Goal: Task Accomplishment & Management: Manage account settings

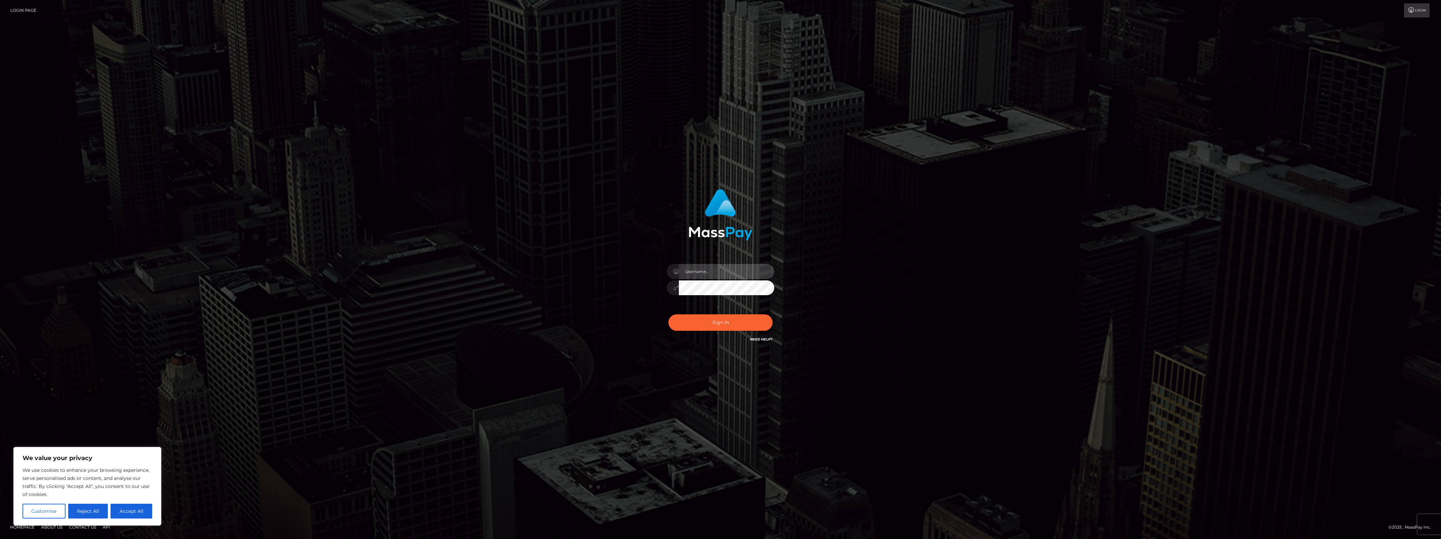
type input "bengreen"
click at [694, 327] on div "Sign in Need Help?" at bounding box center [721, 325] width 118 height 30
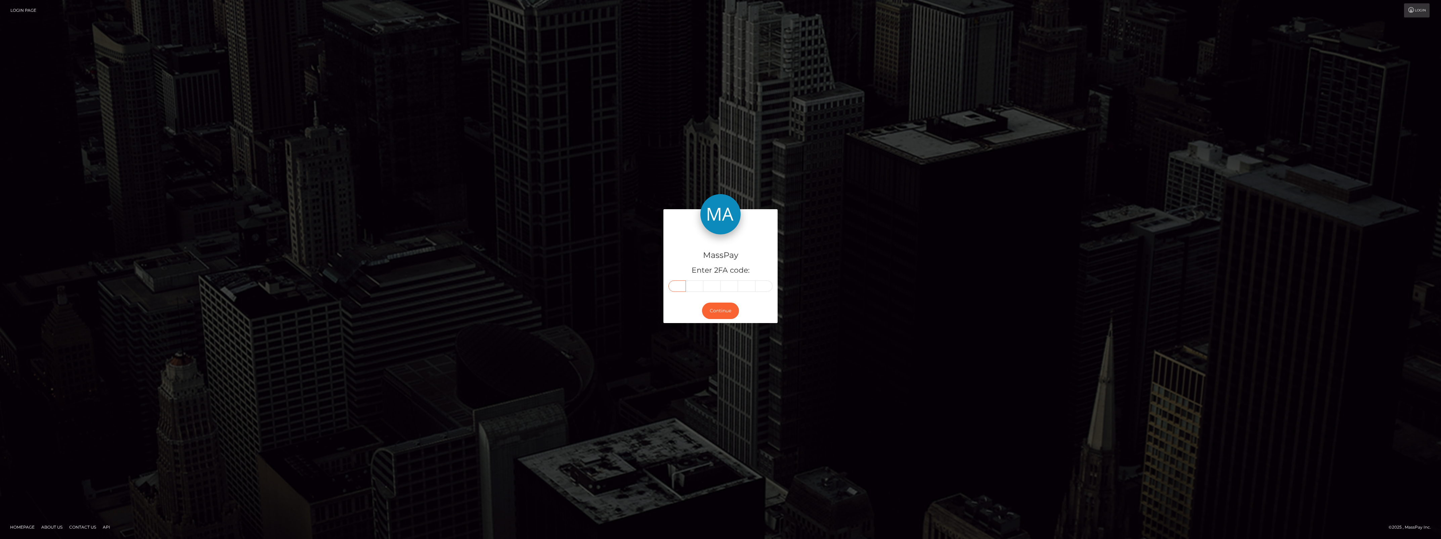
drag, startPoint x: 685, startPoint y: 284, endPoint x: 681, endPoint y: 284, distance: 4.0
paste input "0"
type input "0"
type input "3"
type input "1"
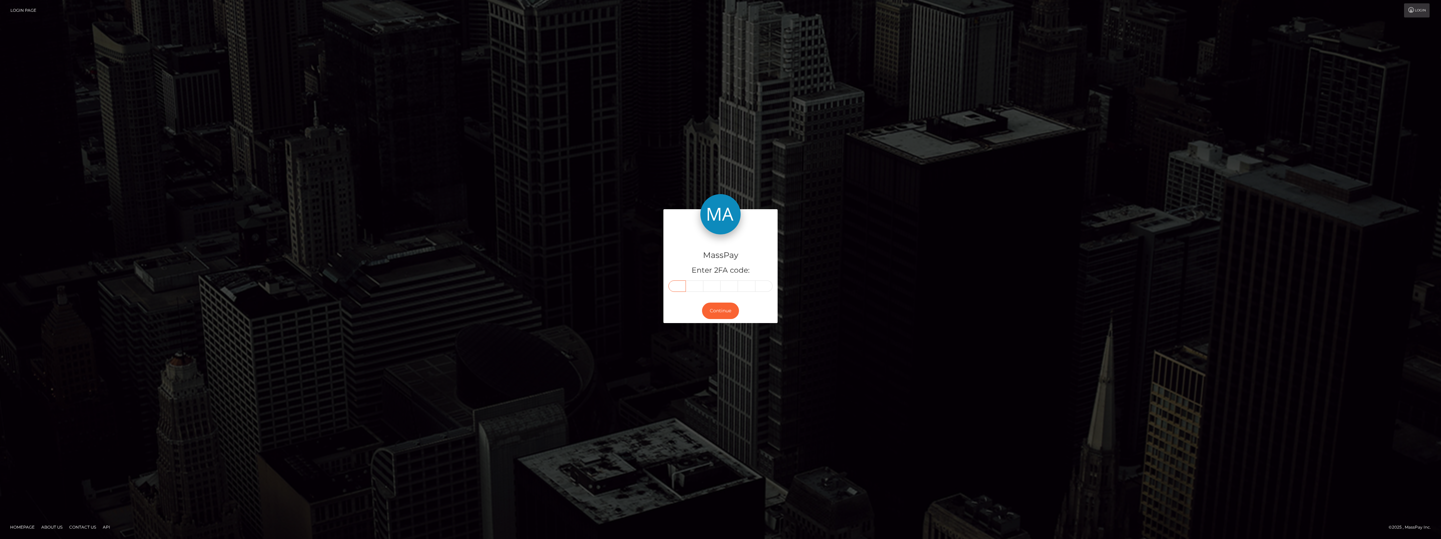
type input "2"
type input "8"
type input "6"
click at [728, 309] on button "Continue" at bounding box center [720, 311] width 37 height 16
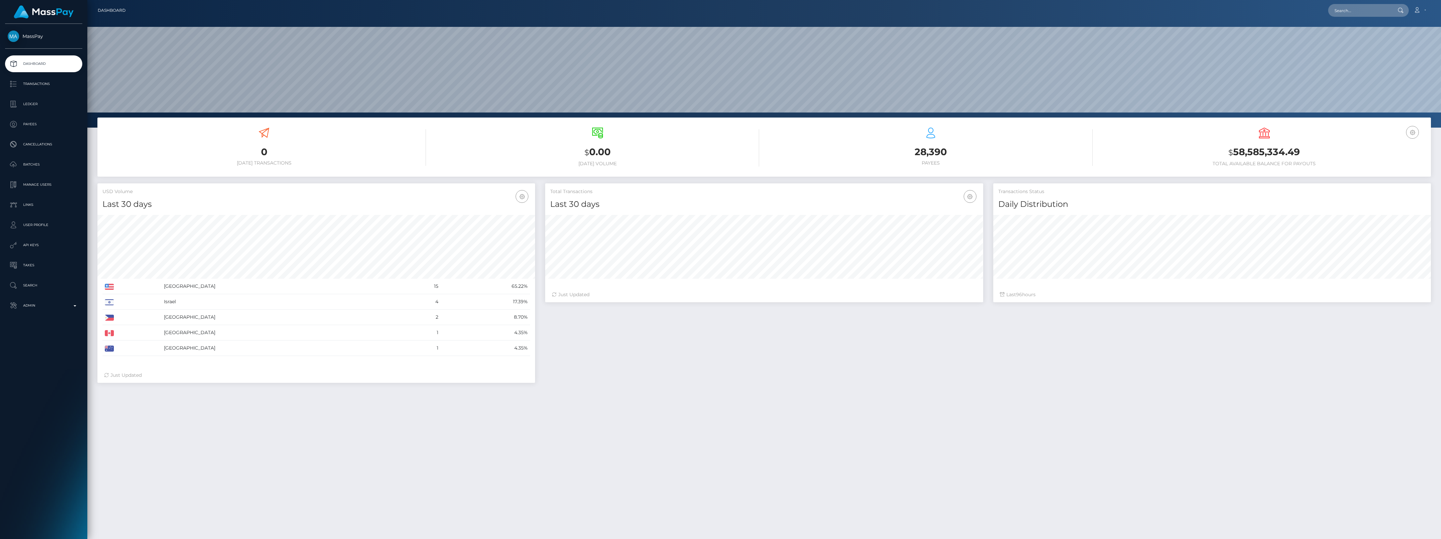
scroll to position [119, 437]
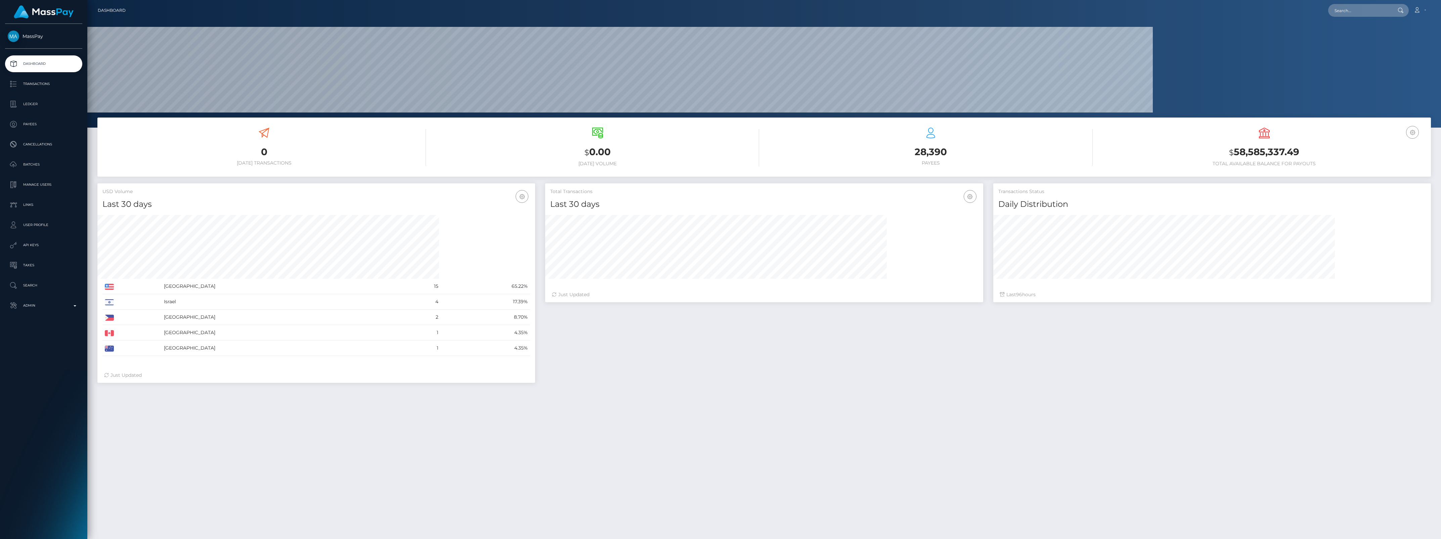
scroll to position [119, 437]
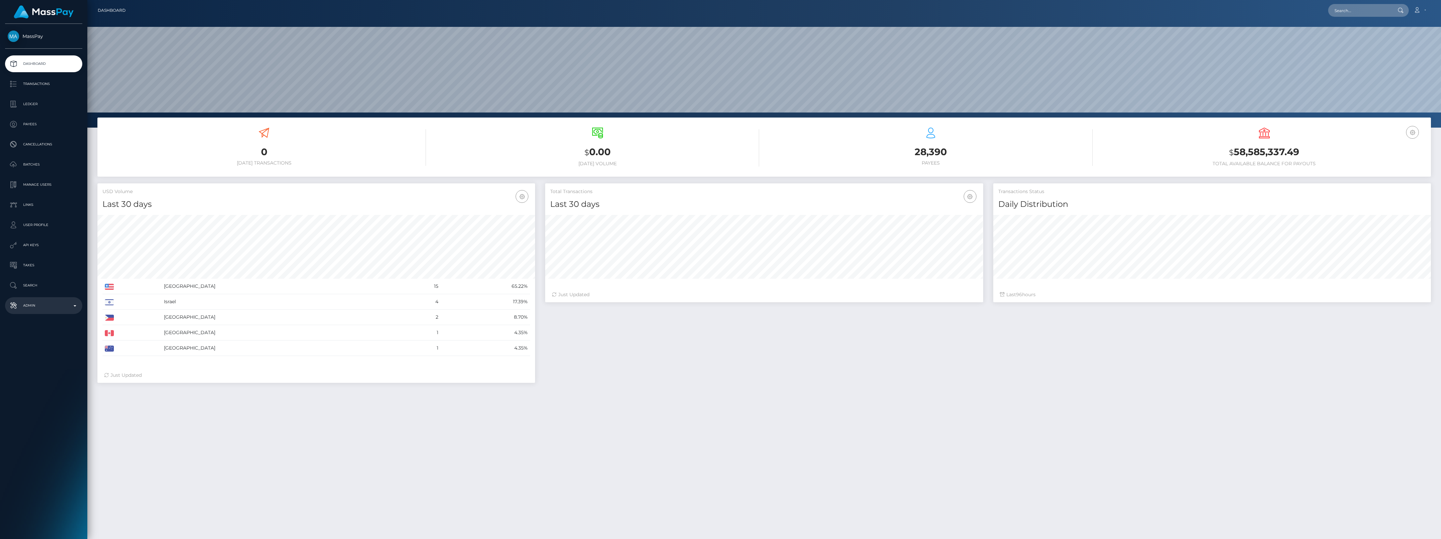
click at [60, 304] on p "Admin" at bounding box center [44, 306] width 72 height 10
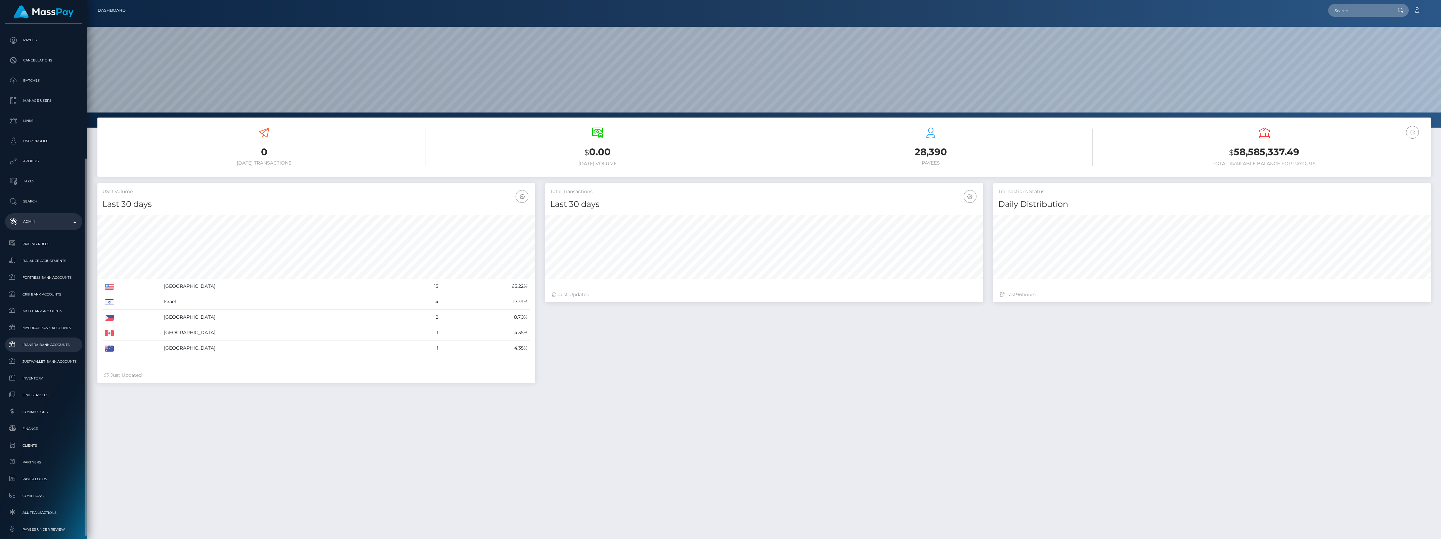
scroll to position [126, 0]
click at [25, 385] on span "Finance" at bounding box center [44, 387] width 72 height 8
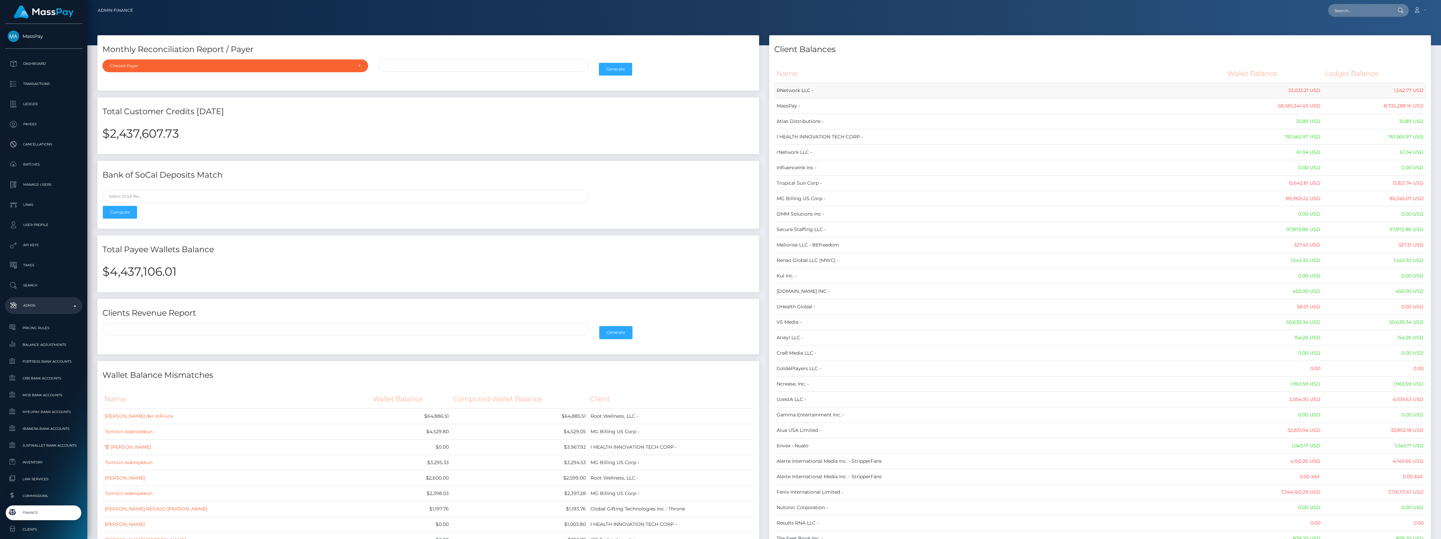
click at [834, 96] on td "RNetwork LLC -" at bounding box center [999, 90] width 451 height 15
drag, startPoint x: 781, startPoint y: 71, endPoint x: 813, endPoint y: 75, distance: 32.2
click at [813, 75] on th "Name" at bounding box center [999, 73] width 451 height 18
drag, startPoint x: 830, startPoint y: 108, endPoint x: 825, endPoint y: 101, distance: 8.8
click at [829, 106] on td "MassPay -" at bounding box center [999, 105] width 451 height 15
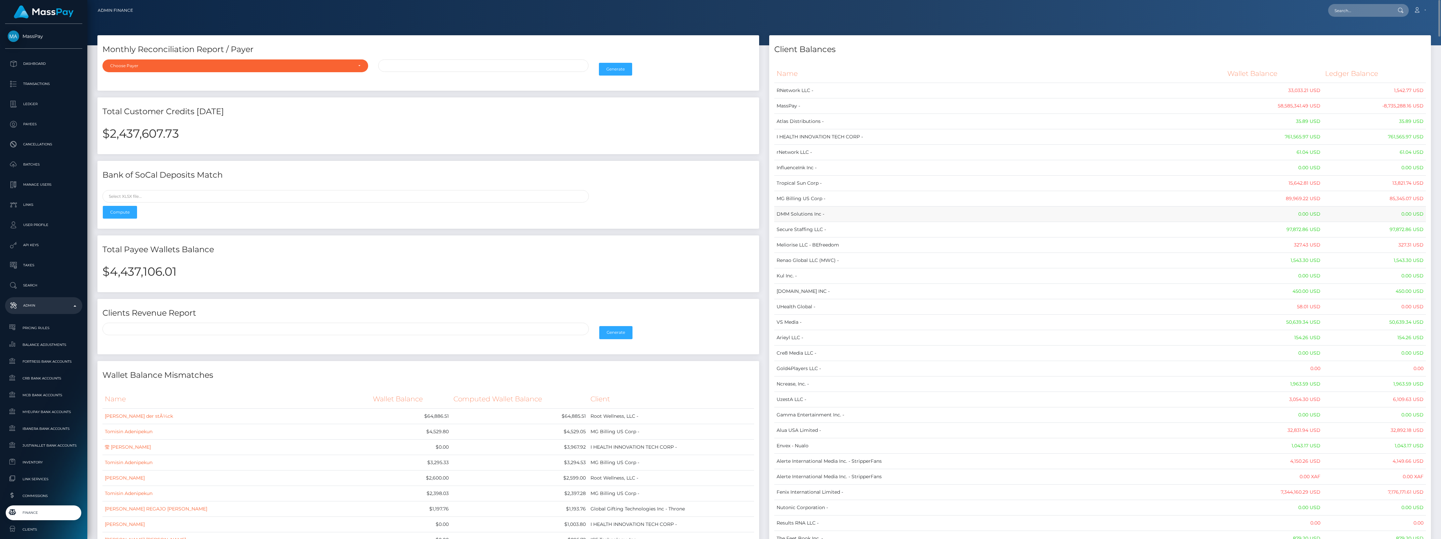
click at [909, 214] on td "DMM Solutions Inc -" at bounding box center [999, 214] width 451 height 15
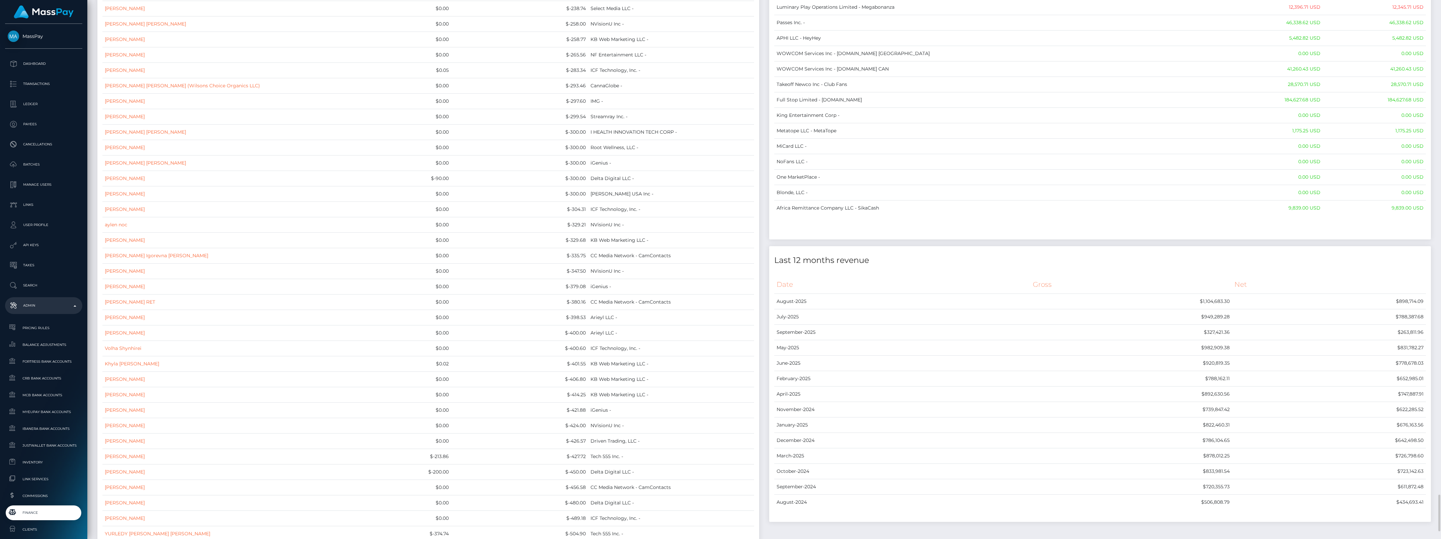
scroll to position [5165, 0]
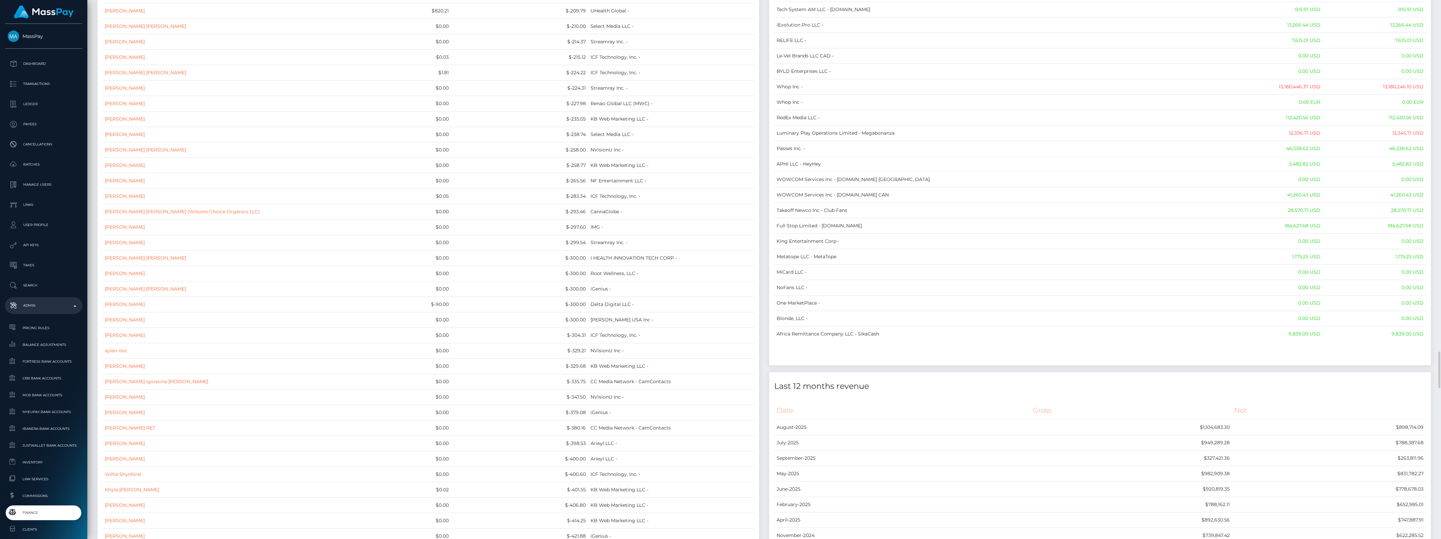
drag, startPoint x: 775, startPoint y: 71, endPoint x: 1427, endPoint y: 363, distance: 714.4
copy table
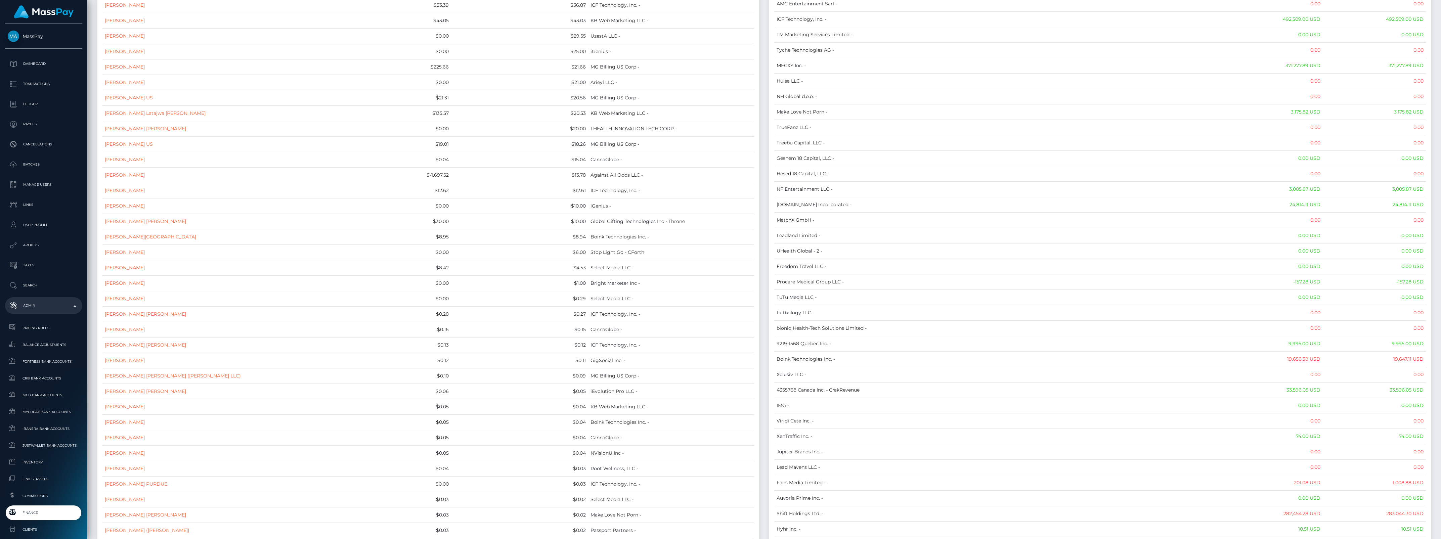
scroll to position [0, 0]
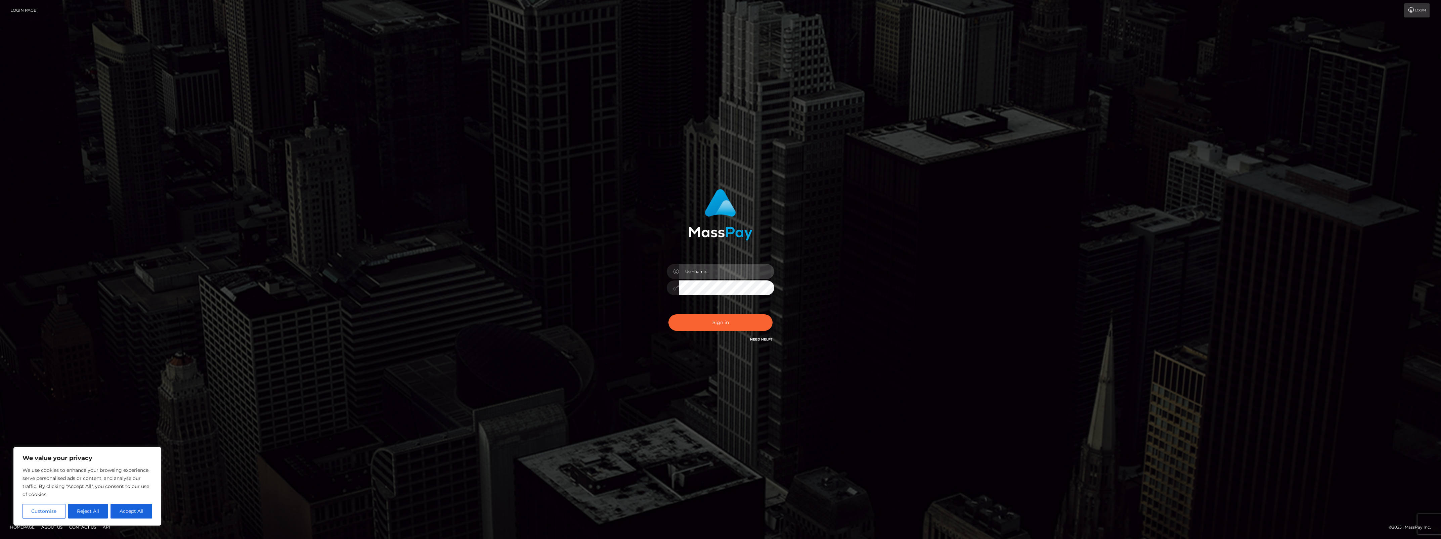
type input "bengreen"
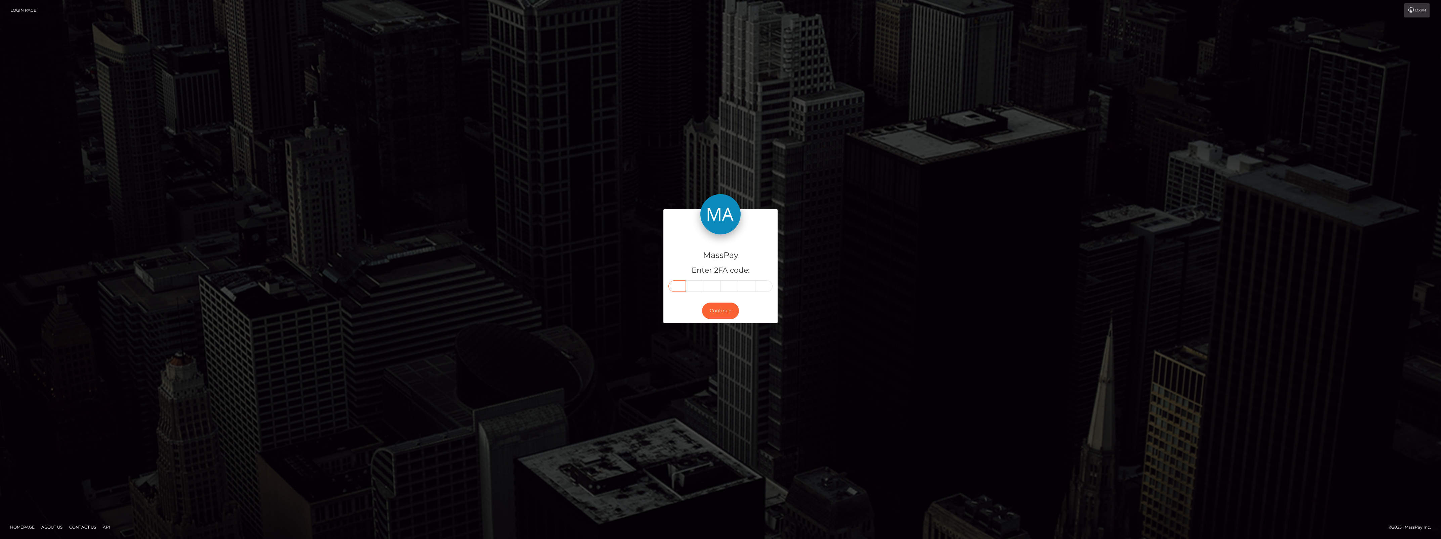
paste input "9"
type input "9"
type input "3"
type input "0"
type input "2"
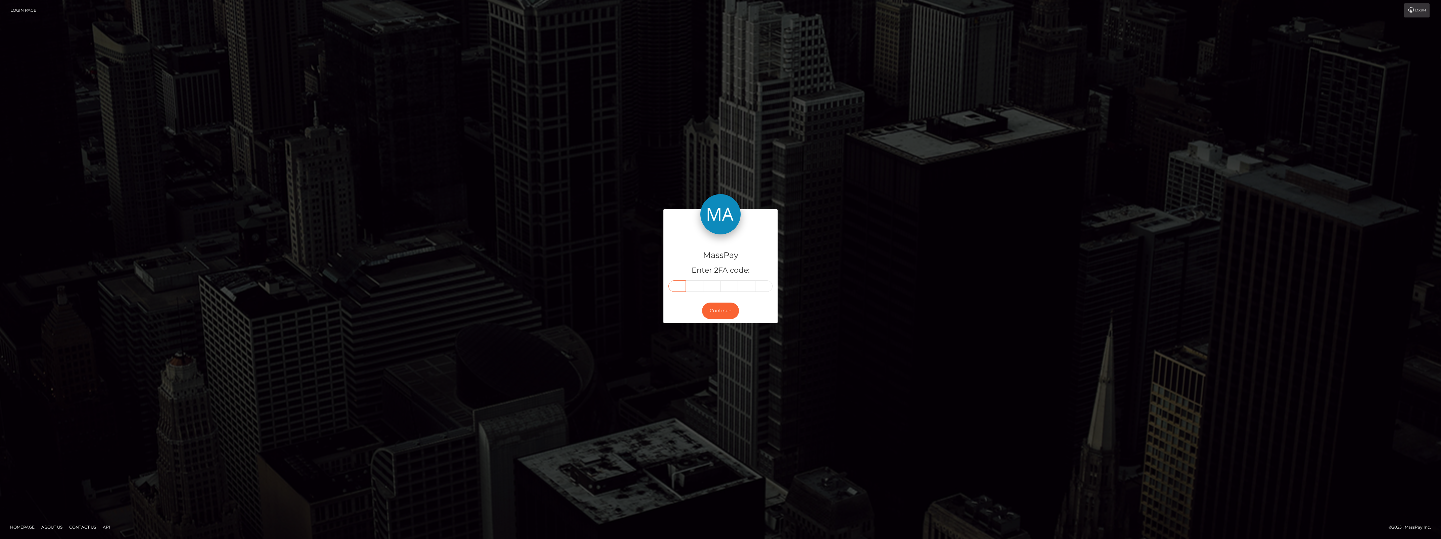
type input "9"
type input "8"
click at [729, 313] on button "Continue" at bounding box center [720, 311] width 37 height 16
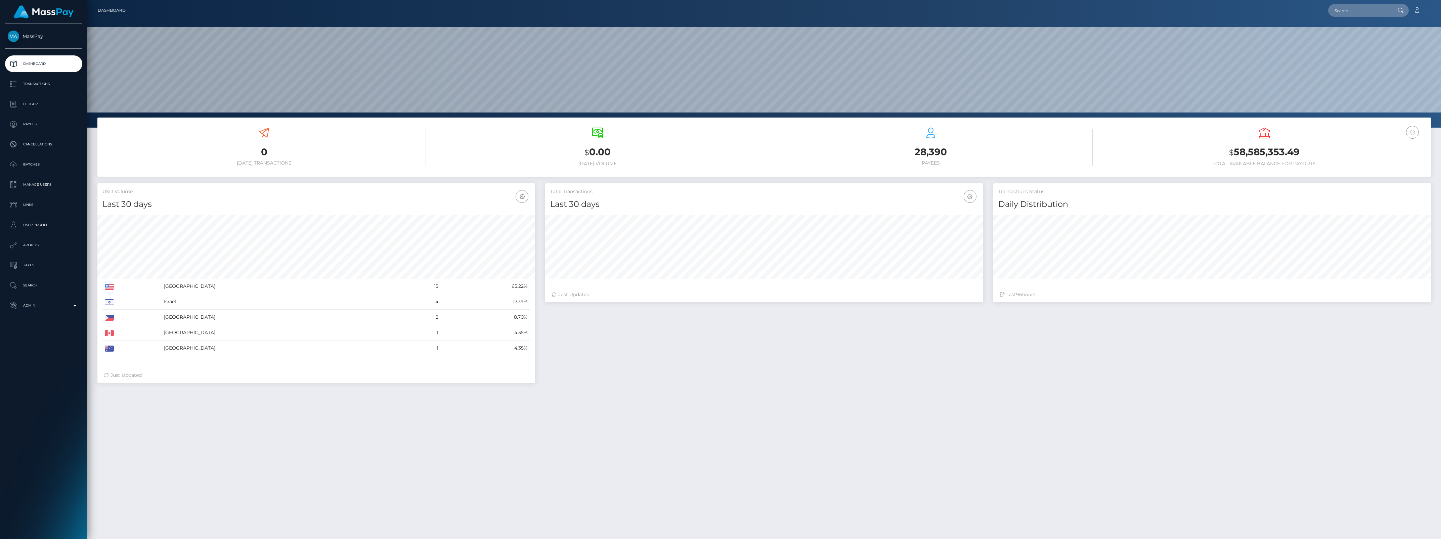
scroll to position [119, 437]
click at [46, 308] on p "Admin" at bounding box center [44, 306] width 72 height 10
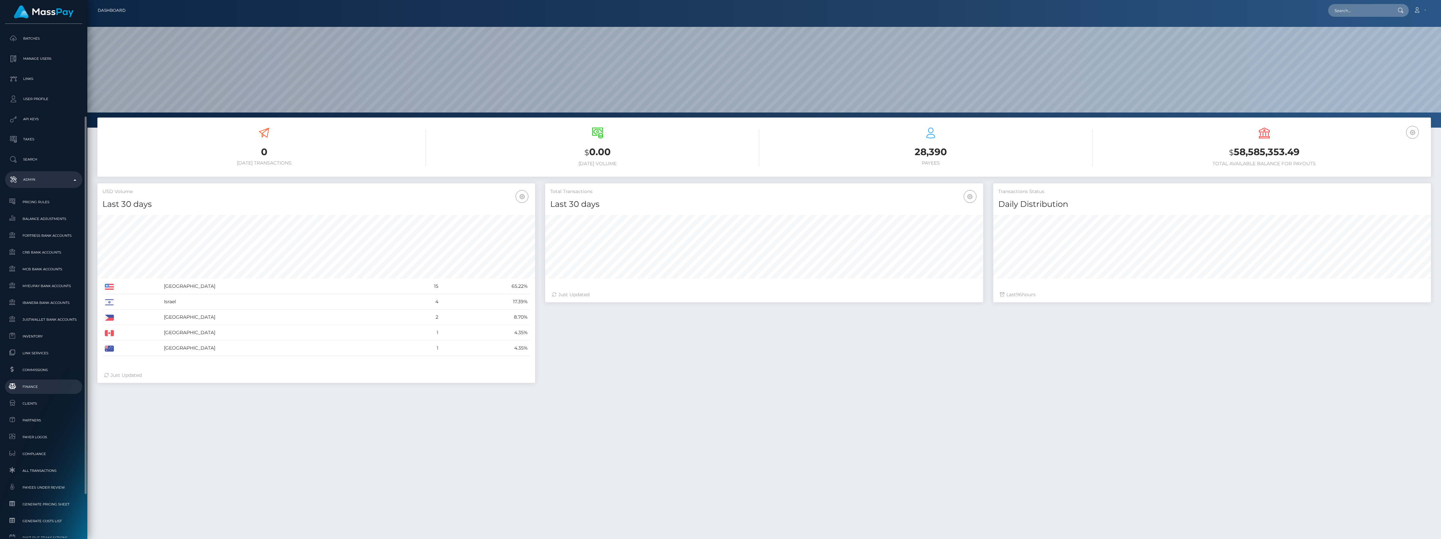
click at [46, 383] on span "Finance" at bounding box center [44, 387] width 72 height 8
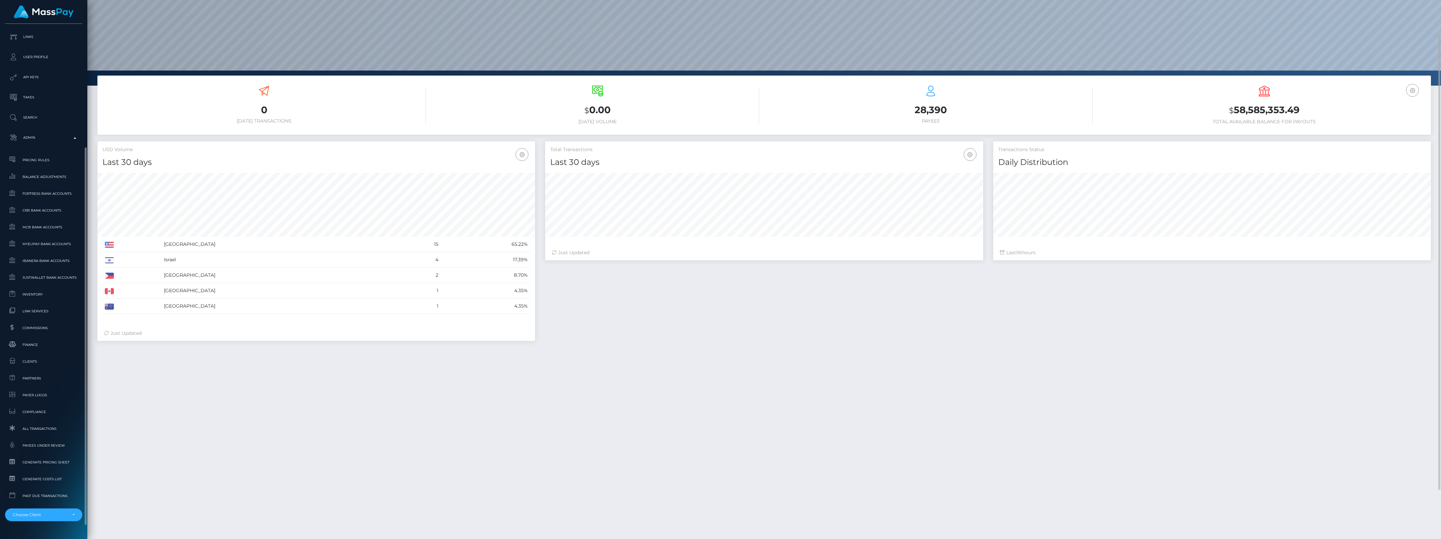
scroll to position [185, 0]
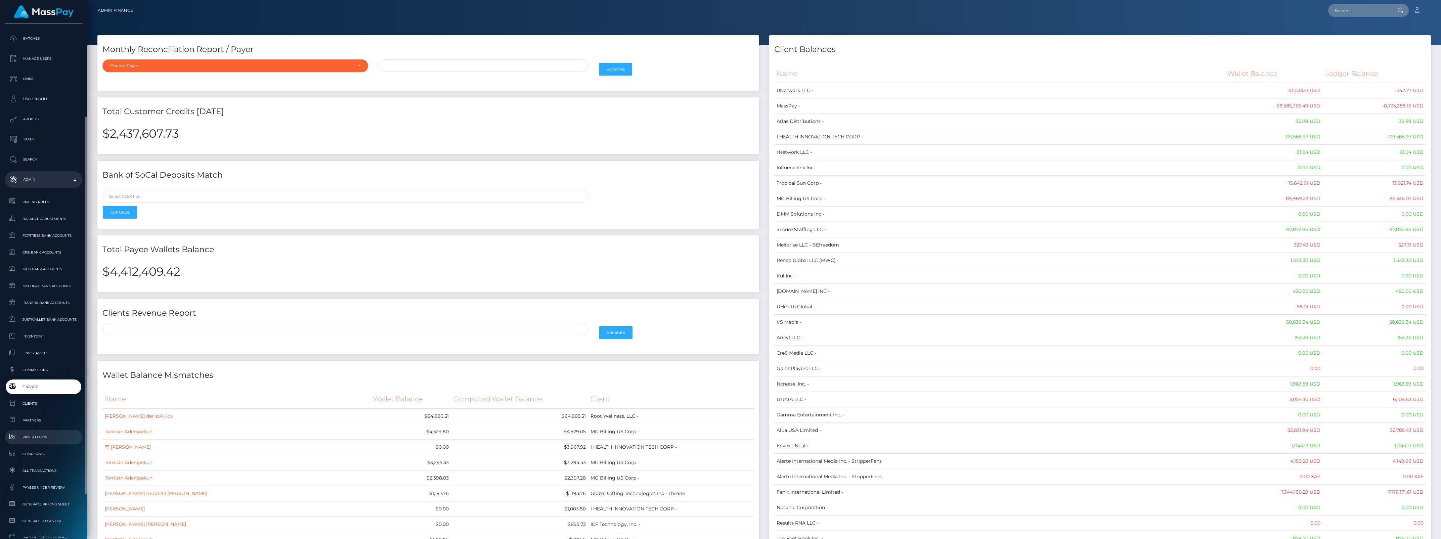
scroll to position [185, 0]
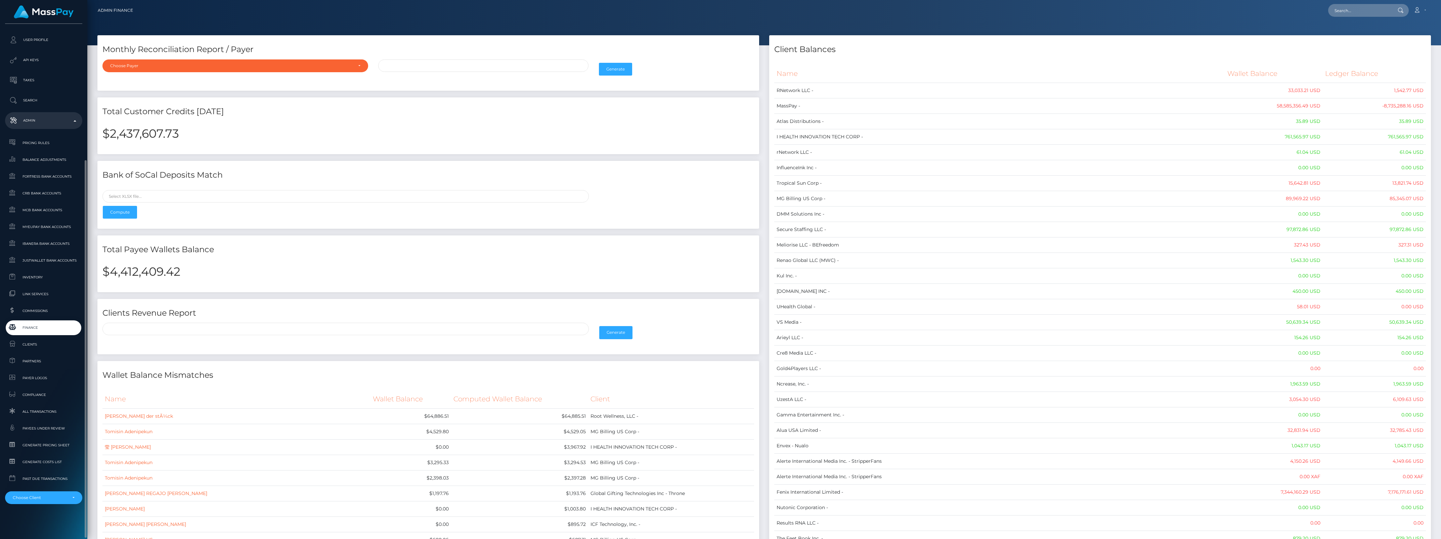
click at [17, 334] on link "Finance" at bounding box center [43, 327] width 77 height 14
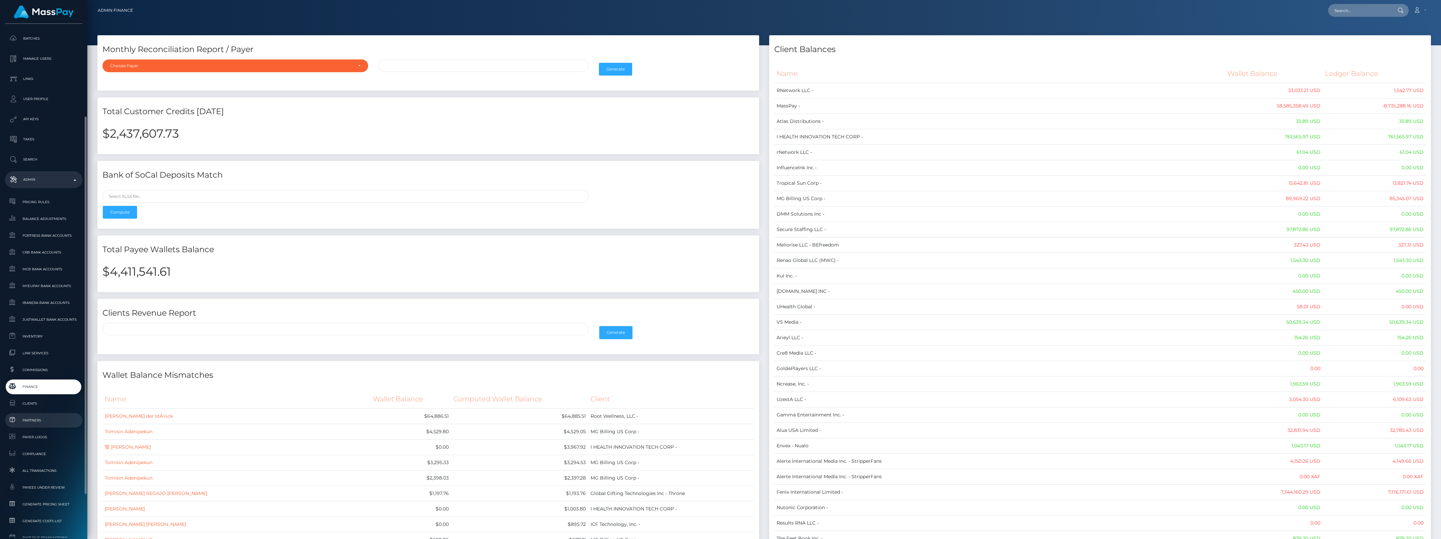
scroll to position [185, 0]
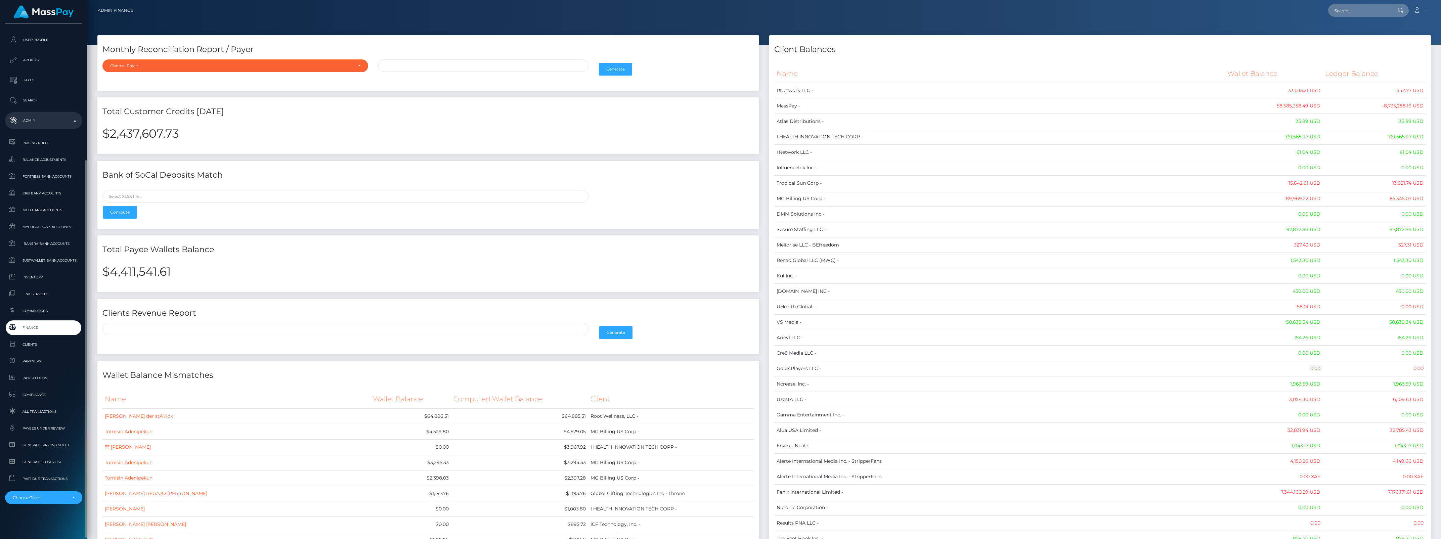
click at [41, 328] on span "Finance" at bounding box center [44, 328] width 72 height 8
click at [1363, 5] on input "text" at bounding box center [1359, 10] width 63 height 13
paste input "817720877838774272_6"
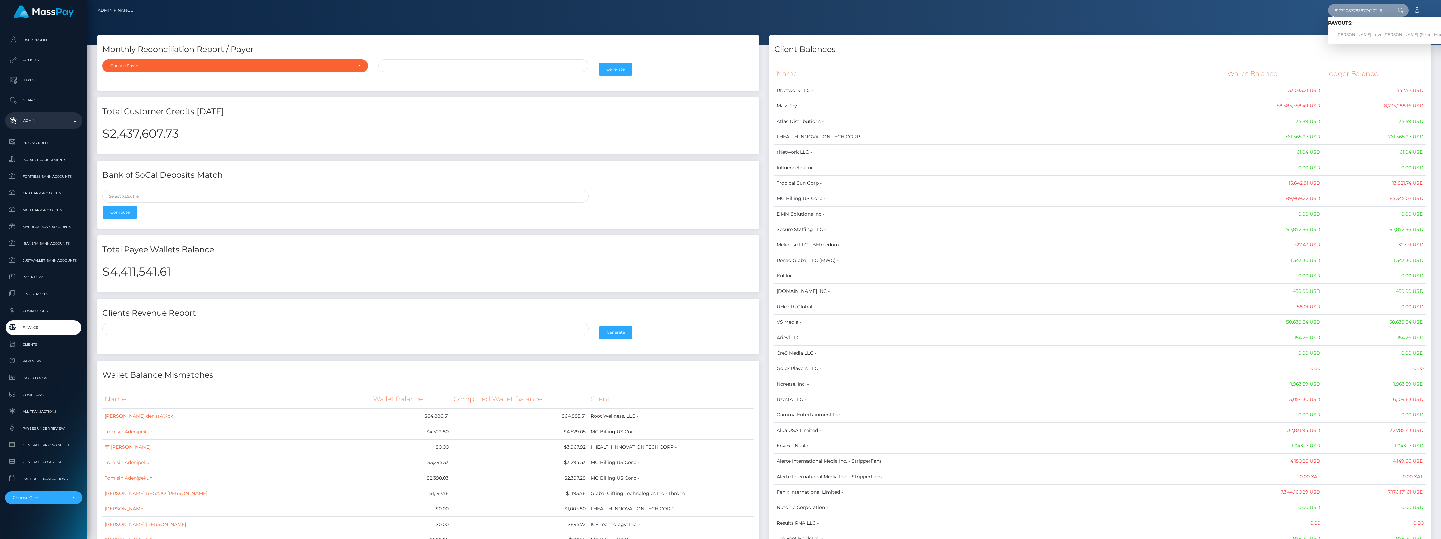
type input "817720877838774272_6"
click at [1349, 35] on link "Charlotte Stacy Love Potvin (Select Media LLC - )" at bounding box center [1398, 35] width 140 height 12
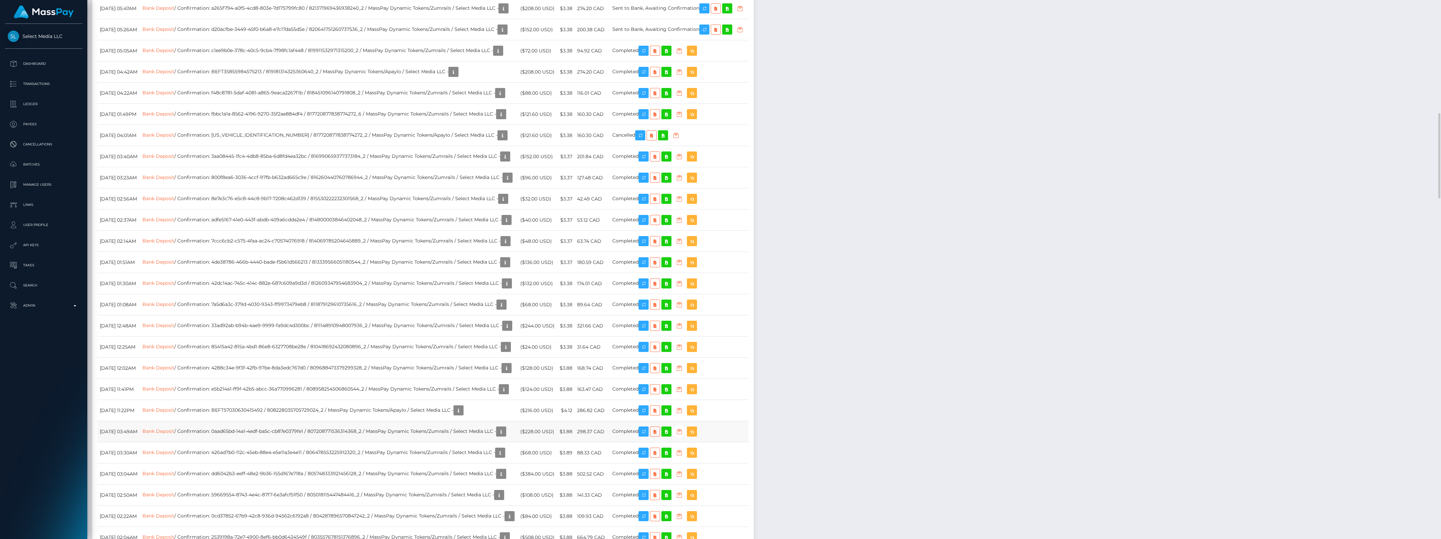
scroll to position [81, 437]
click at [240, 143] on td "Bank Deposit / Confirmation: [US_VEHICLE_IDENTIFICATION_NUMBER] / 8177208778387…" at bounding box center [329, 135] width 378 height 21
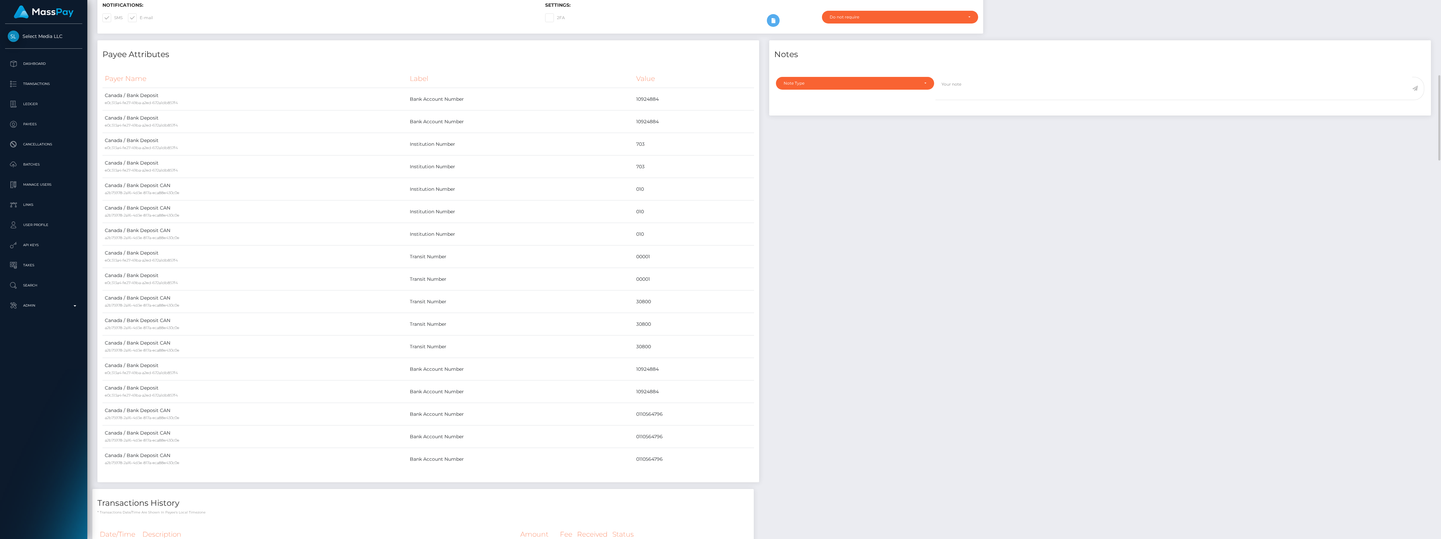
scroll to position [0, 0]
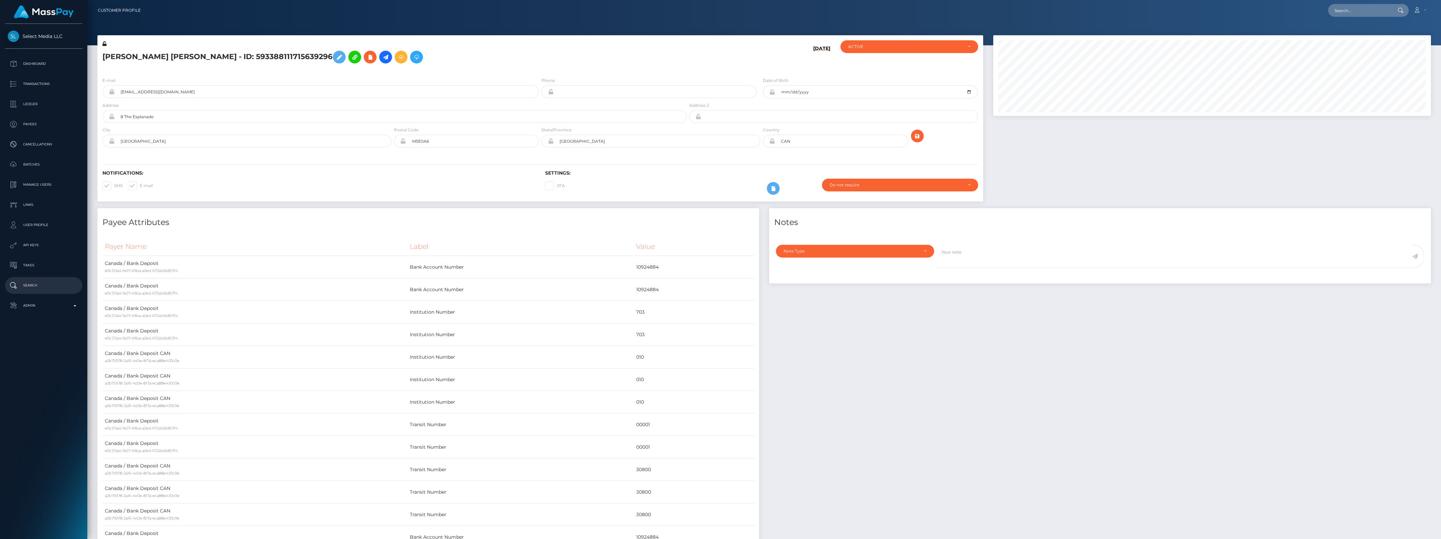
click at [26, 291] on p "Search" at bounding box center [44, 286] width 72 height 10
click at [24, 320] on div "Select Media LLC Dashboard Transactions Ledger Payees Cancellations Batches" at bounding box center [43, 281] width 87 height 514
drag, startPoint x: 24, startPoint y: 320, endPoint x: 24, endPoint y: 314, distance: 6.0
click at [24, 314] on div "Select Media LLC Dashboard Transactions Ledger Payees Cancellations Batches" at bounding box center [43, 281] width 87 height 514
click at [26, 310] on p "Admin" at bounding box center [44, 306] width 72 height 10
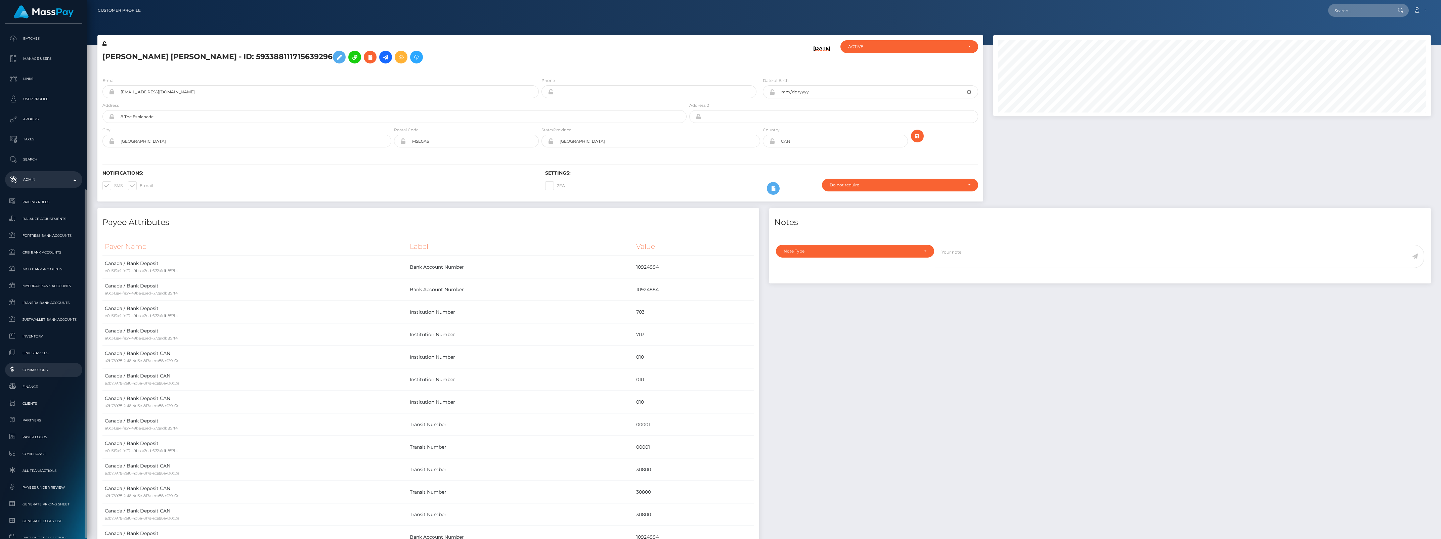
scroll to position [168, 0]
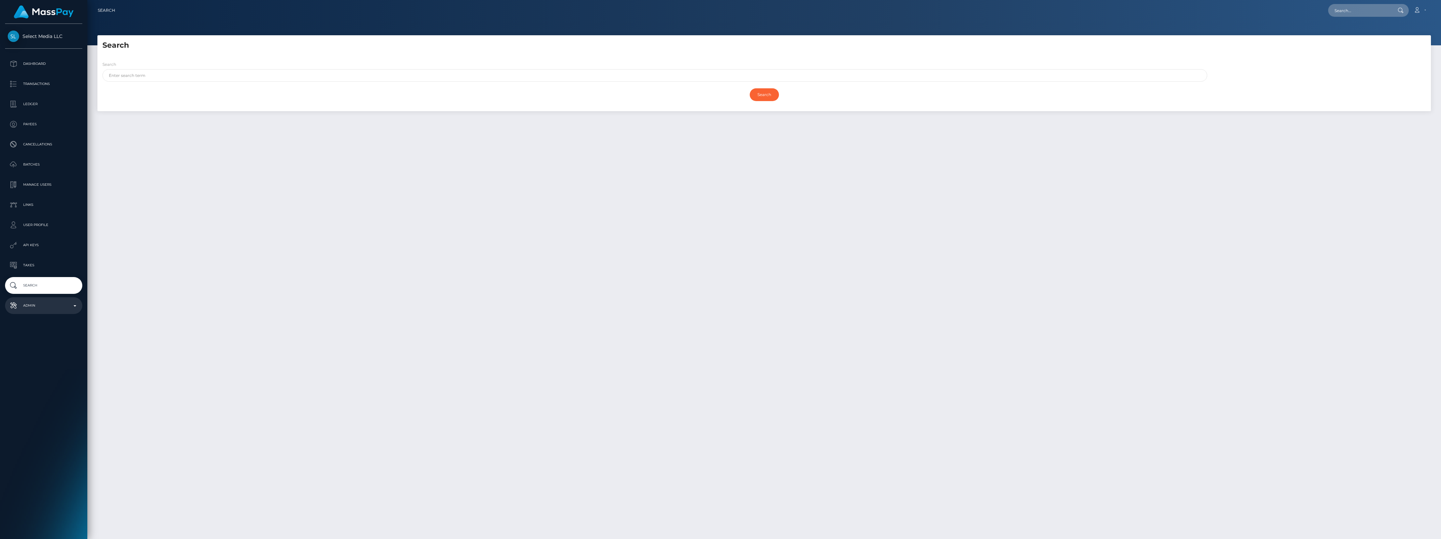
click at [42, 306] on p "Admin" at bounding box center [44, 306] width 72 height 10
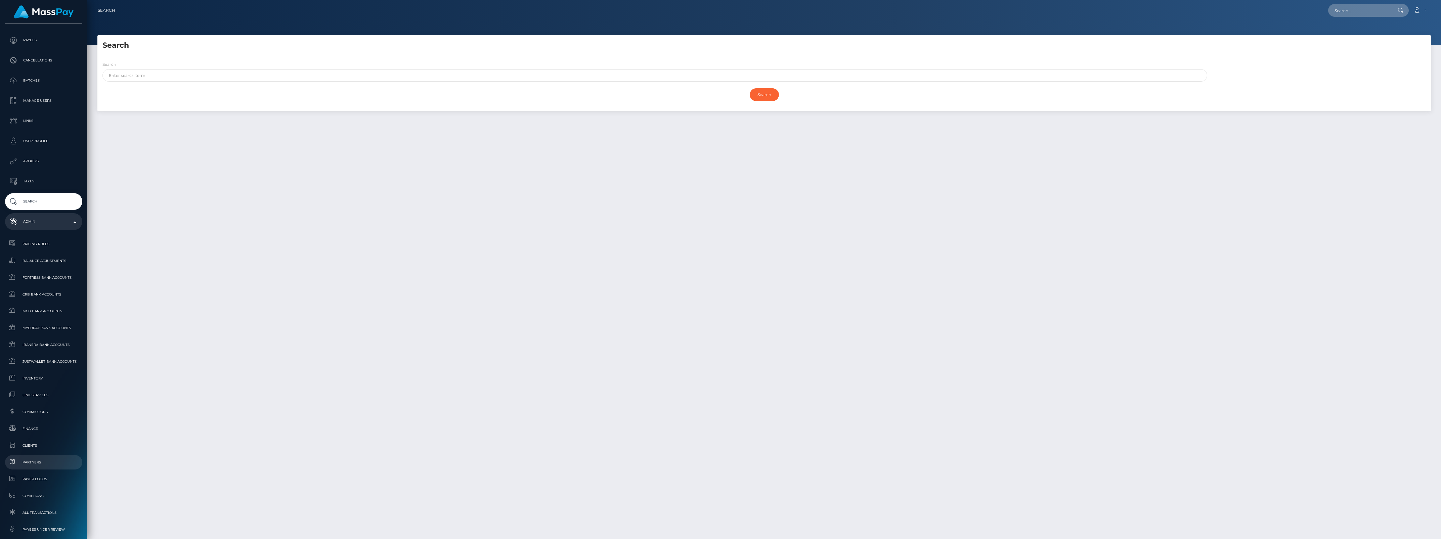
scroll to position [126, 0]
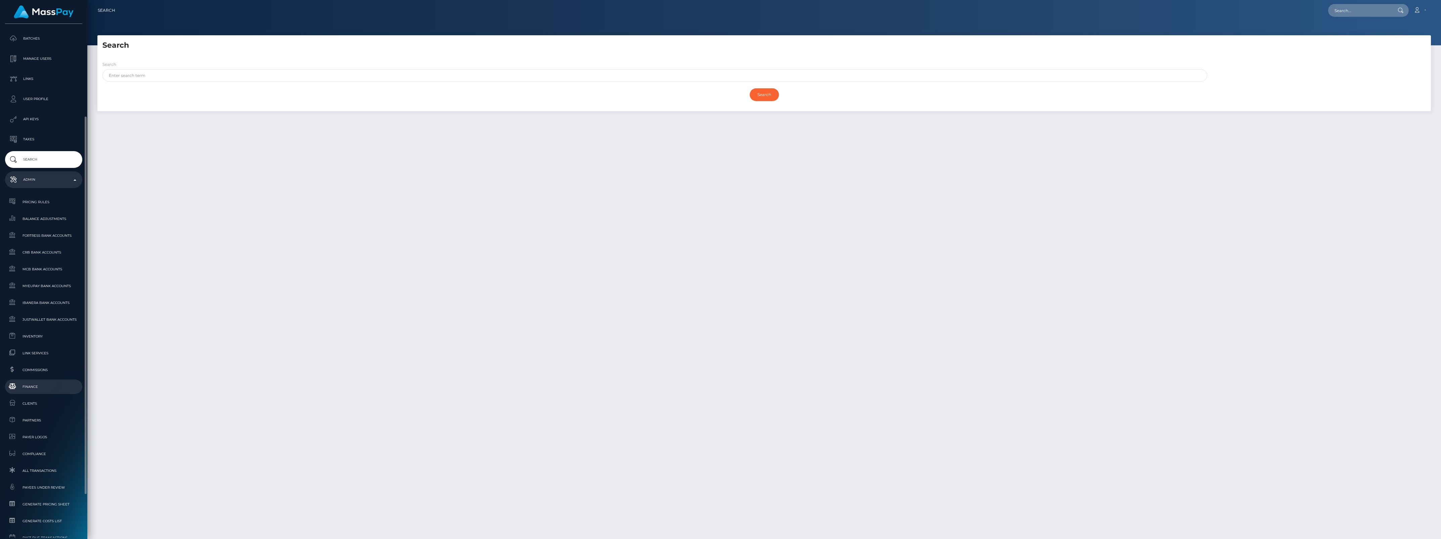
click at [48, 383] on span "Finance" at bounding box center [44, 387] width 72 height 8
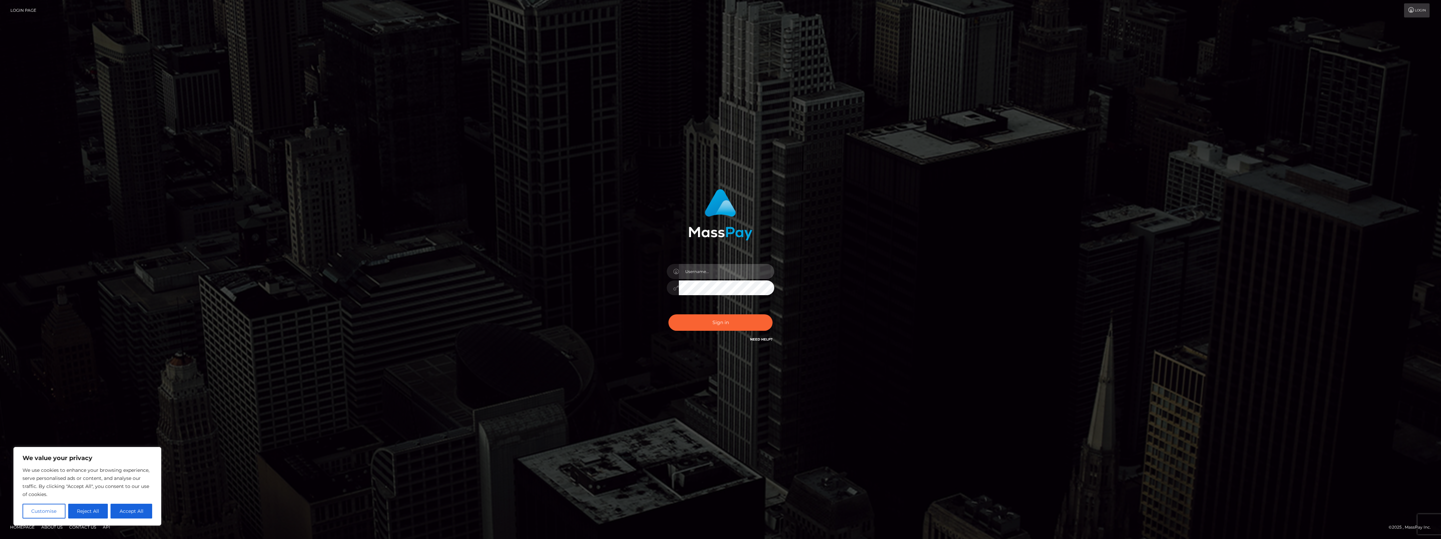
type input "bengreen"
click at [723, 328] on div "0cAFcWeA7Kqi1F1-Xgf_v7Mh2Cl9bFZ1yD1Cp8qhsySK_BGbTCXdduGtGshwr4Vul5DCErcC9ALsBb6…" at bounding box center [721, 325] width 118 height 30
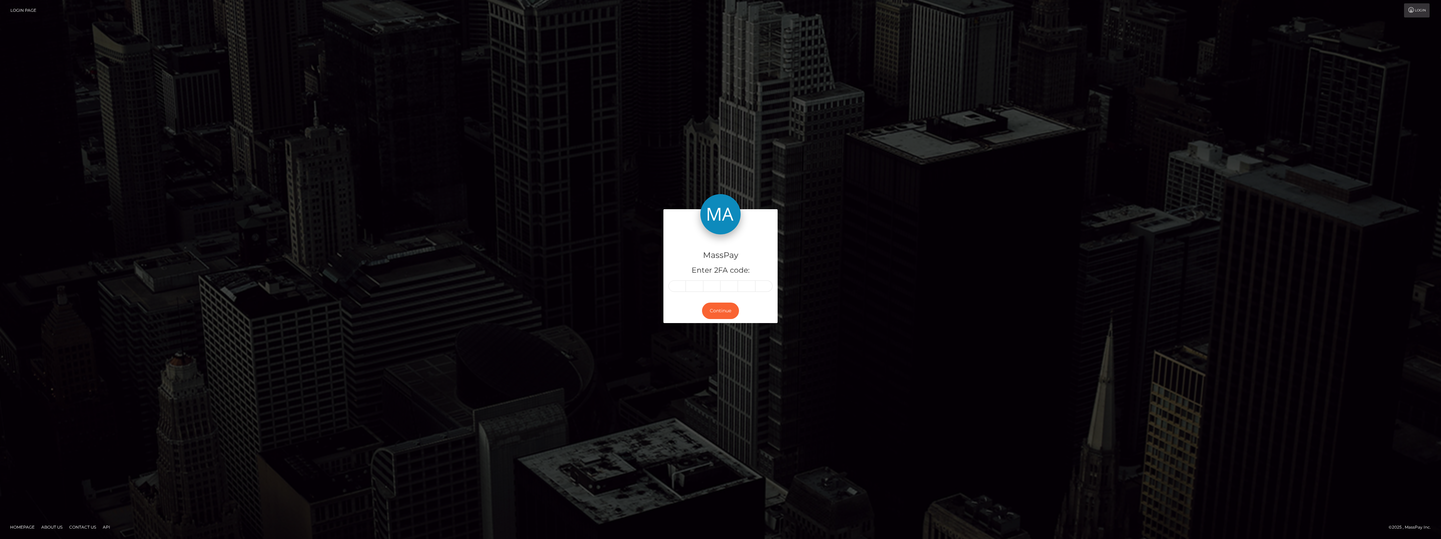
click at [676, 296] on div "MassPay Enter 2FA code:" at bounding box center [720, 266] width 114 height 64
drag, startPoint x: 687, startPoint y: 274, endPoint x: 679, endPoint y: 282, distance: 11.2
paste input "5"
type input "5"
type input "3"
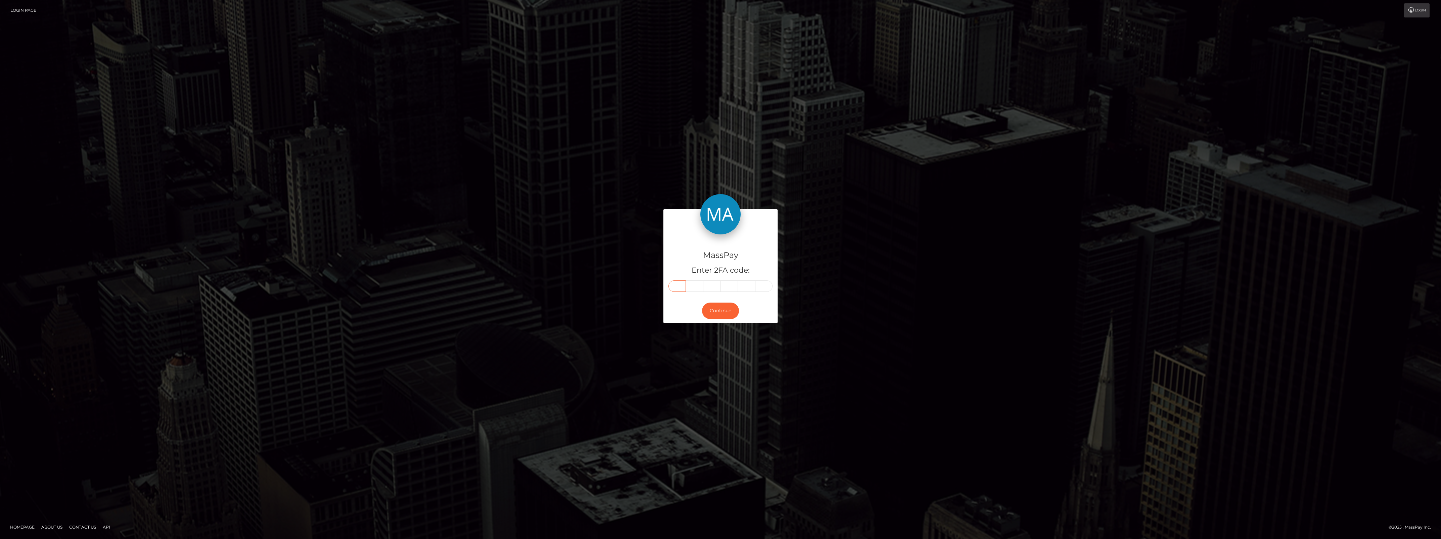
type input "7"
type input "9"
type input "3"
type input "9"
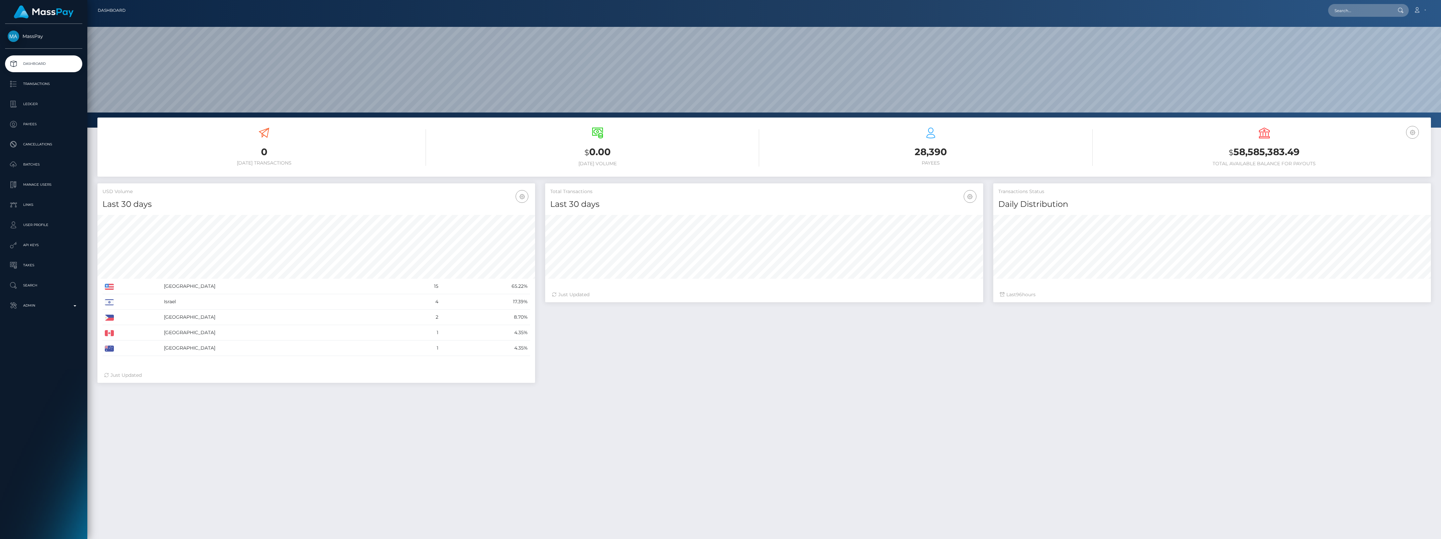
scroll to position [119, 437]
click at [46, 308] on p "Admin" at bounding box center [44, 306] width 72 height 10
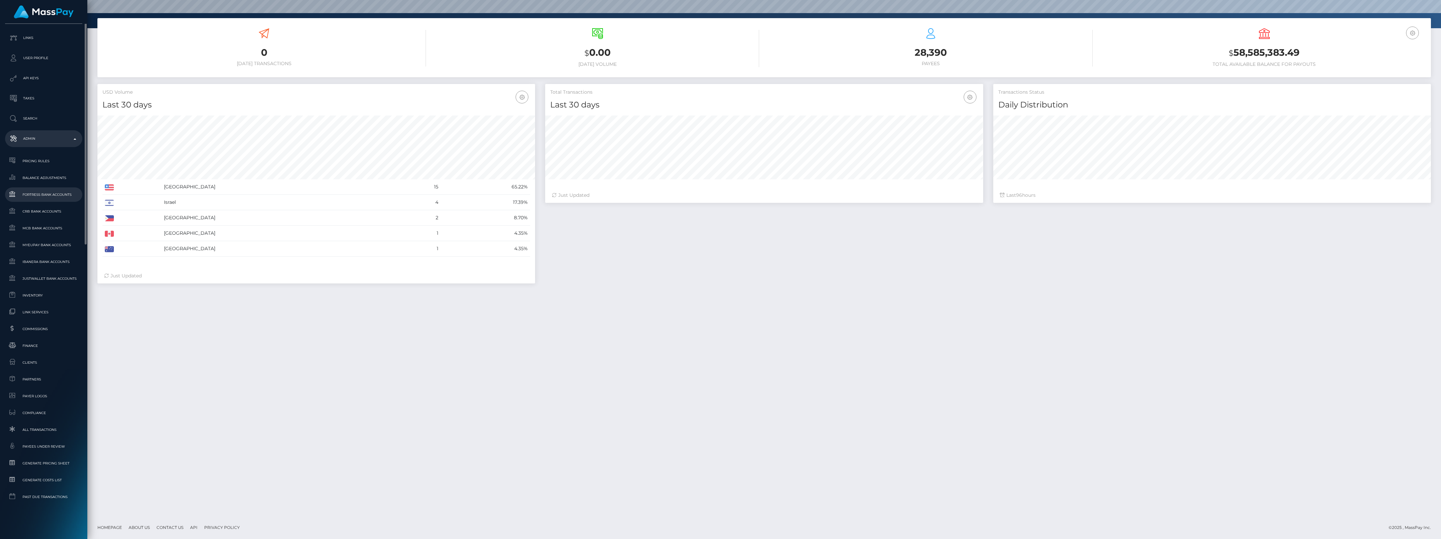
scroll to position [0, 0]
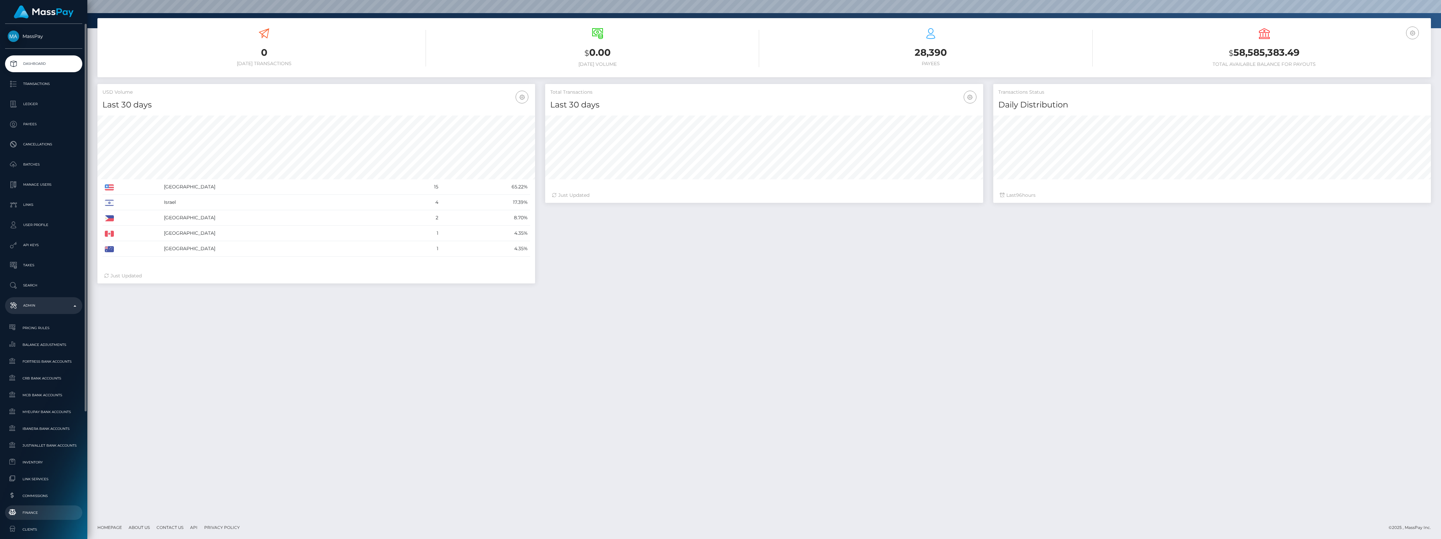
click at [37, 507] on link "Finance" at bounding box center [43, 513] width 77 height 14
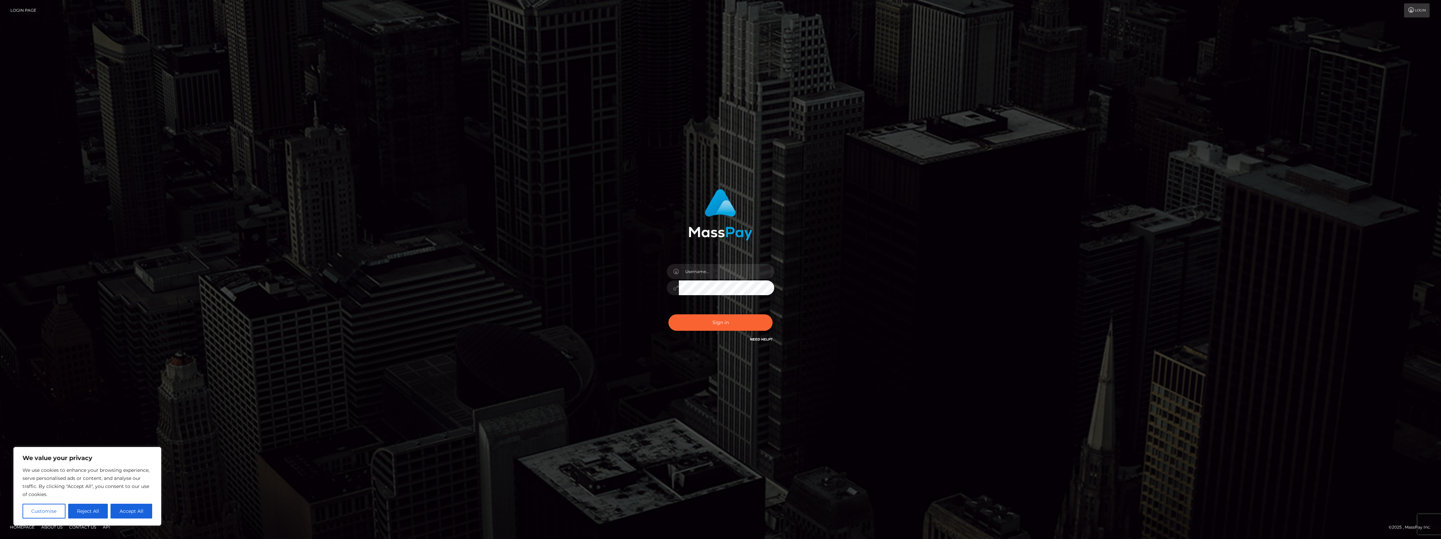
type input "bengreen"
click at [695, 328] on div "Sign in Need Help?" at bounding box center [721, 325] width 118 height 30
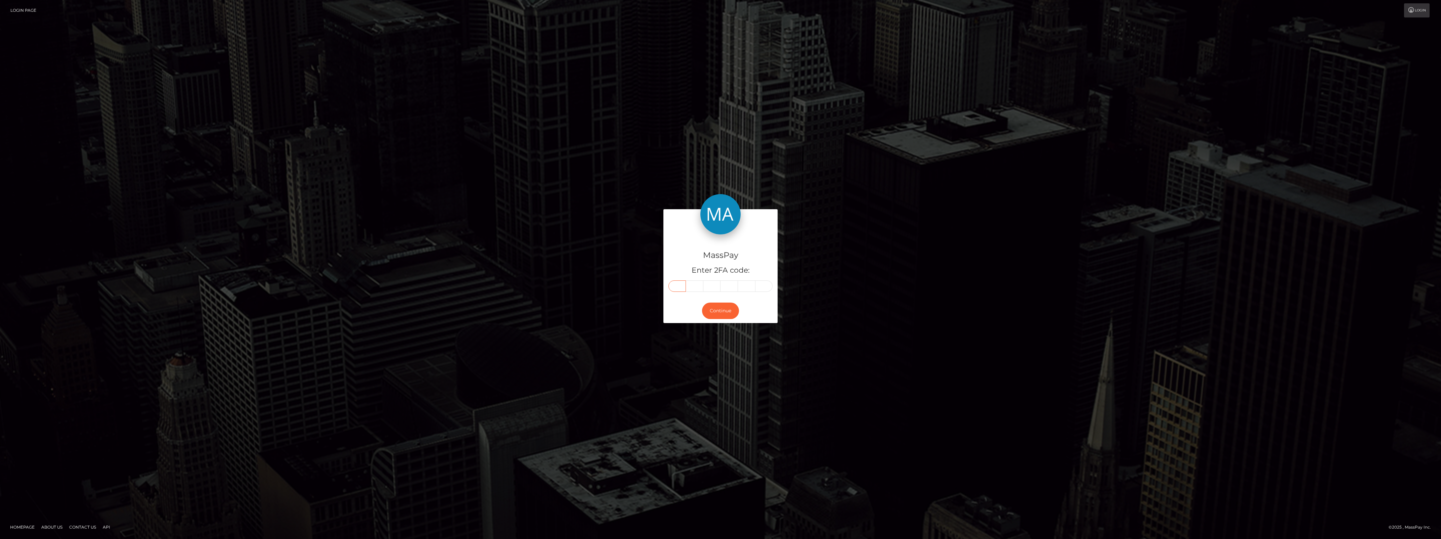
paste input "9"
type input "9"
type input "1"
type input "9"
type input "3"
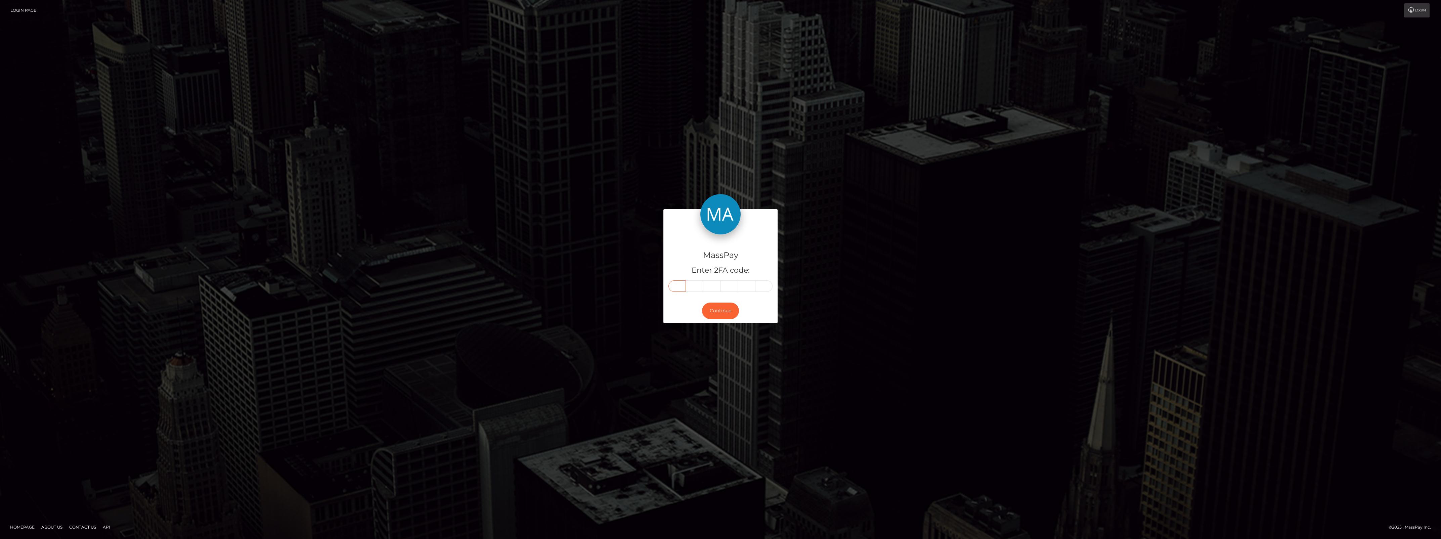
type input "0"
type input "8"
click at [723, 309] on button "Continue" at bounding box center [720, 311] width 37 height 16
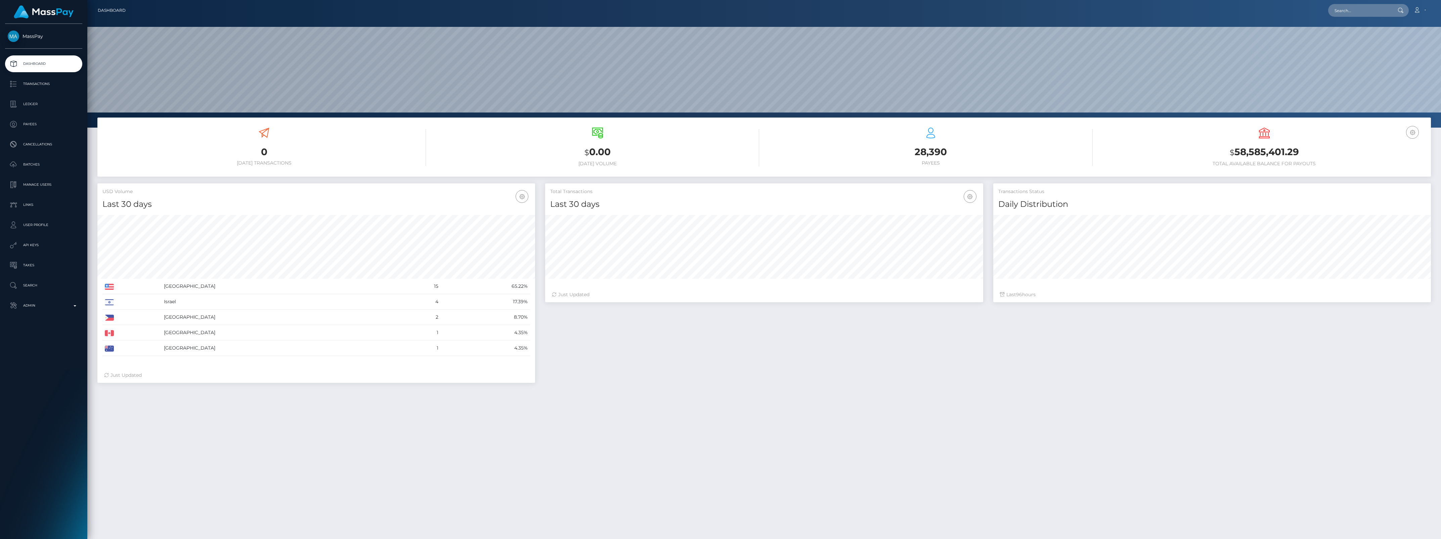
scroll to position [119, 437]
click at [52, 307] on p "Admin" at bounding box center [44, 306] width 72 height 10
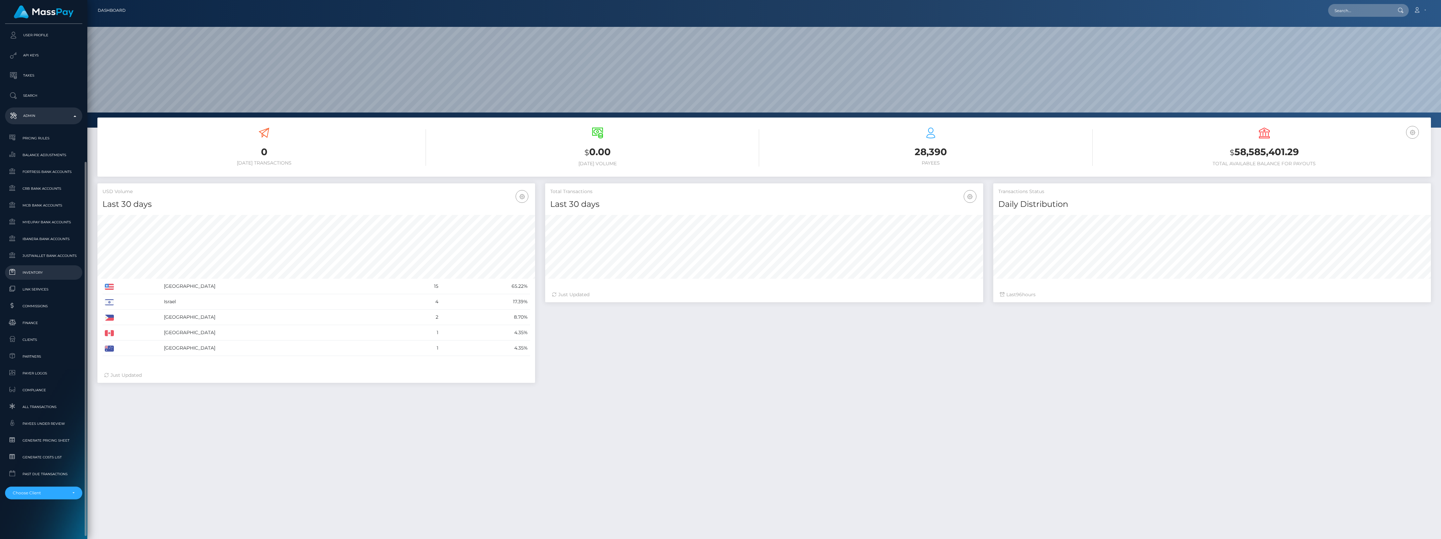
click at [44, 271] on span "Inventory" at bounding box center [44, 273] width 72 height 8
click at [41, 349] on link "Inventory" at bounding box center [43, 356] width 77 height 14
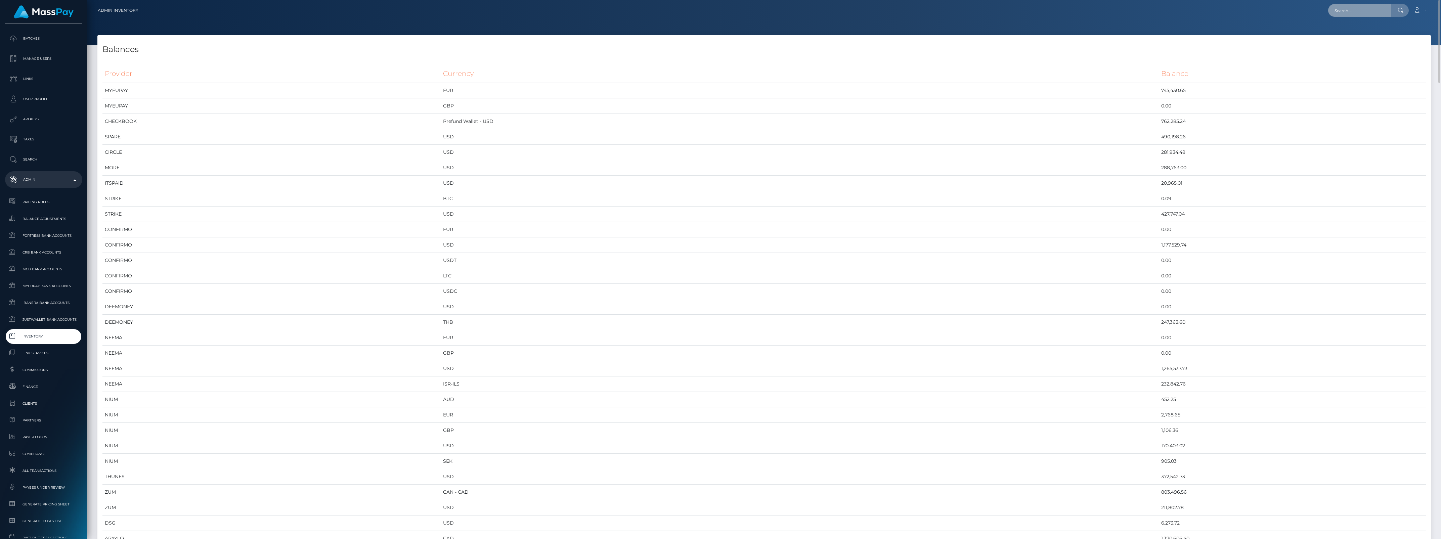
click at [1348, 14] on input "text" at bounding box center [1359, 10] width 63 height 13
paste input "817705665102372864_2"
type input "817705665102372864_2"
drag, startPoint x: 1358, startPoint y: 27, endPoint x: 1358, endPoint y: 32, distance: 4.7
click at [1358, 32] on link "Jillian Dariilyn Jean Pinksen (Select Media LLC - )" at bounding box center [1400, 35] width 145 height 12
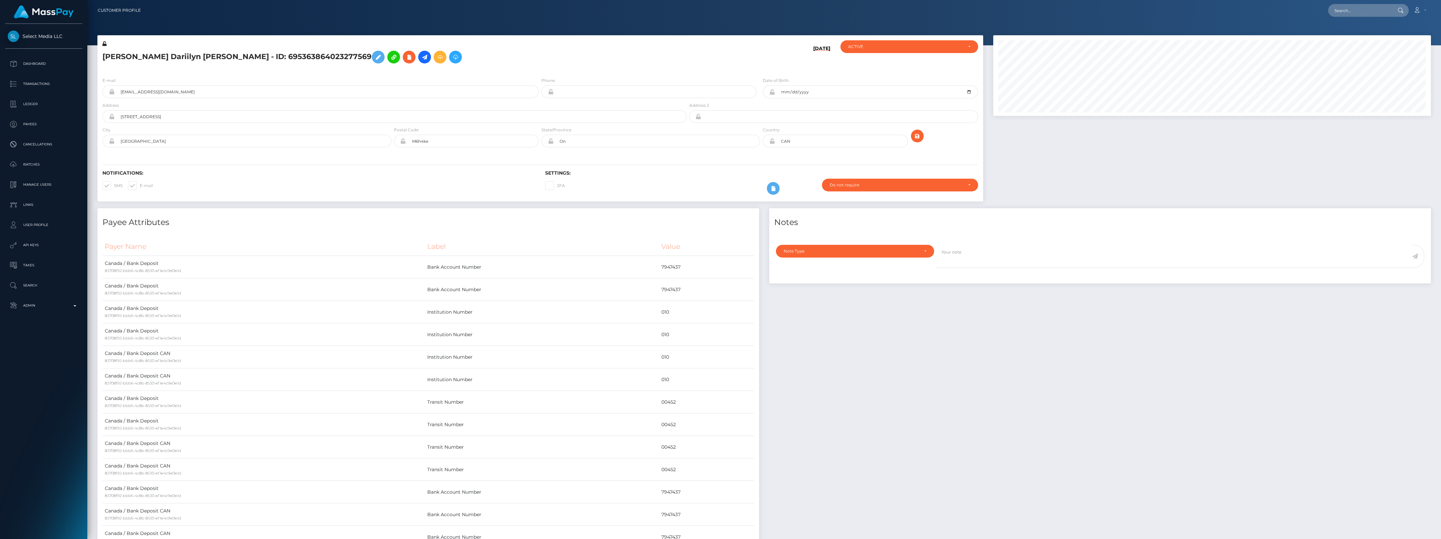
scroll to position [81, 437]
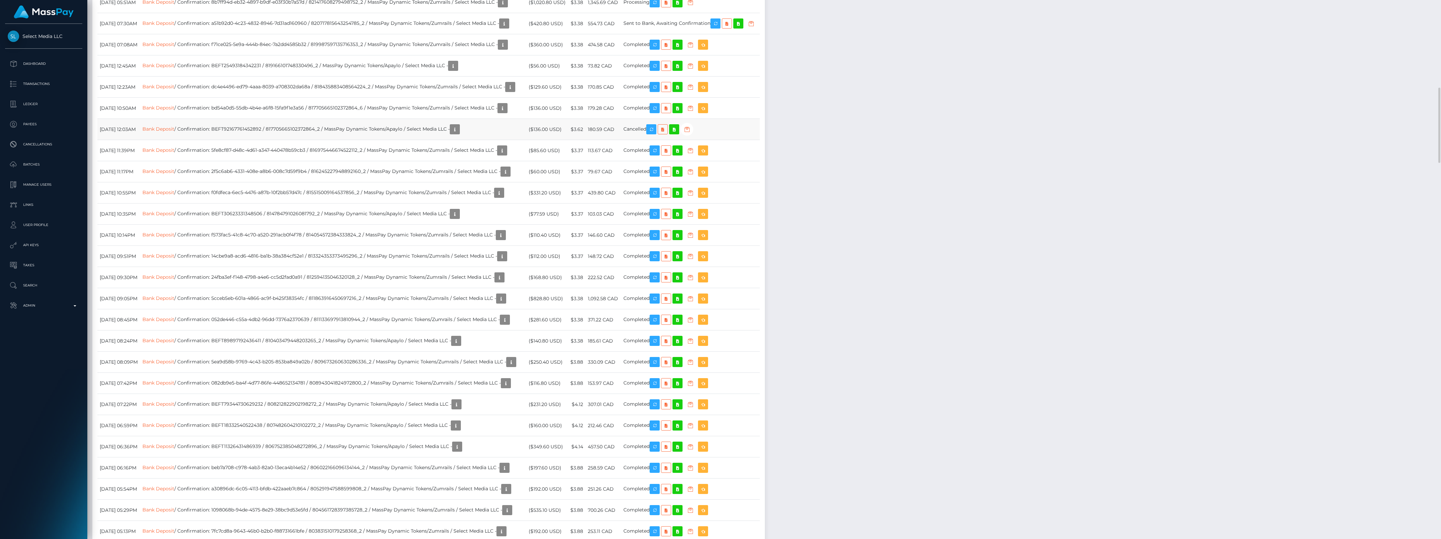
click at [279, 133] on td "Bank Deposit / Confirmation: BEFT92167761452892 / 817705665102372864_2 / MassPa…" at bounding box center [333, 129] width 386 height 21
copy td "BEFT92167761452892"
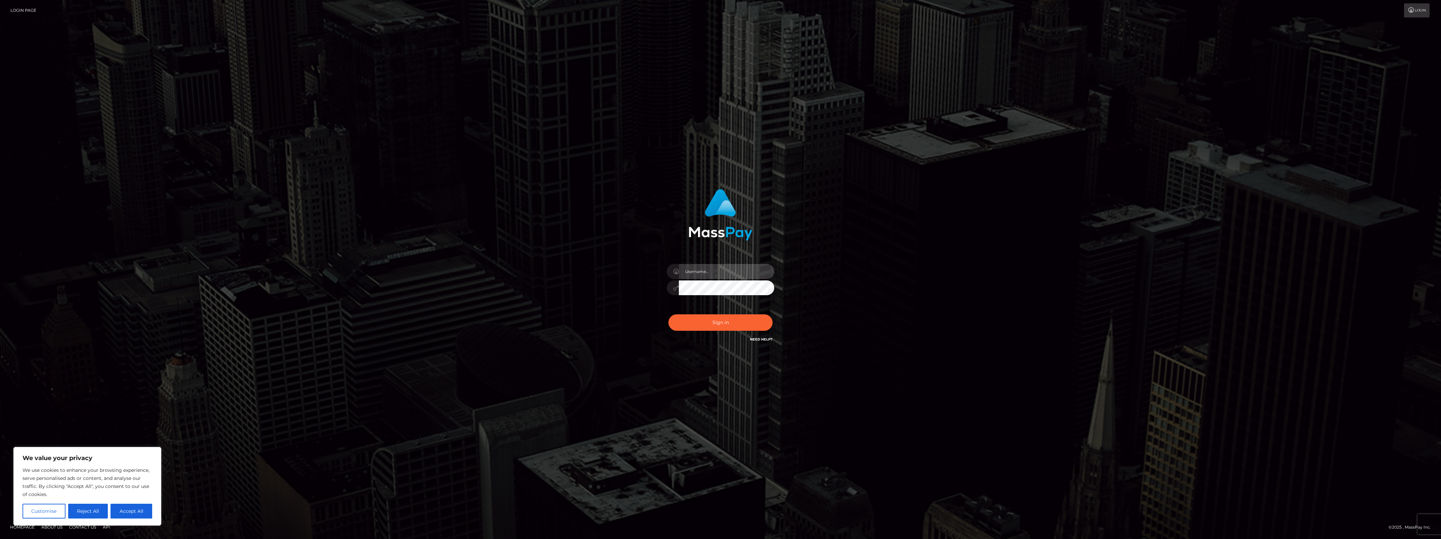
type input "bengreen"
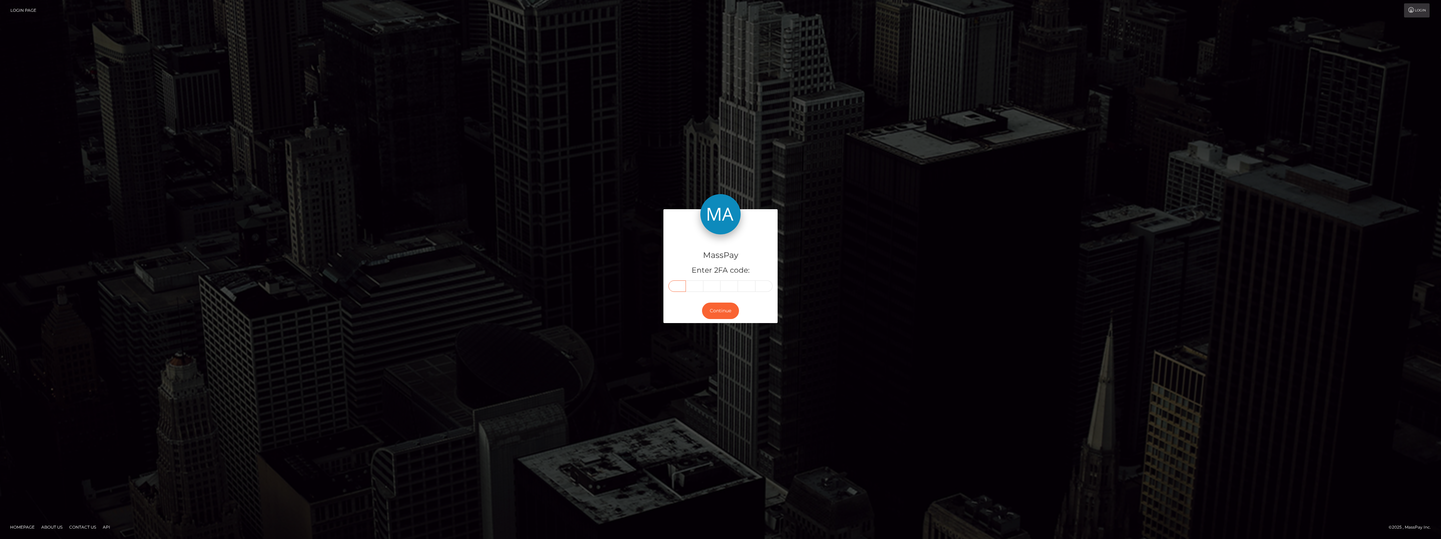
paste input "5"
type input "5"
type input "6"
type input "2"
type input "0"
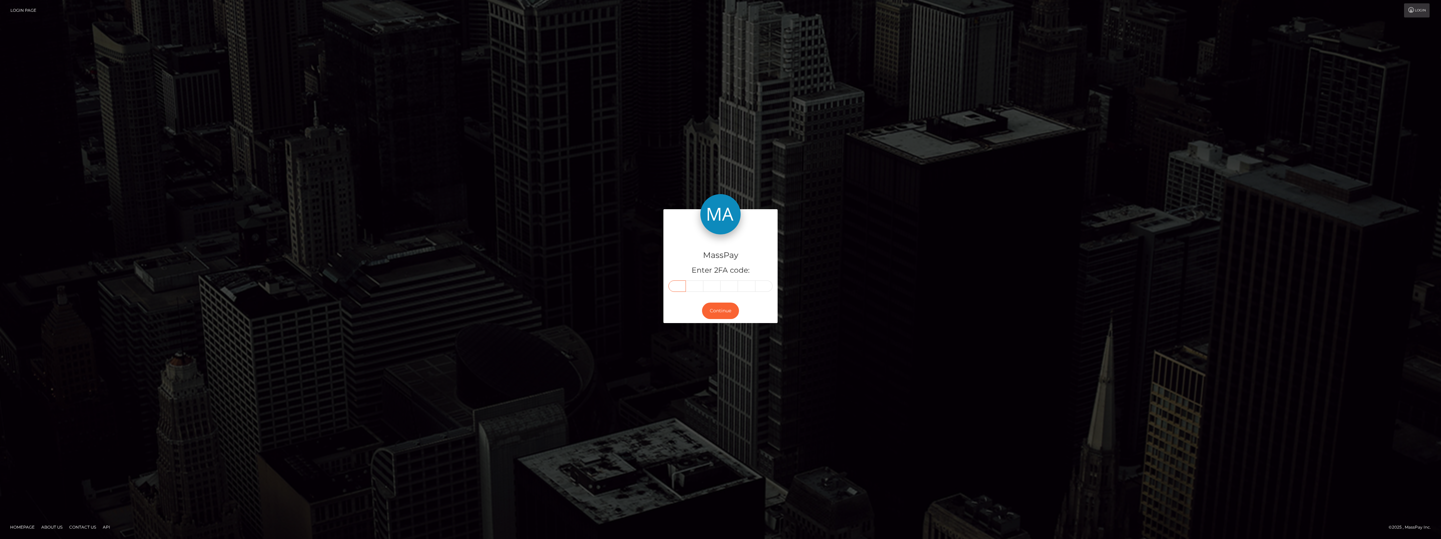
type input "6"
type input "0"
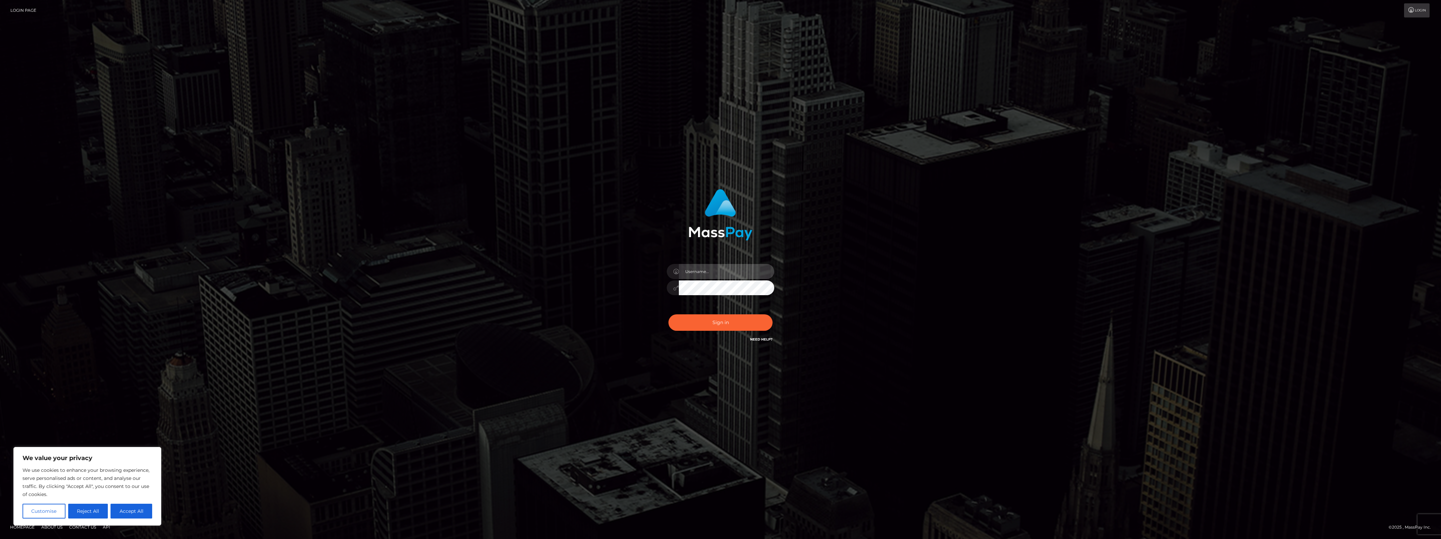
type input "bengreen"
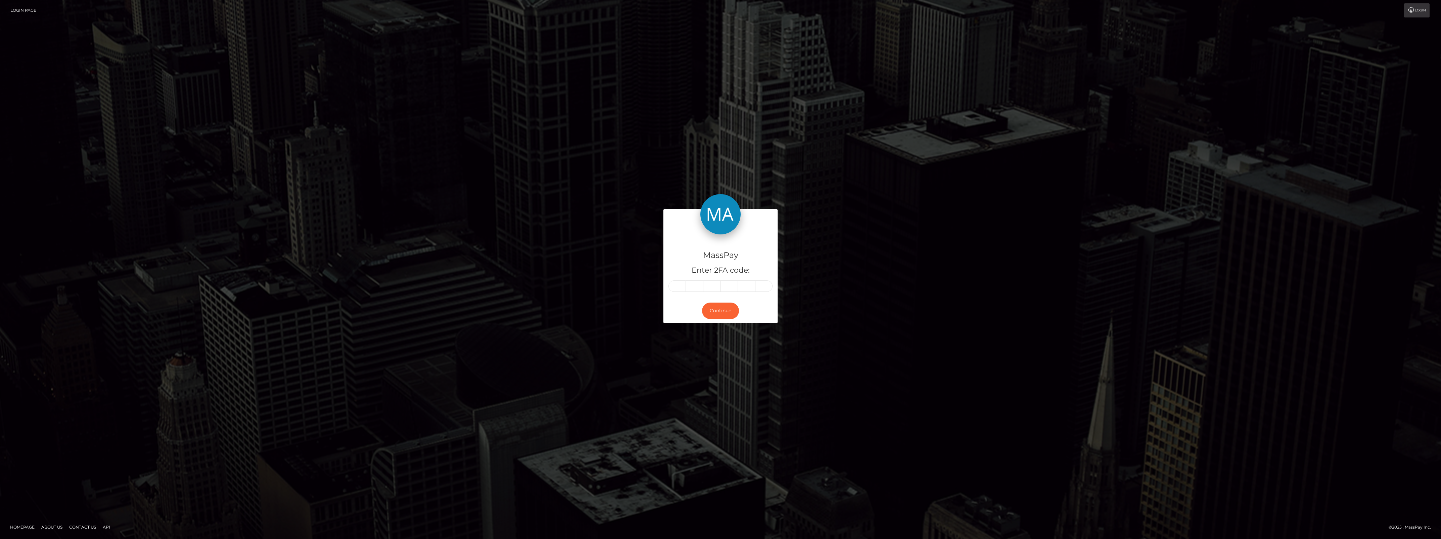
type input "5"
type input "6"
type input "2"
type input "0"
type input "6"
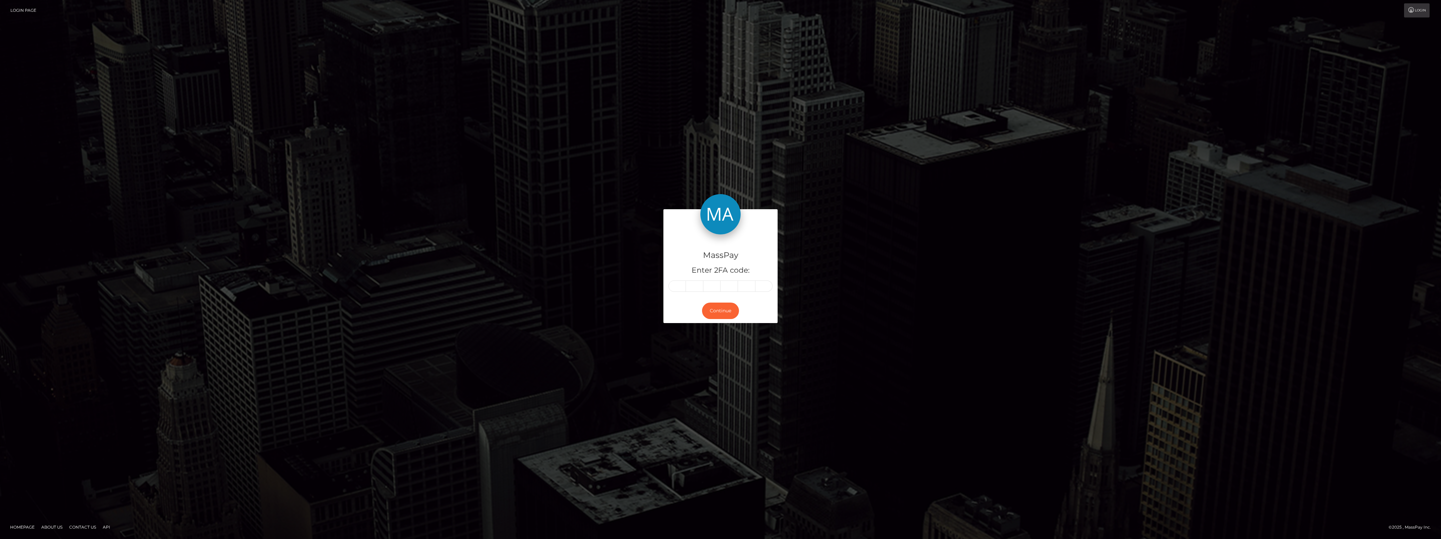
type input "0"
click at [719, 316] on button "Continue" at bounding box center [720, 311] width 37 height 16
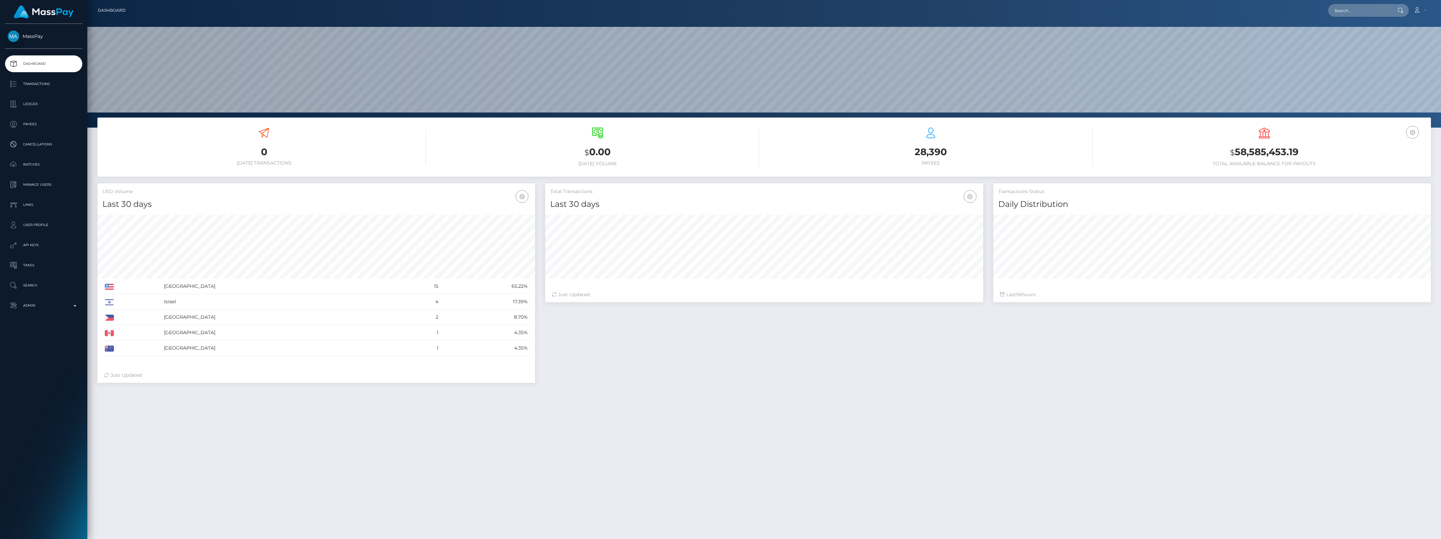
scroll to position [119, 437]
click at [34, 308] on p "Admin" at bounding box center [44, 306] width 72 height 10
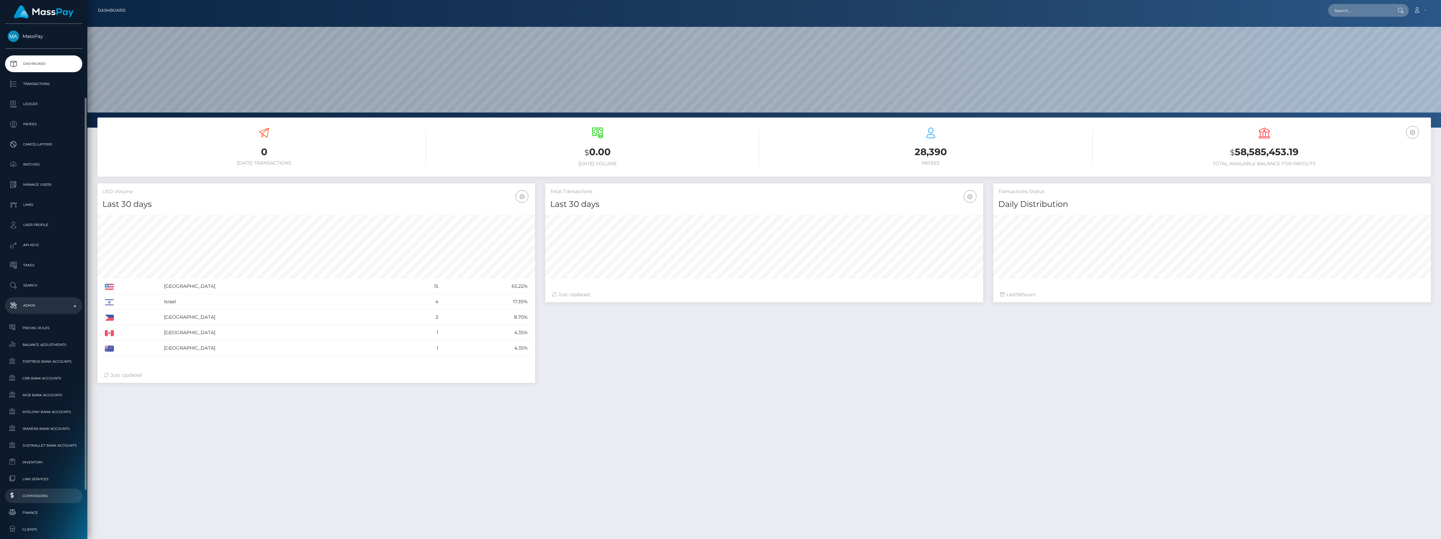
scroll to position [190, 0]
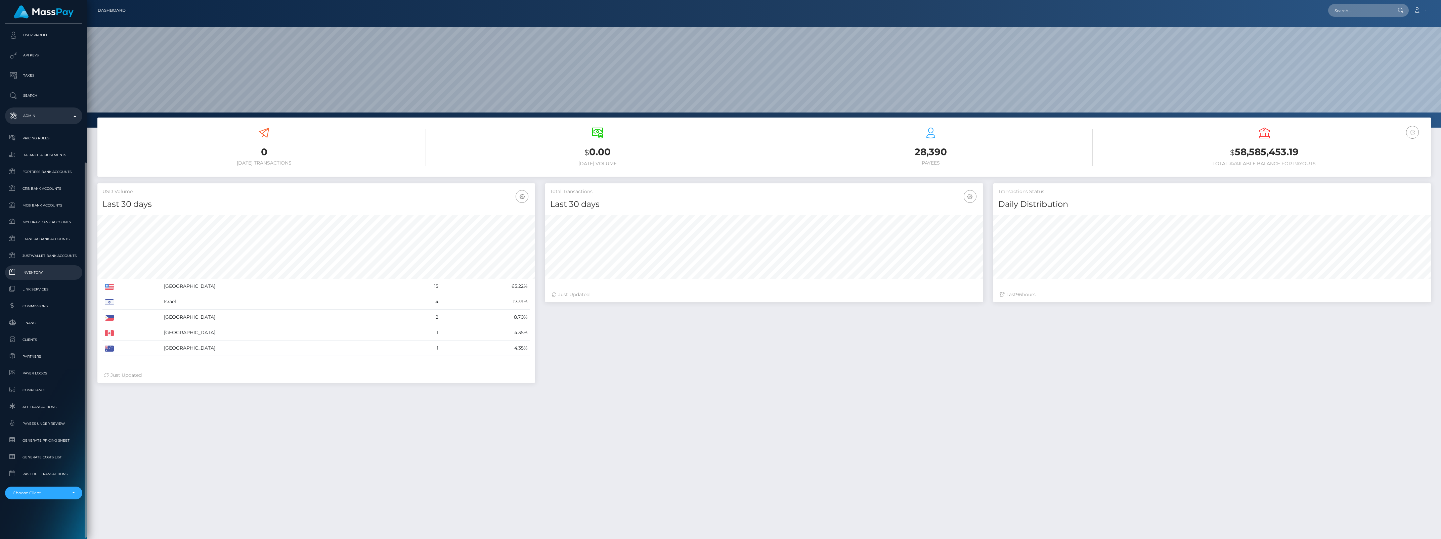
click at [36, 277] on link "Inventory" at bounding box center [43, 272] width 77 height 14
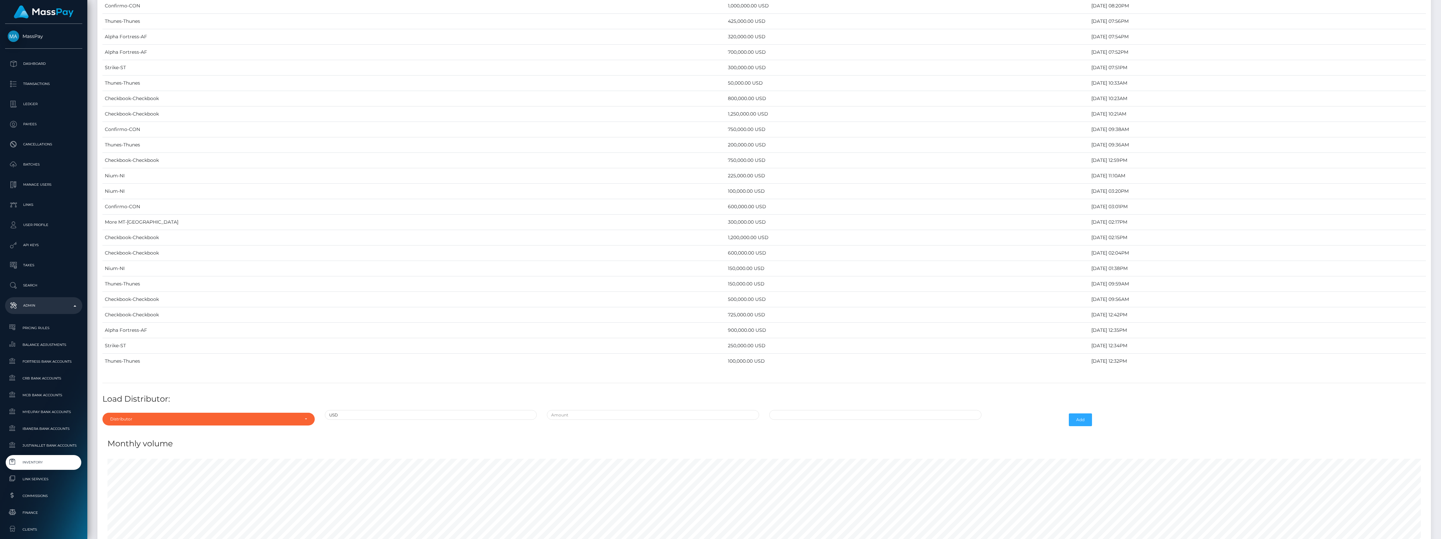
scroll to position [2687, 0]
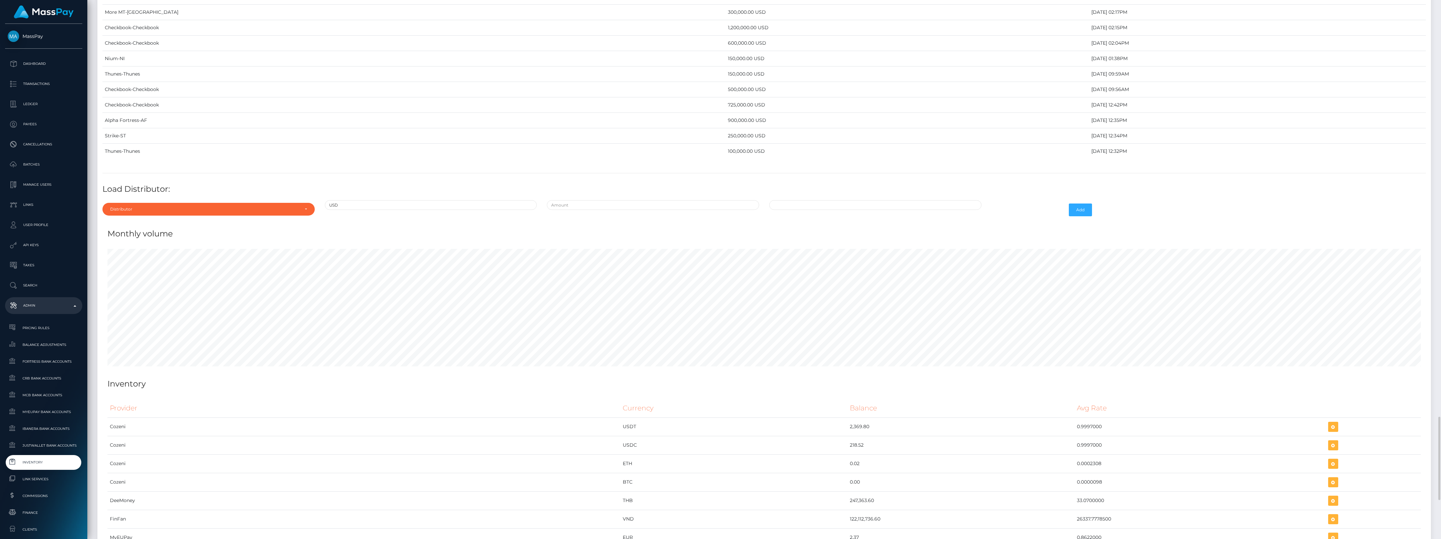
click at [158, 212] on div "Distributor" at bounding box center [204, 209] width 189 height 5
click at [141, 230] on input "Search" at bounding box center [208, 226] width 207 height 10
type input "c"
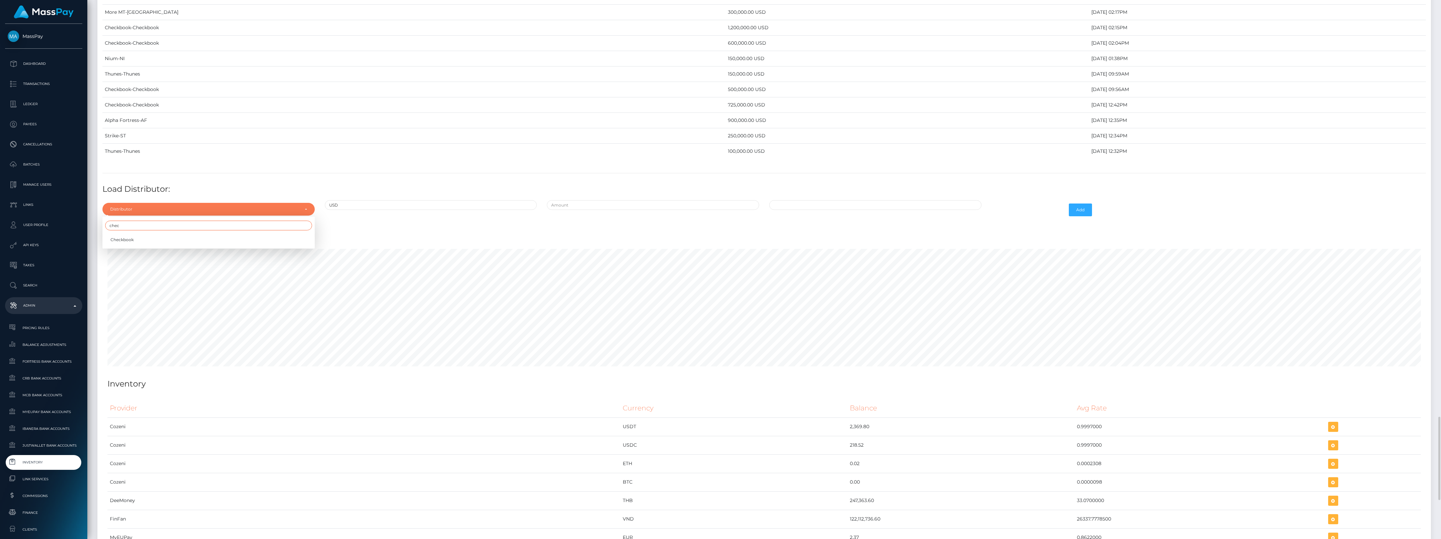
type input "chec"
click at [142, 246] on div "Checkbook" at bounding box center [208, 239] width 212 height 14
click at [268, 212] on div "Distributor" at bounding box center [204, 209] width 189 height 5
click at [199, 230] on input "Search" at bounding box center [208, 226] width 207 height 10
type input "check"
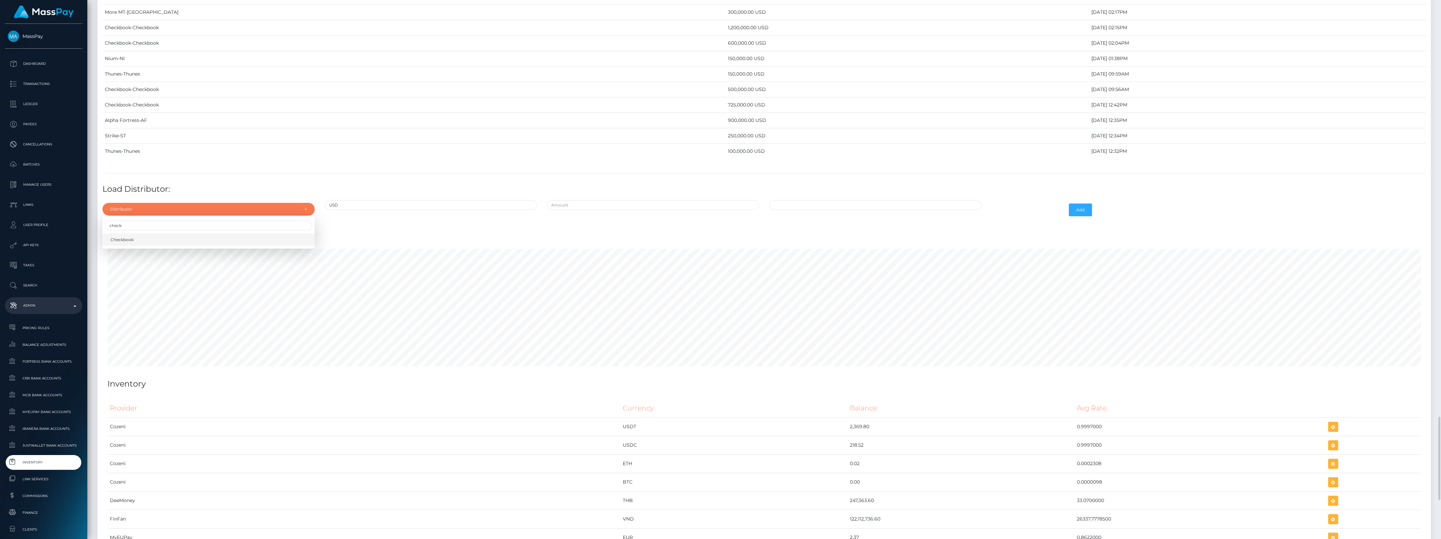
click at [205, 246] on link "Checkbook" at bounding box center [208, 239] width 212 height 12
select select "7"
click at [620, 220] on div at bounding box center [653, 209] width 222 height 19
click at [622, 210] on input "text" at bounding box center [653, 205] width 212 height 10
type input "$1,000,000.0000000"
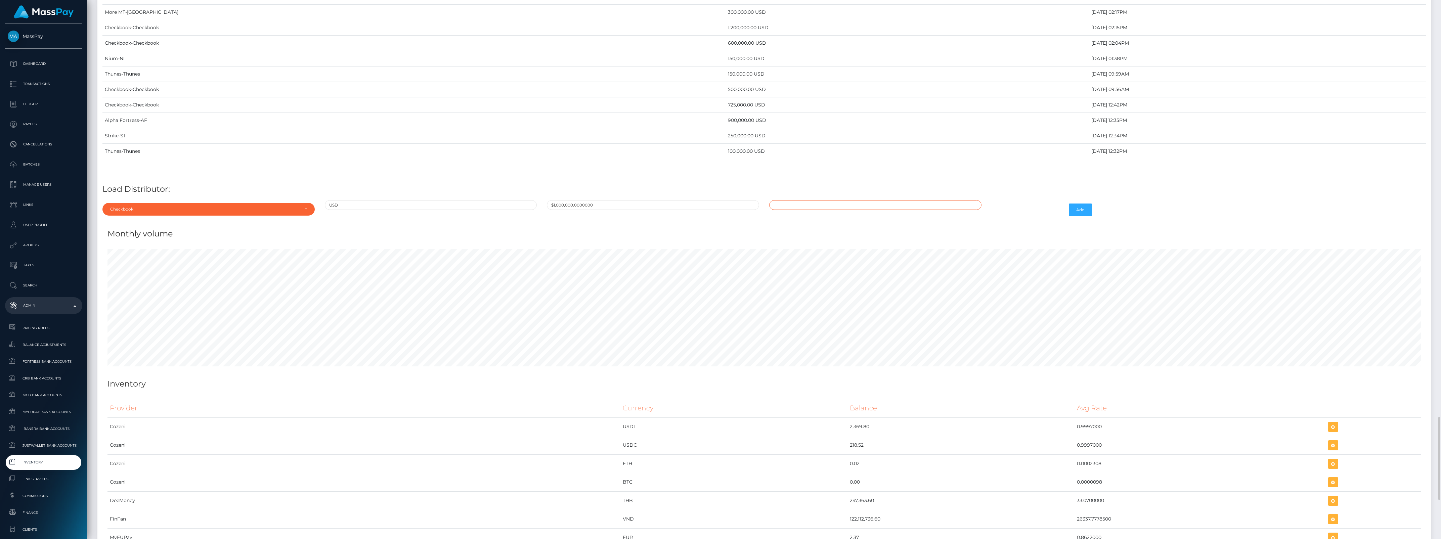
type input "09/08/2025 11:03 AM"
click at [1083, 216] on button "Add" at bounding box center [1080, 210] width 23 height 13
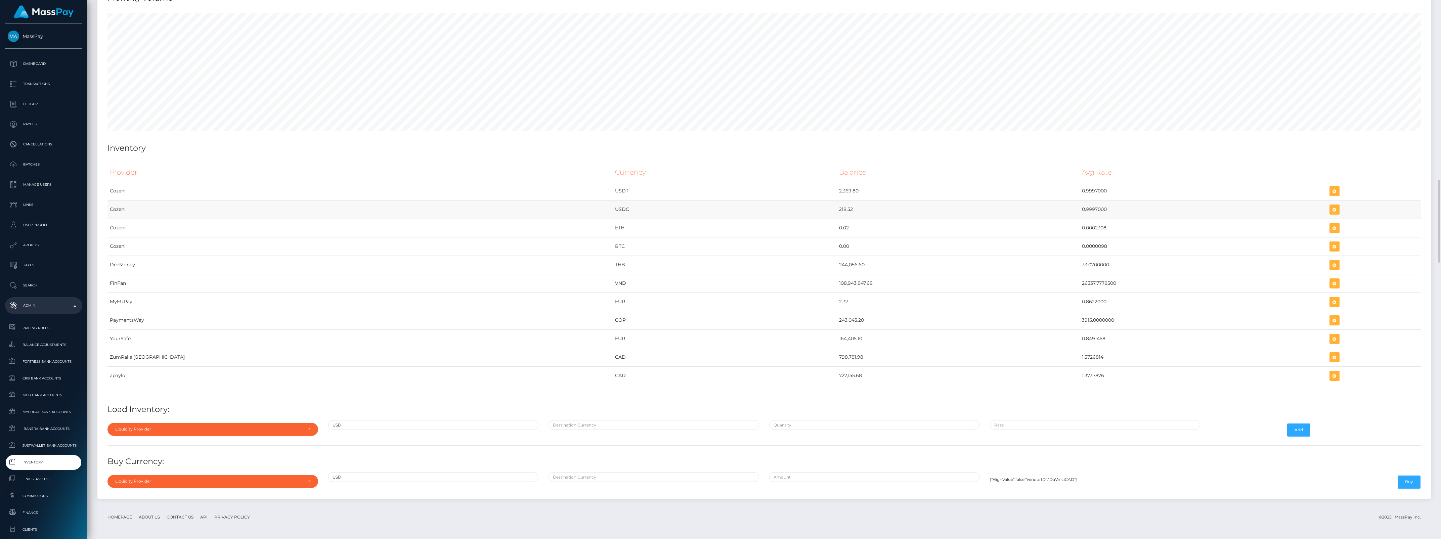
scroll to position [2717, 0]
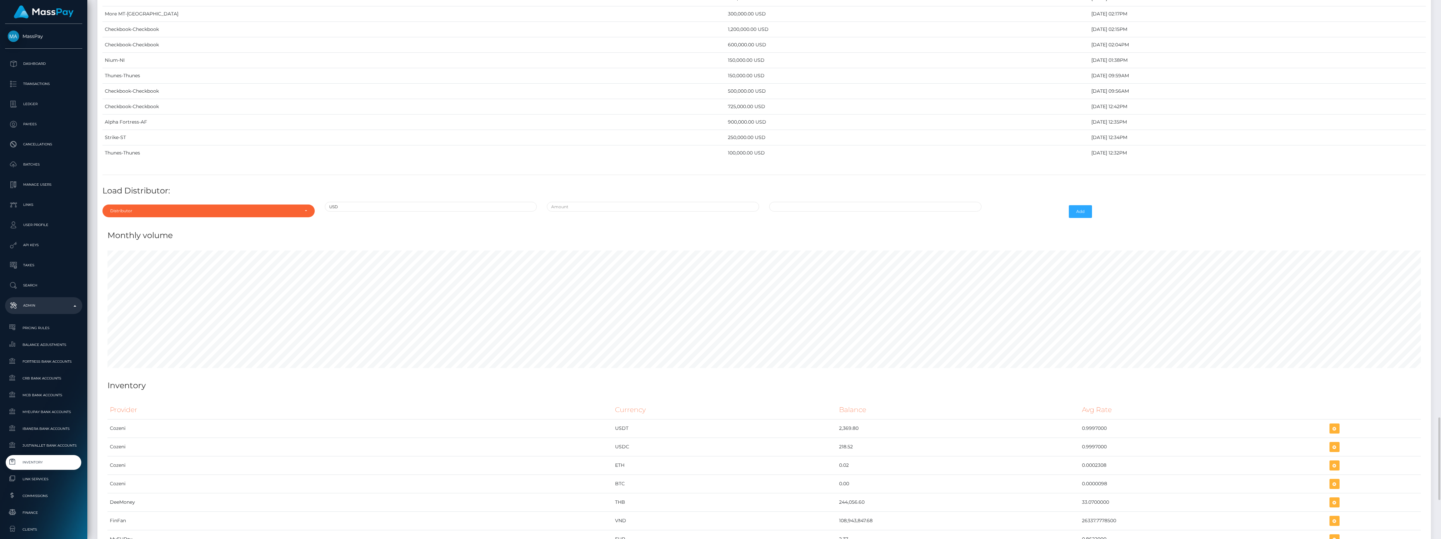
click at [188, 221] on div "Distributor Alpha Fortress Apaylo Aquanow AZA Beam Braid Checkbook Circle Confi…" at bounding box center [208, 211] width 222 height 19
click at [188, 217] on div "Distributor" at bounding box center [208, 211] width 212 height 13
click at [167, 232] on input "Search" at bounding box center [208, 227] width 207 height 10
type input "v"
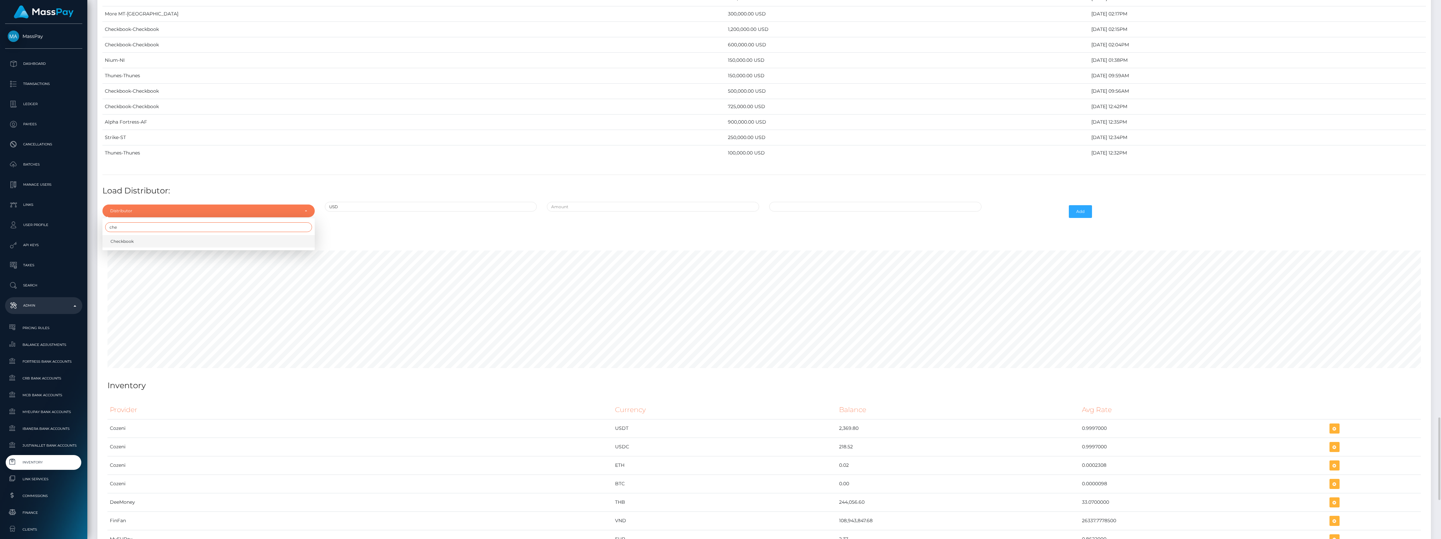
type input "che"
click at [170, 248] on link "Checkbook" at bounding box center [208, 241] width 212 height 12
select select "7"
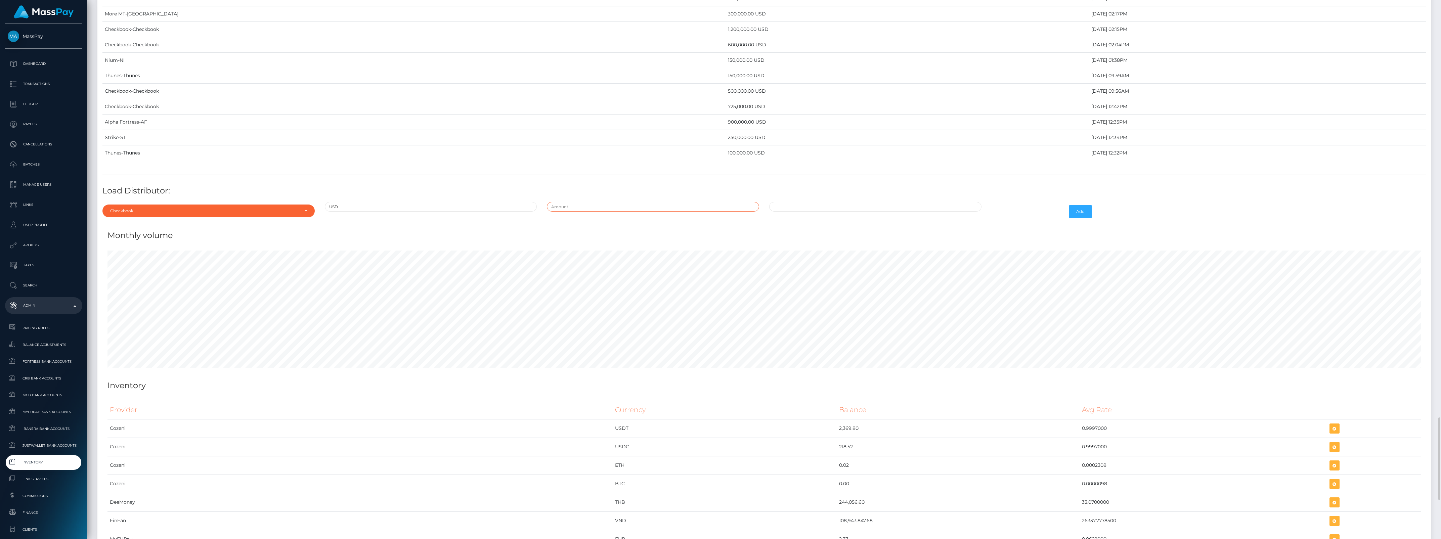
click at [593, 212] on input "text" at bounding box center [653, 207] width 212 height 10
type input "$975,000.0000000"
click at [832, 256] on td "5" at bounding box center [833, 250] width 11 height 11
click at [1007, 235] on div "Monthly volume" at bounding box center [764, 231] width 1324 height 20
click at [858, 221] on div "09/05/2025 11:09 AM" at bounding box center [875, 211] width 222 height 19
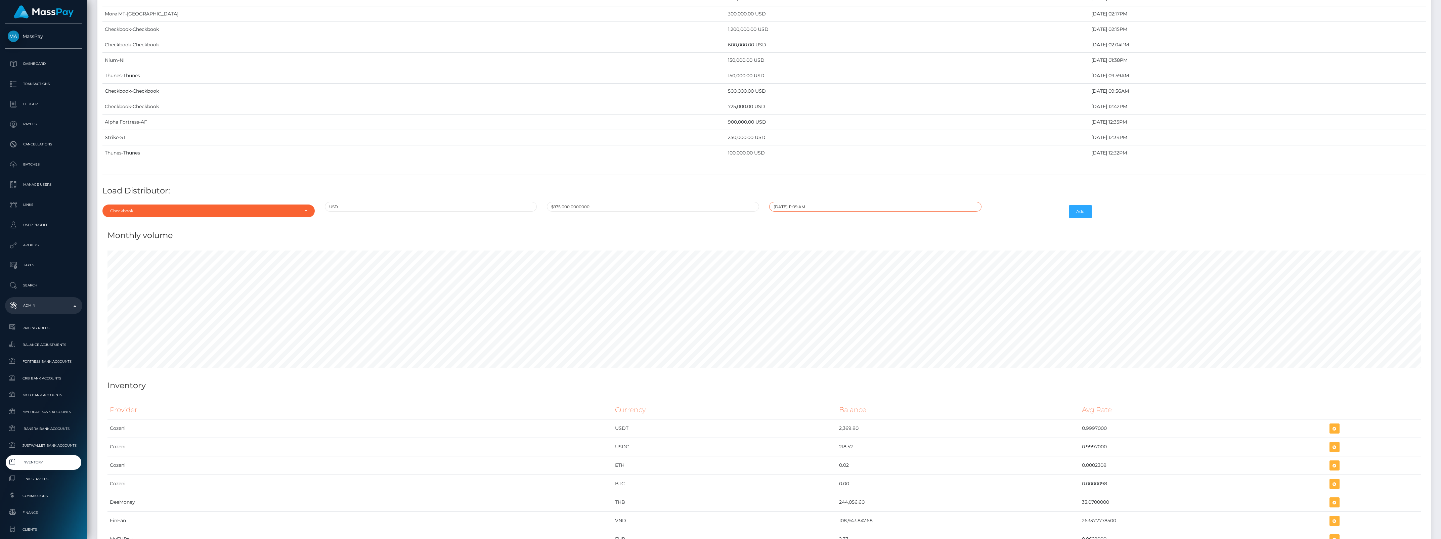
click at [862, 212] on input "09/05/2025 11:09 AM" at bounding box center [875, 207] width 212 height 10
click at [788, 266] on td "8" at bounding box center [790, 261] width 11 height 11
type input "09/08/2025 11:09 AM"
click at [979, 238] on div "Monthly volume" at bounding box center [764, 231] width 1324 height 20
click at [1084, 218] on button "Add" at bounding box center [1080, 211] width 23 height 13
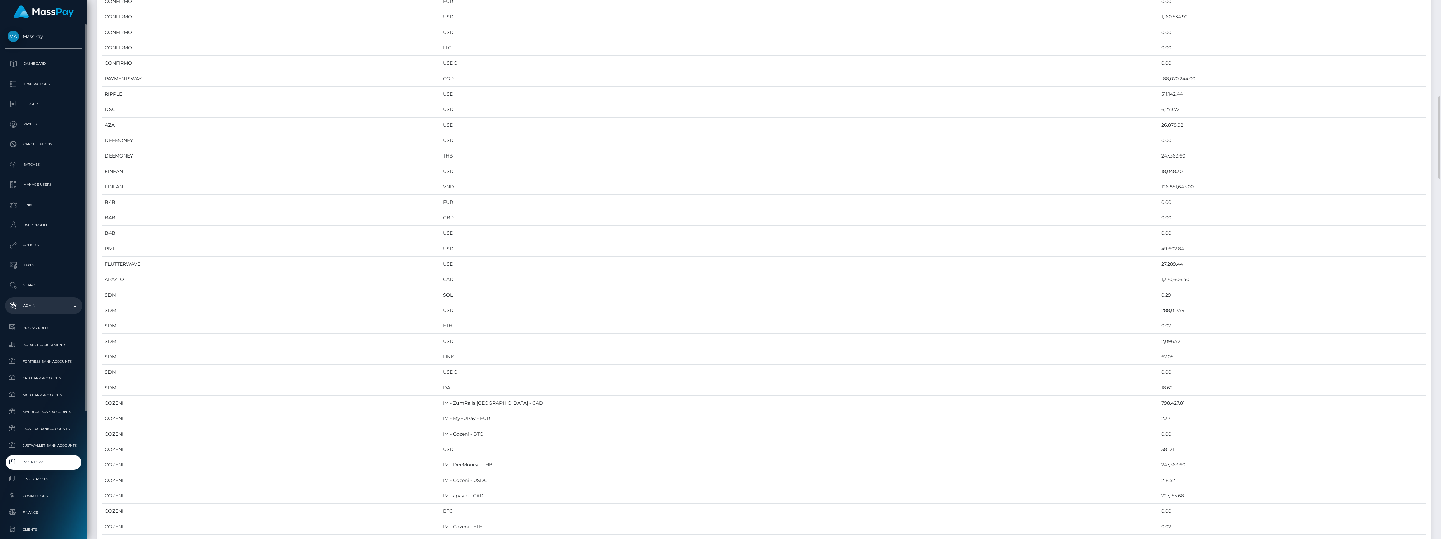
scroll to position [168, 0]
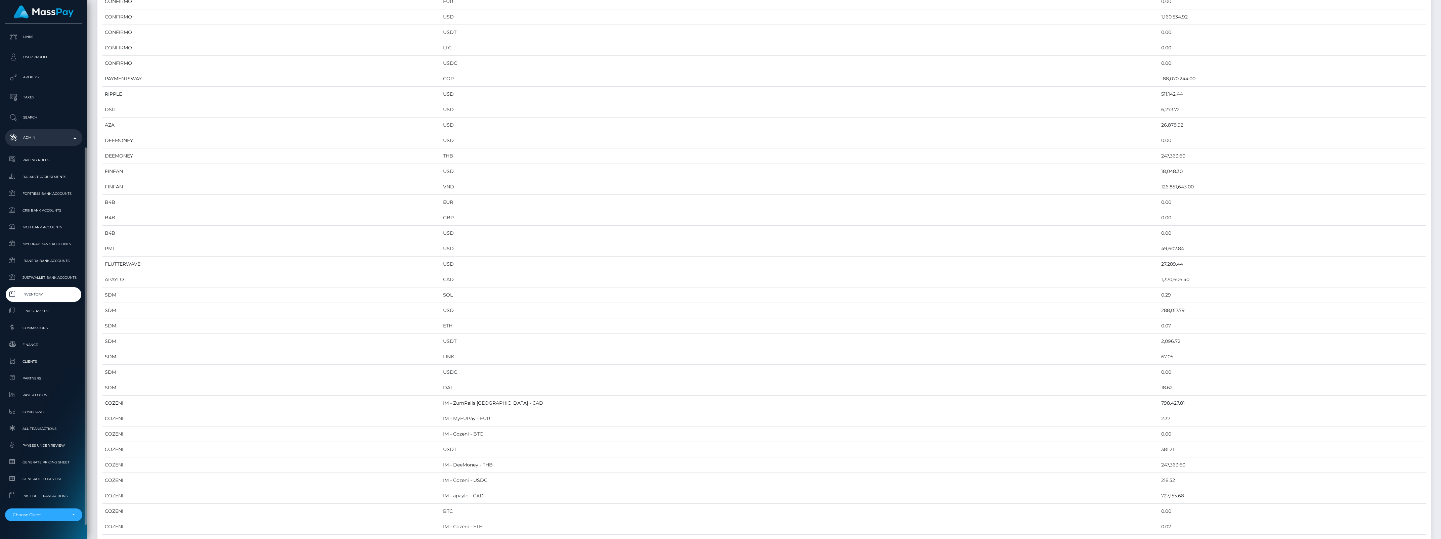
click at [36, 292] on span "Inventory" at bounding box center [44, 295] width 72 height 8
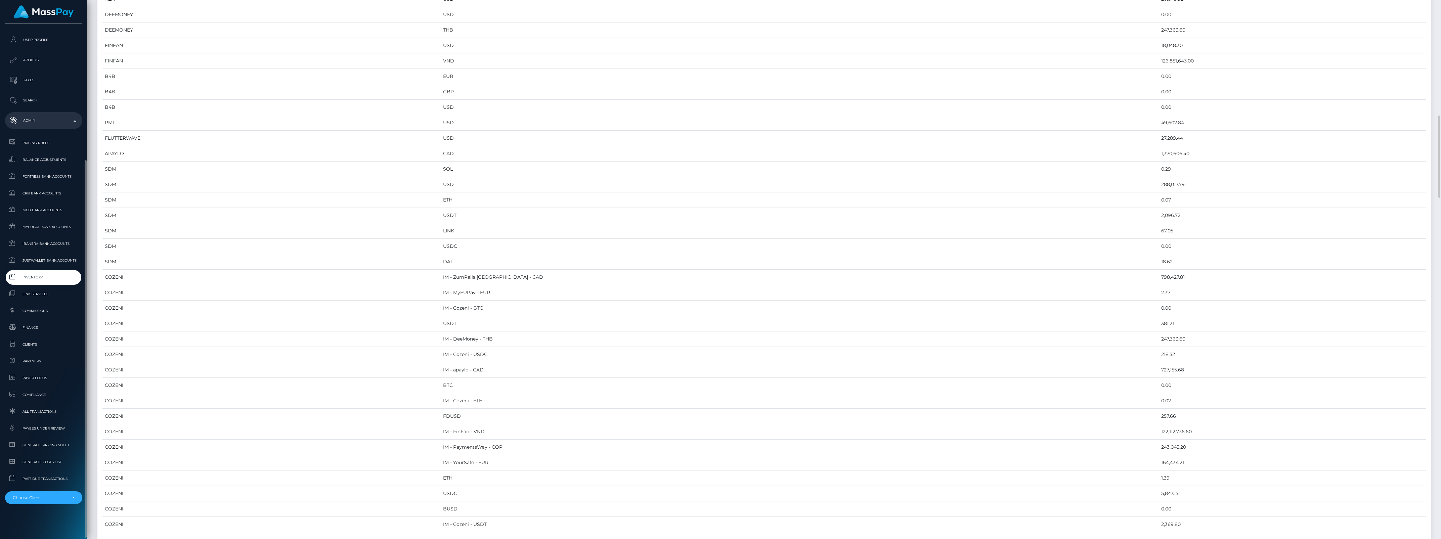
scroll to position [966, 0]
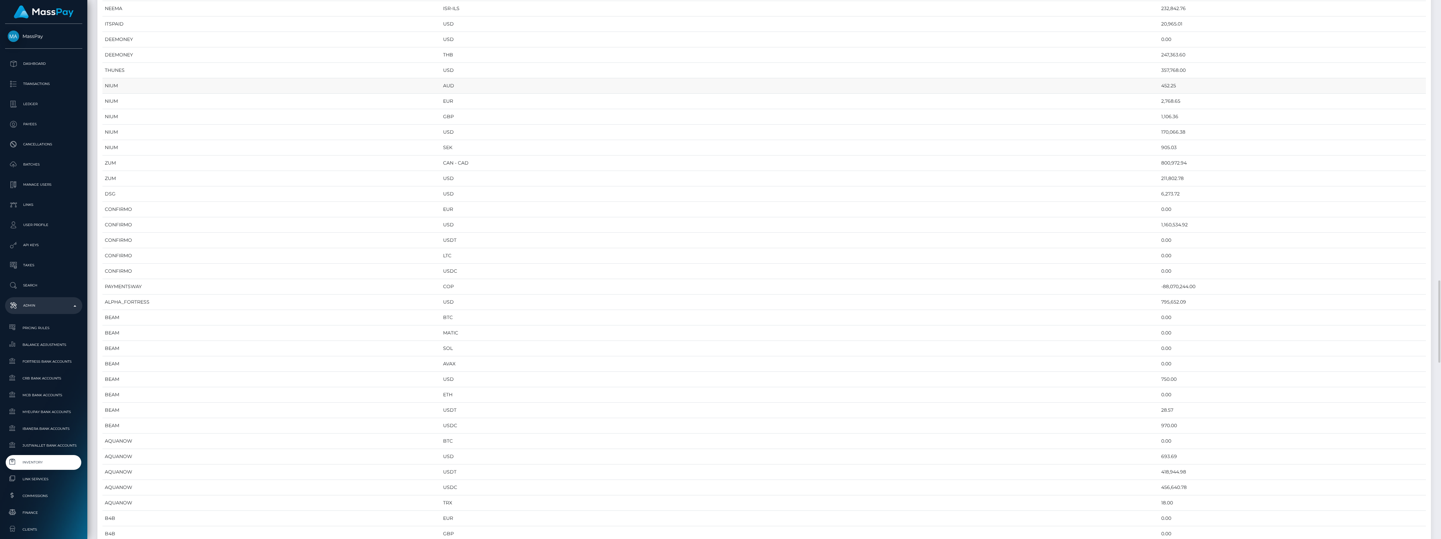
scroll to position [462, 0]
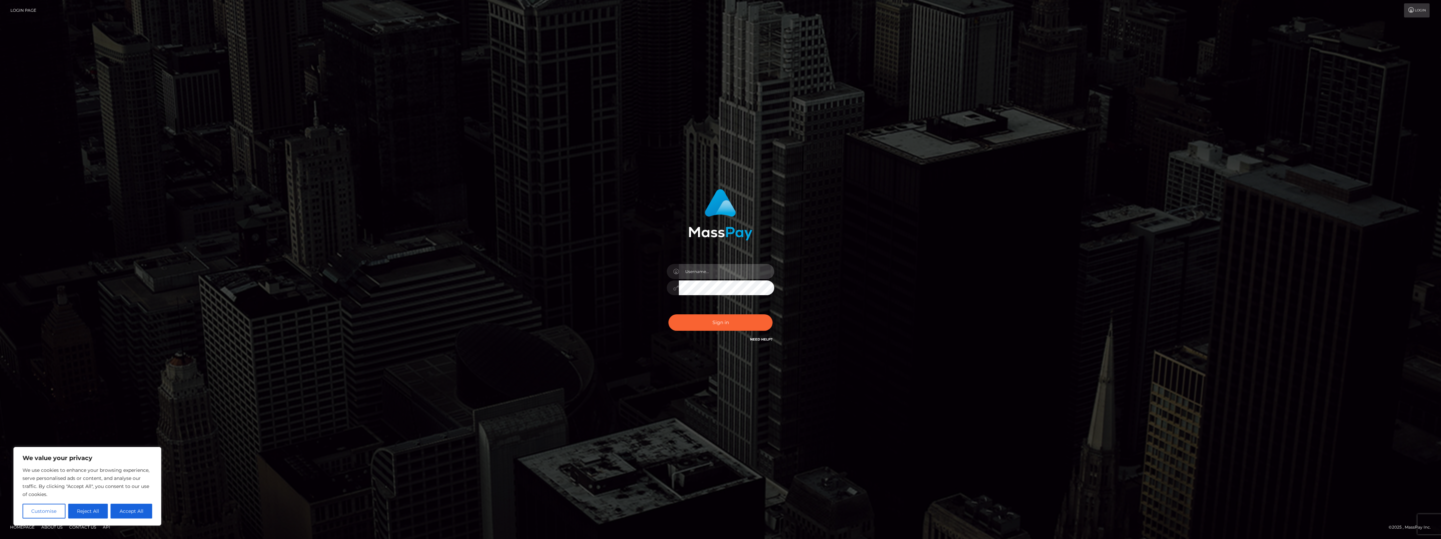
type input "bengreen"
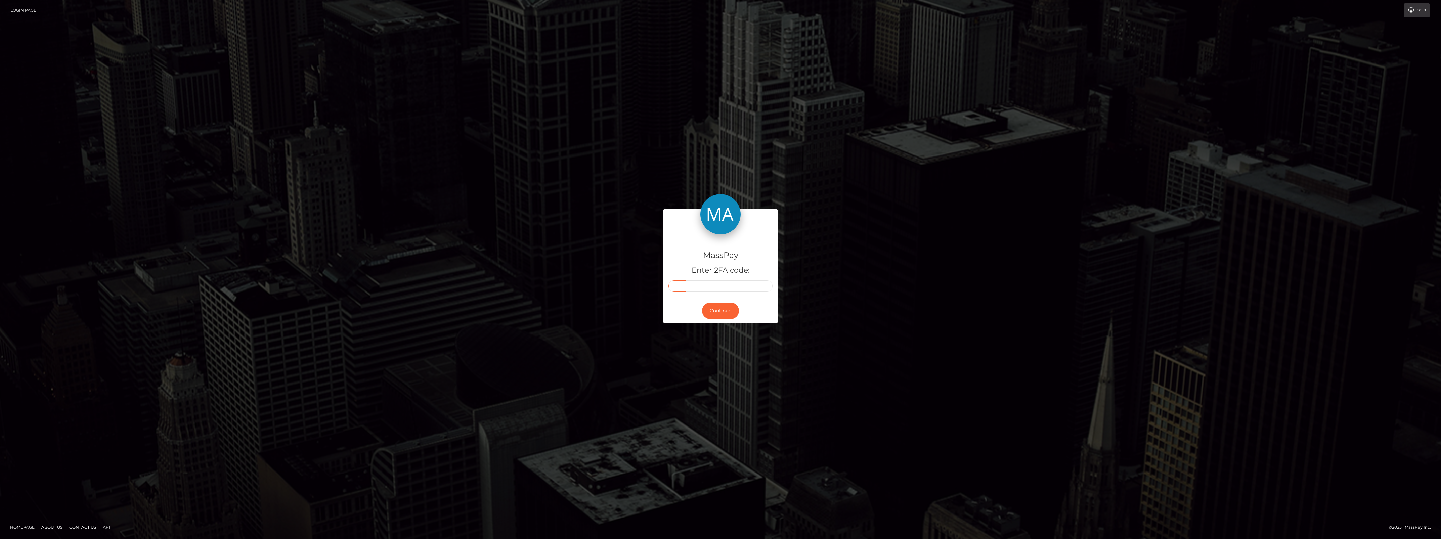
click at [678, 283] on input "text" at bounding box center [677, 286] width 17 height 11
paste input "7"
type input "7"
type input "5"
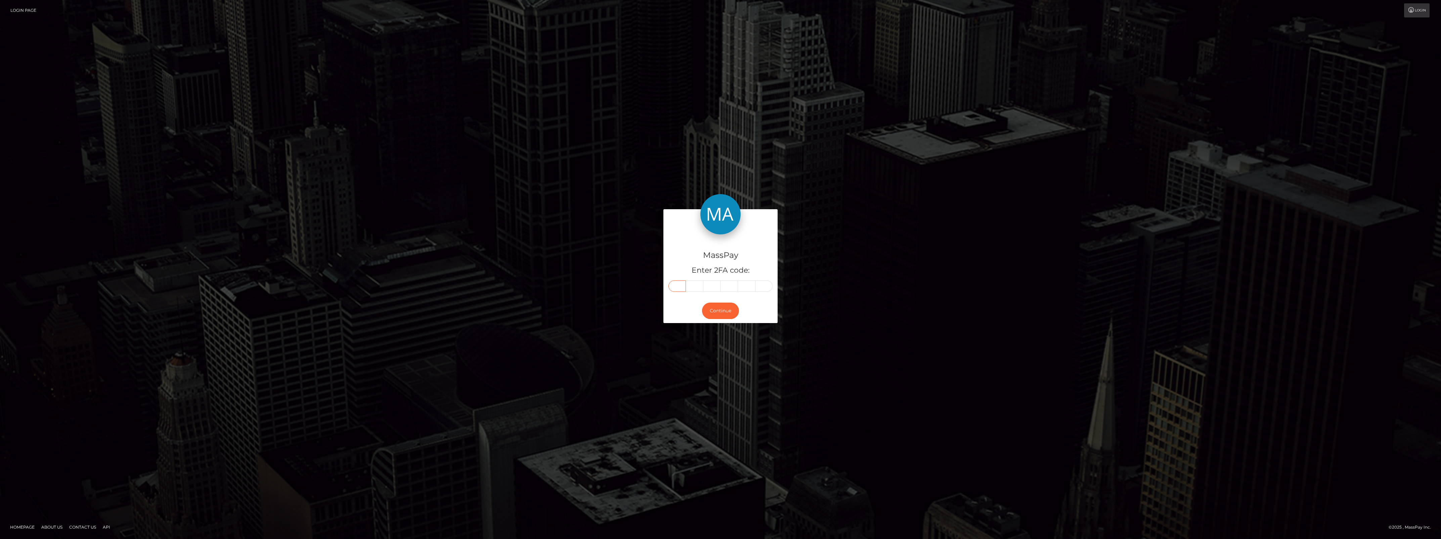
type input "0"
type input "8"
type input "4"
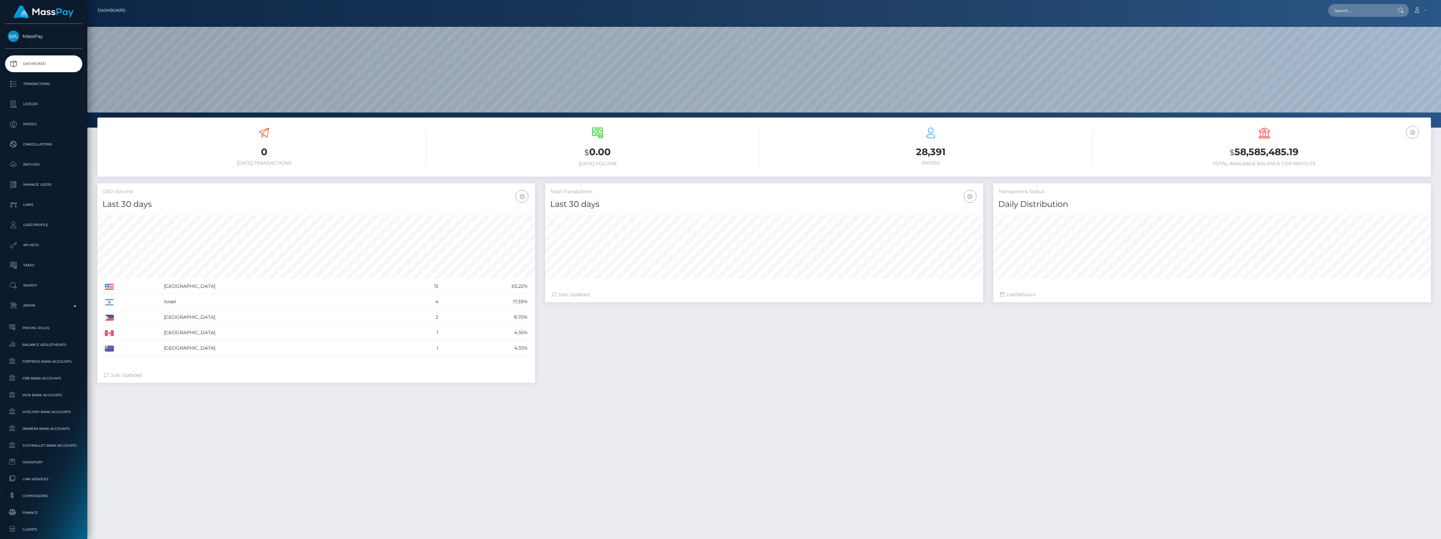
scroll to position [119, 437]
click at [34, 517] on link "Finance" at bounding box center [43, 513] width 77 height 14
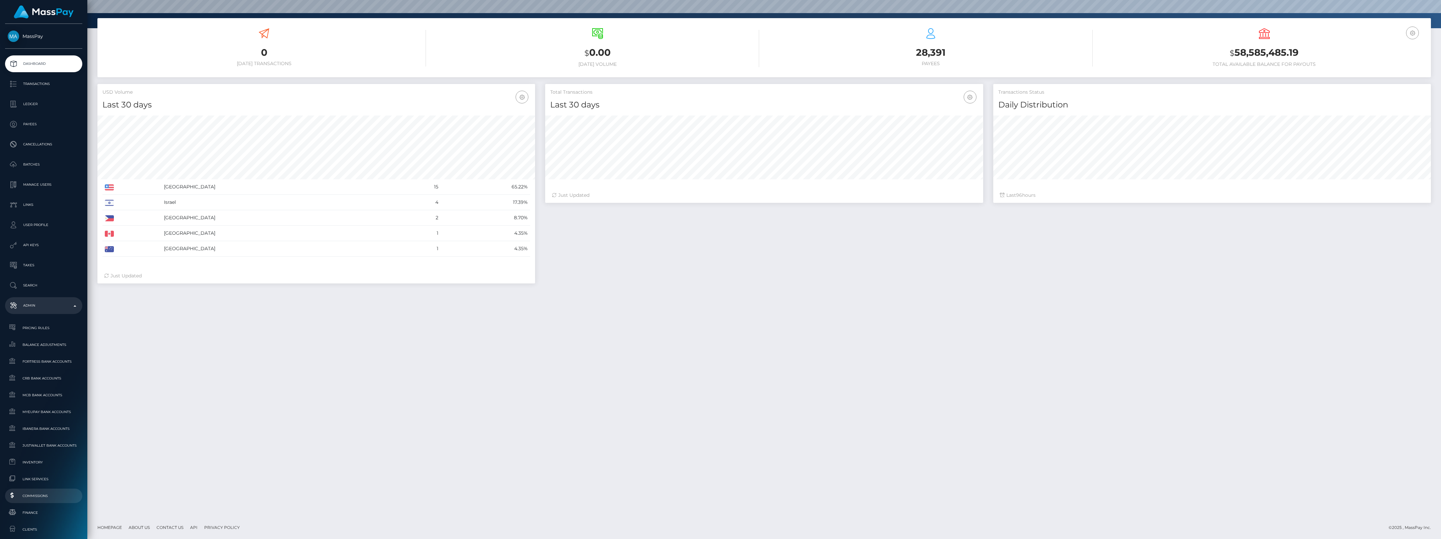
scroll to position [42, 0]
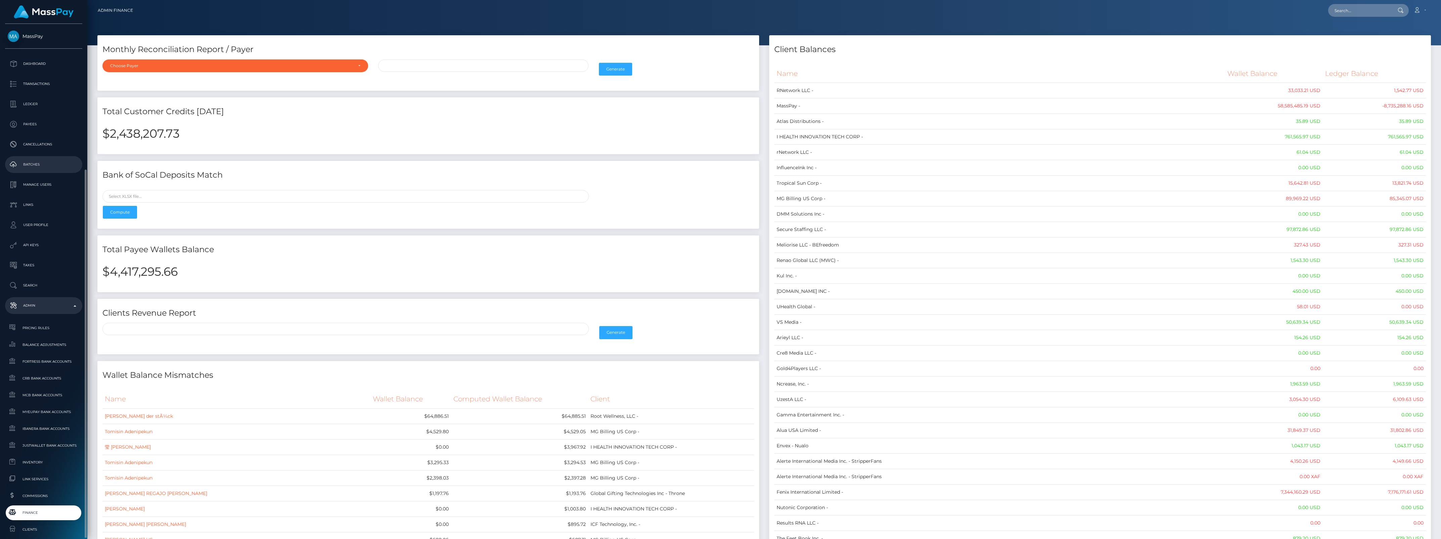
scroll to position [84, 0]
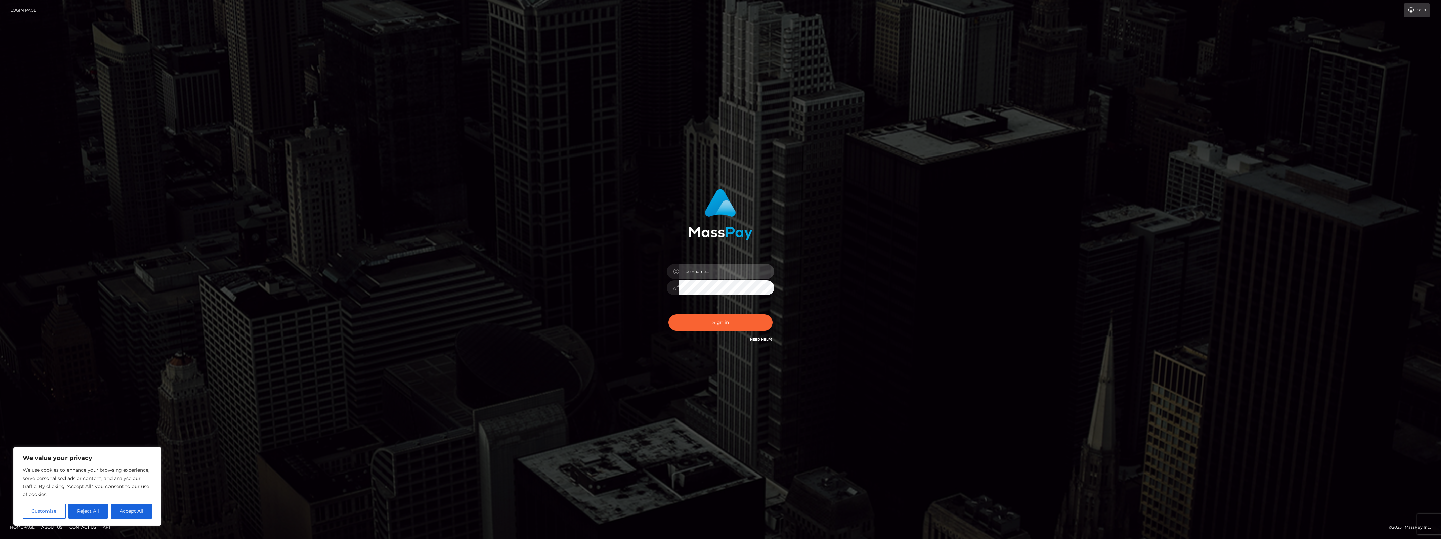
type input "bengreen"
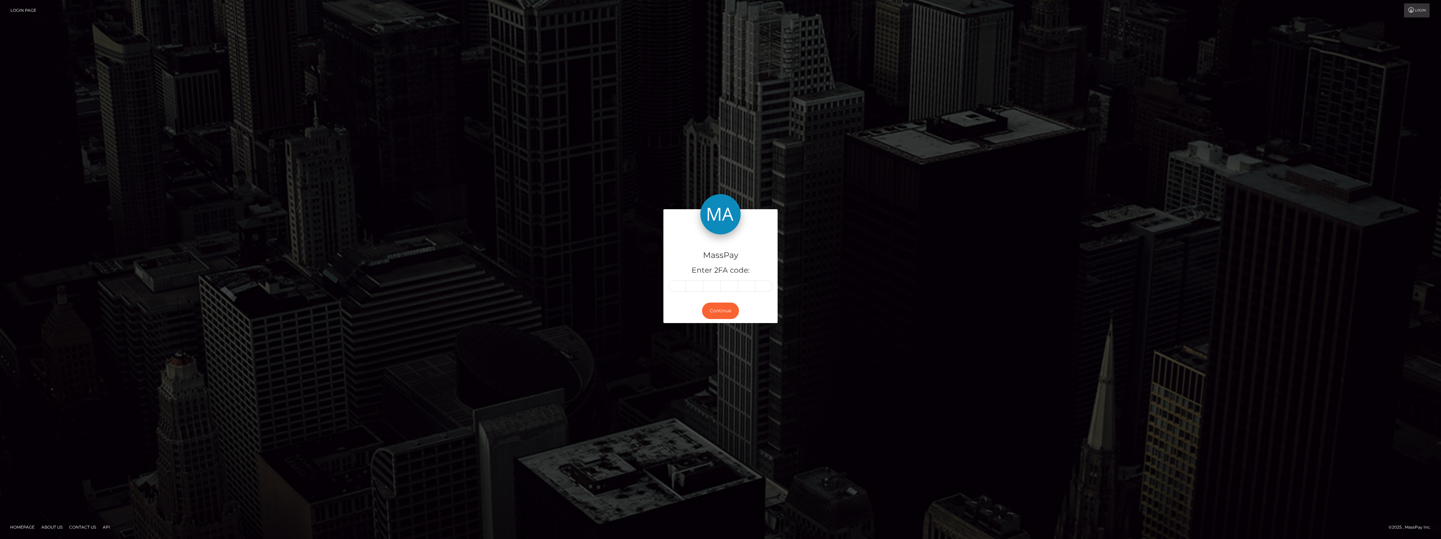
drag, startPoint x: 678, startPoint y: 288, endPoint x: 751, endPoint y: 252, distance: 81.9
click at [751, 252] on h4 "MassPay" at bounding box center [721, 256] width 104 height 12
paste input "8"
type input "8"
type input "0"
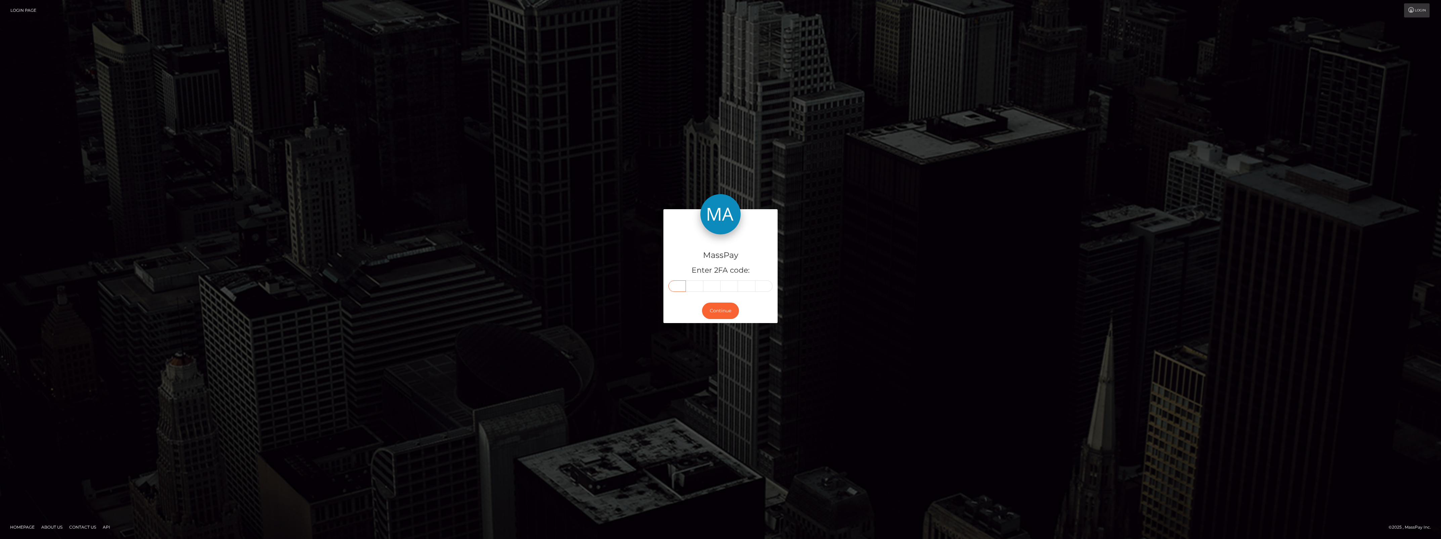
type input "2"
type input "0"
type input "9"
type input "2"
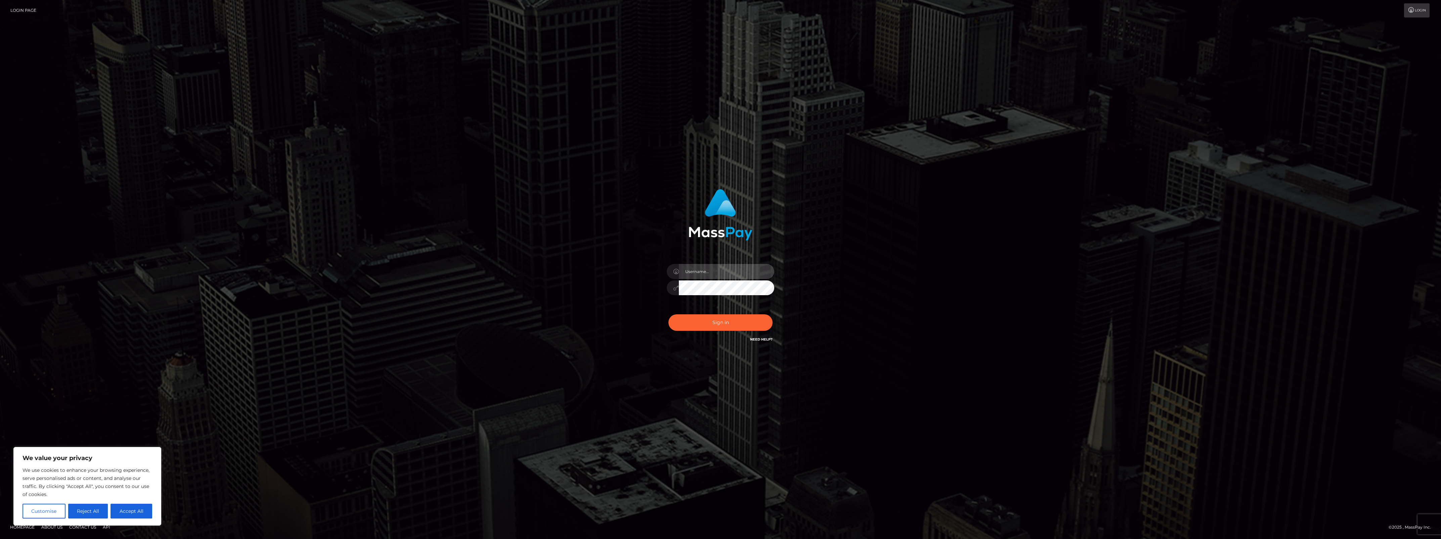
type input "bengreen"
click at [718, 308] on div "bengreen" at bounding box center [721, 284] width 118 height 51
click at [716, 324] on button "Sign in" at bounding box center [721, 322] width 104 height 16
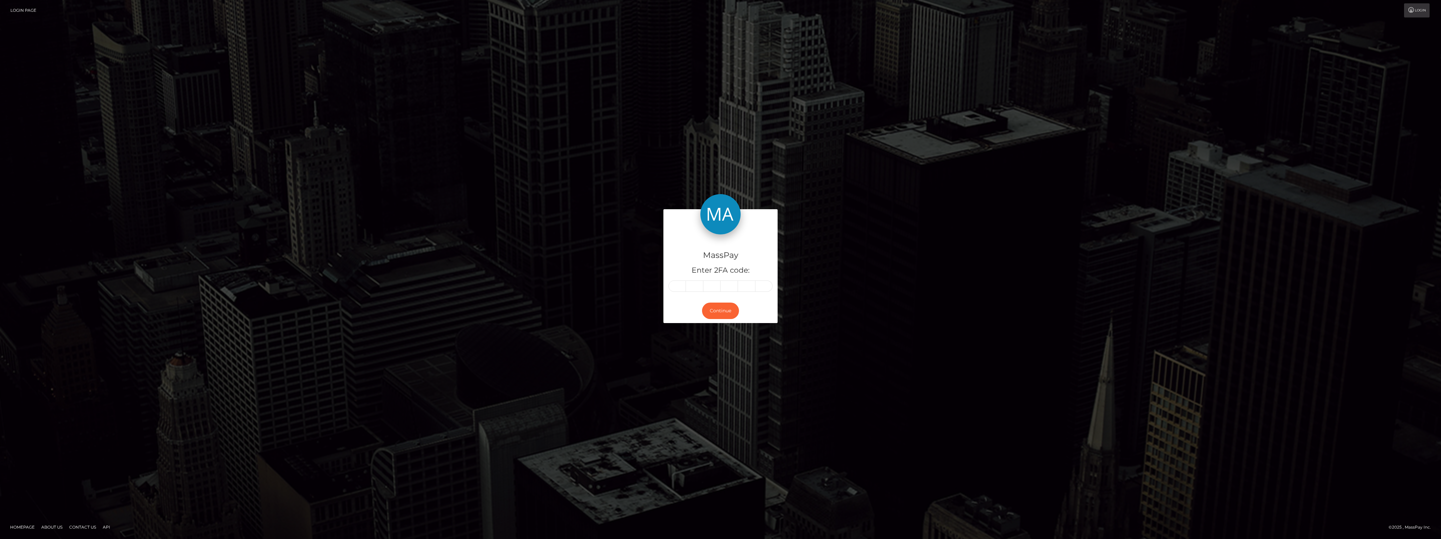
drag, startPoint x: 685, startPoint y: 288, endPoint x: 664, endPoint y: 285, distance: 21.7
drag, startPoint x: 664, startPoint y: 285, endPoint x: 671, endPoint y: 283, distance: 7.6
click at [671, 283] on input "text" at bounding box center [677, 286] width 17 height 11
paste input "8"
type input "8"
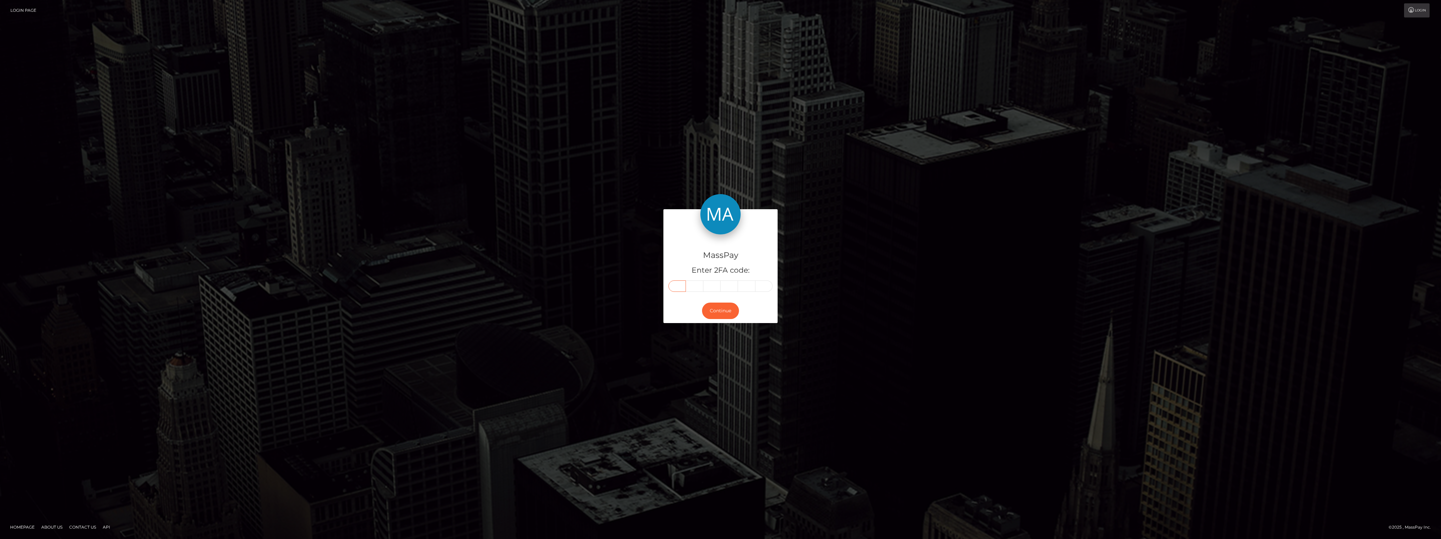
type input "0"
type input "2"
type input "0"
type input "9"
type input "2"
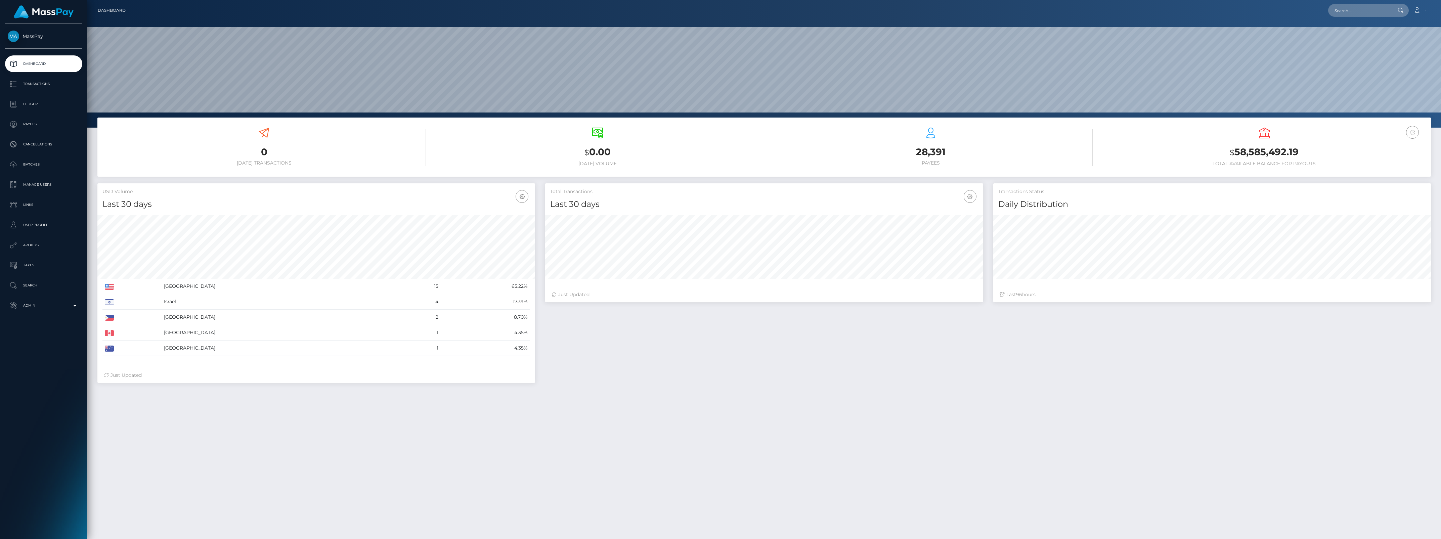
scroll to position [119, 437]
click at [48, 306] on p "Admin" at bounding box center [44, 306] width 72 height 10
click at [54, 467] on link "Inventory" at bounding box center [43, 462] width 77 height 14
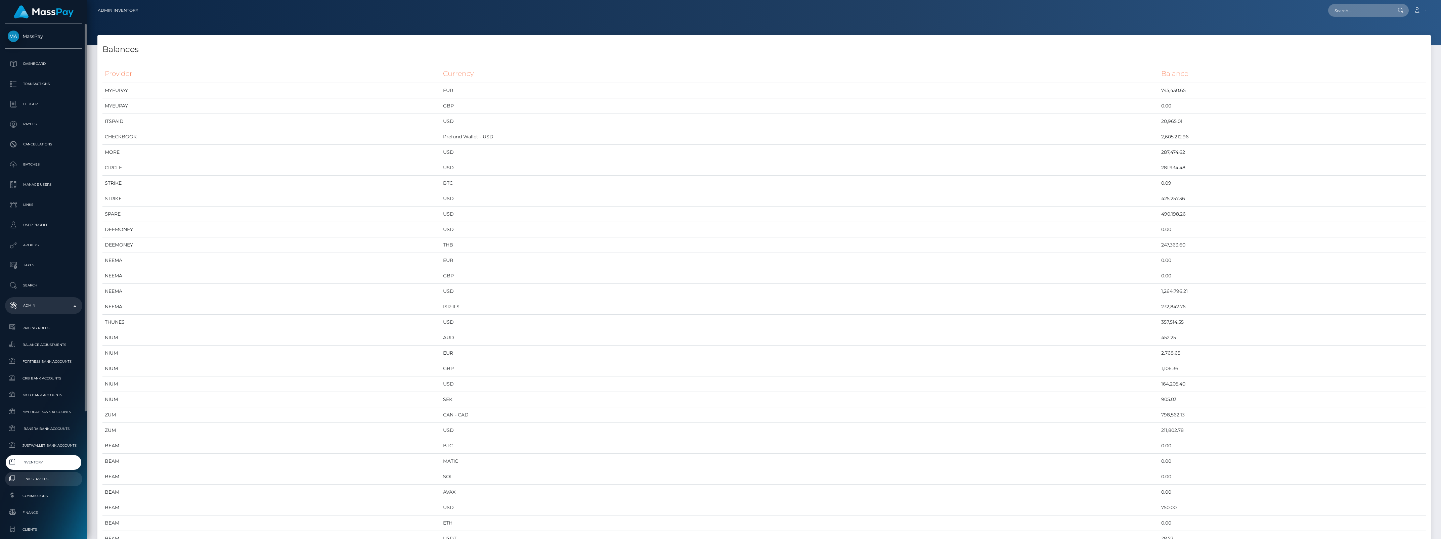
scroll to position [126, 0]
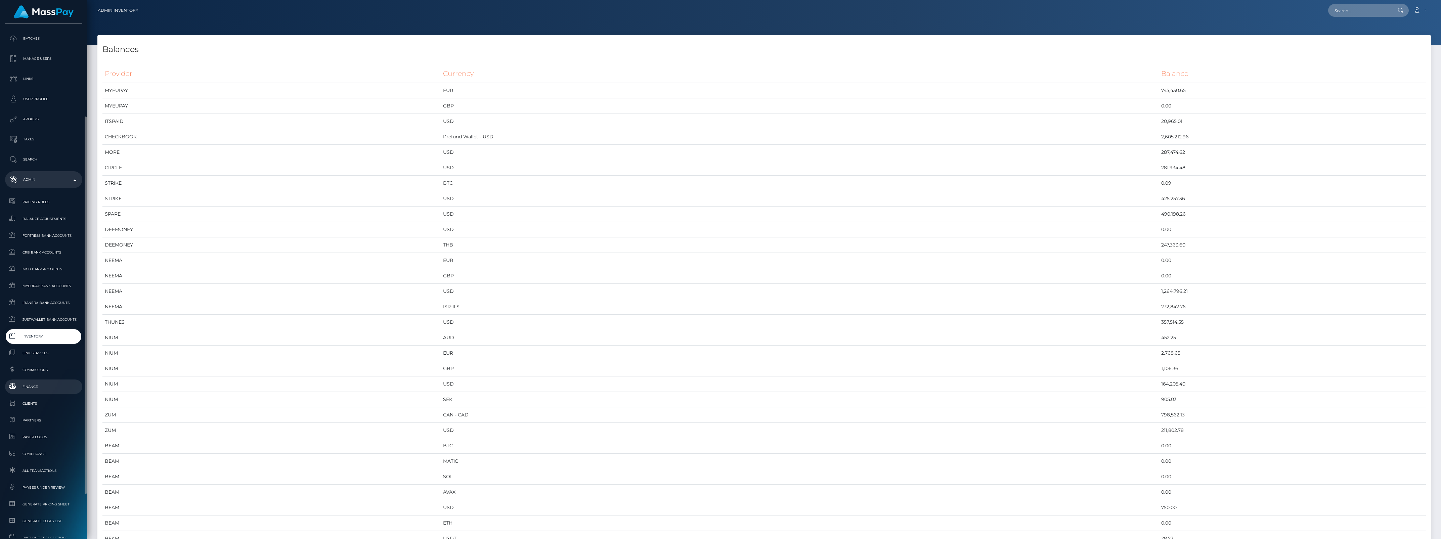
click at [37, 392] on link "Finance" at bounding box center [43, 387] width 77 height 14
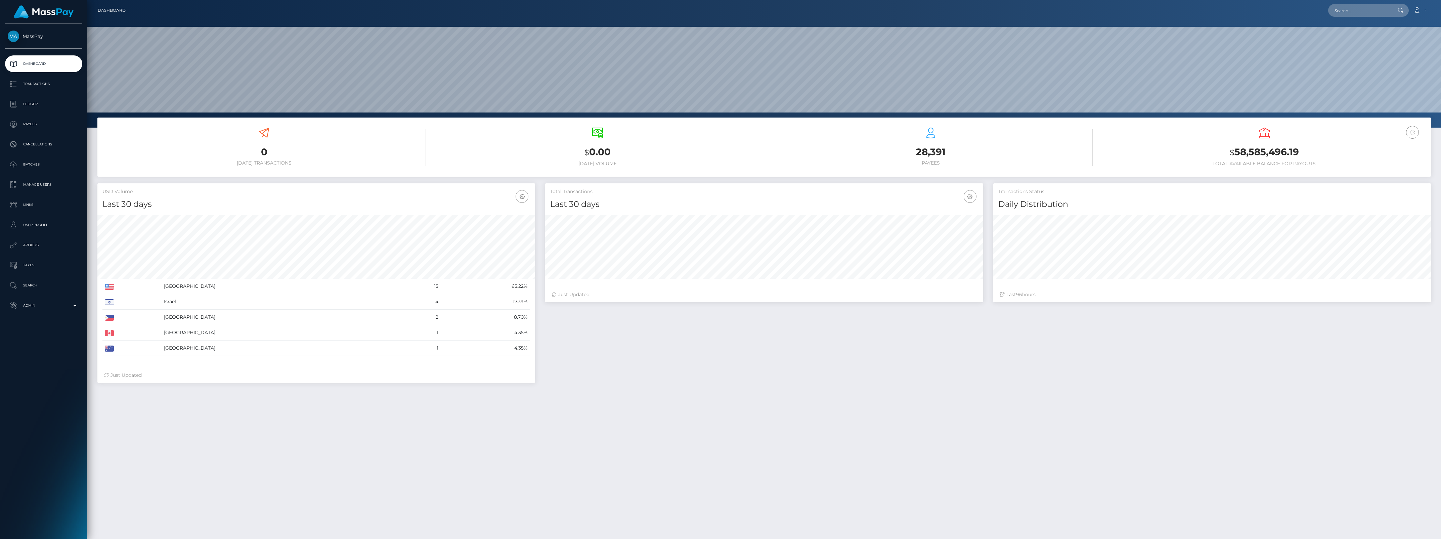
scroll to position [119, 437]
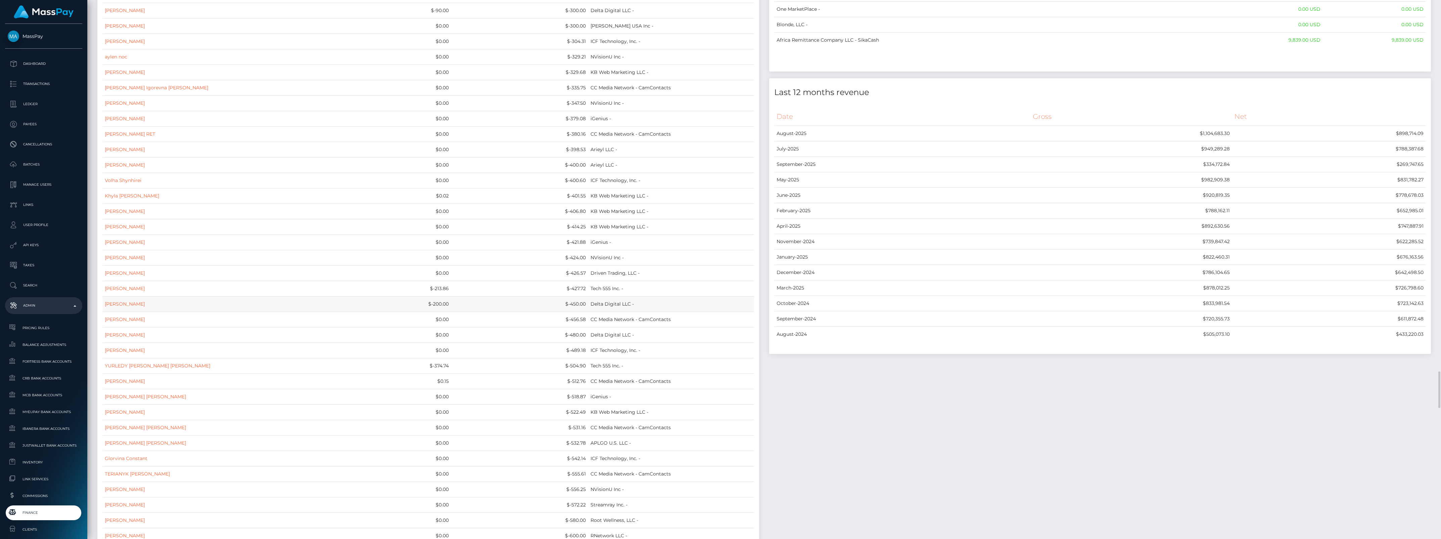
scroll to position [5585, 0]
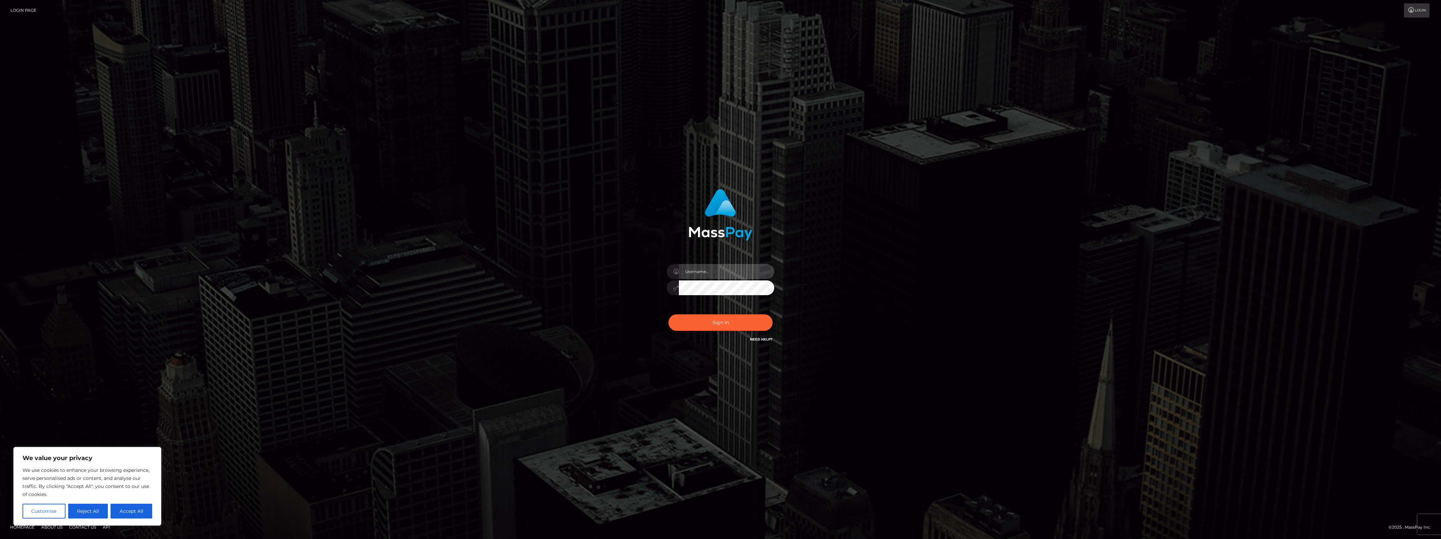
type input "bengreen"
click at [728, 317] on div "0cAFcWeA4l_hF1lgMSlXMnd36jFepejxdq6sGGHrpG4iQg0kproOnZu6nL5n2UqNUoZ5E6BKfpzOdVV…" at bounding box center [721, 325] width 118 height 30
type input "bengreen"
click at [744, 317] on button "Sign in" at bounding box center [721, 322] width 104 height 16
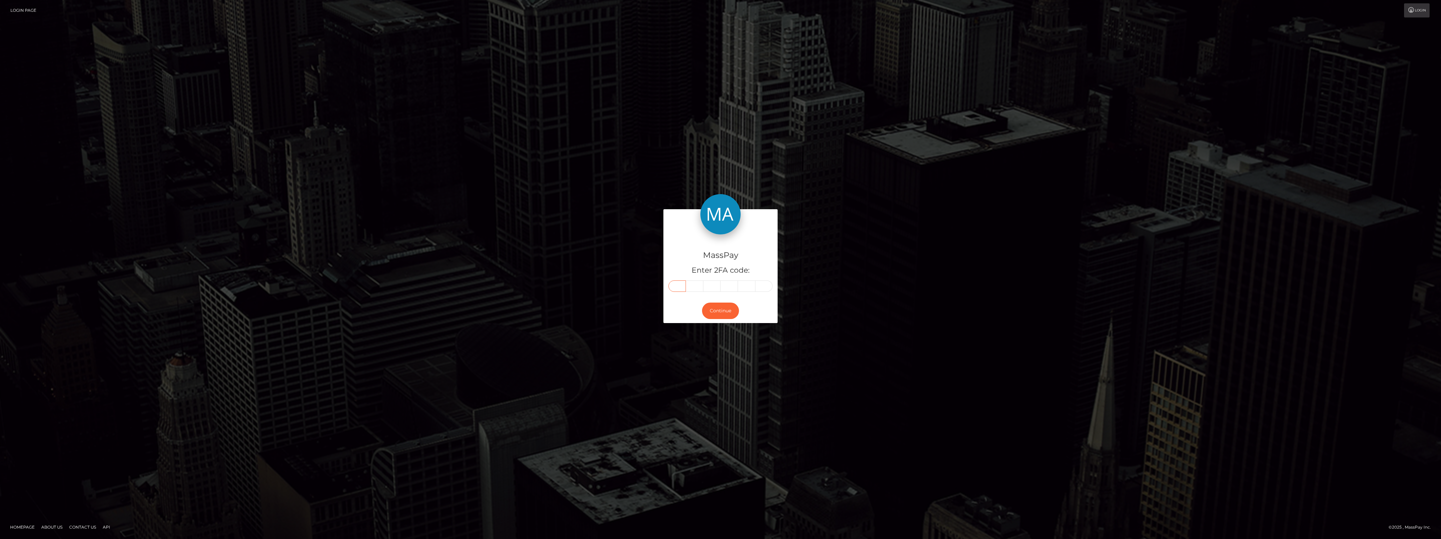
paste input "3"
type input "3"
type input "4"
type input "7"
type input "1"
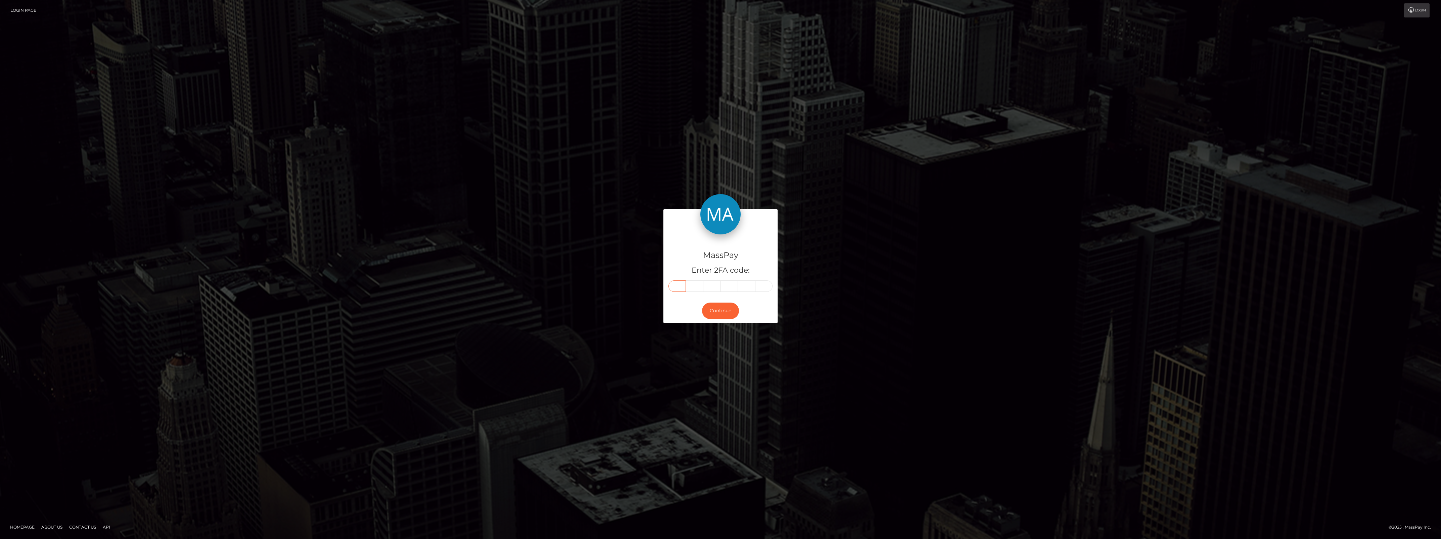
type input "0"
type input "6"
click at [718, 308] on button "Continue" at bounding box center [720, 311] width 37 height 16
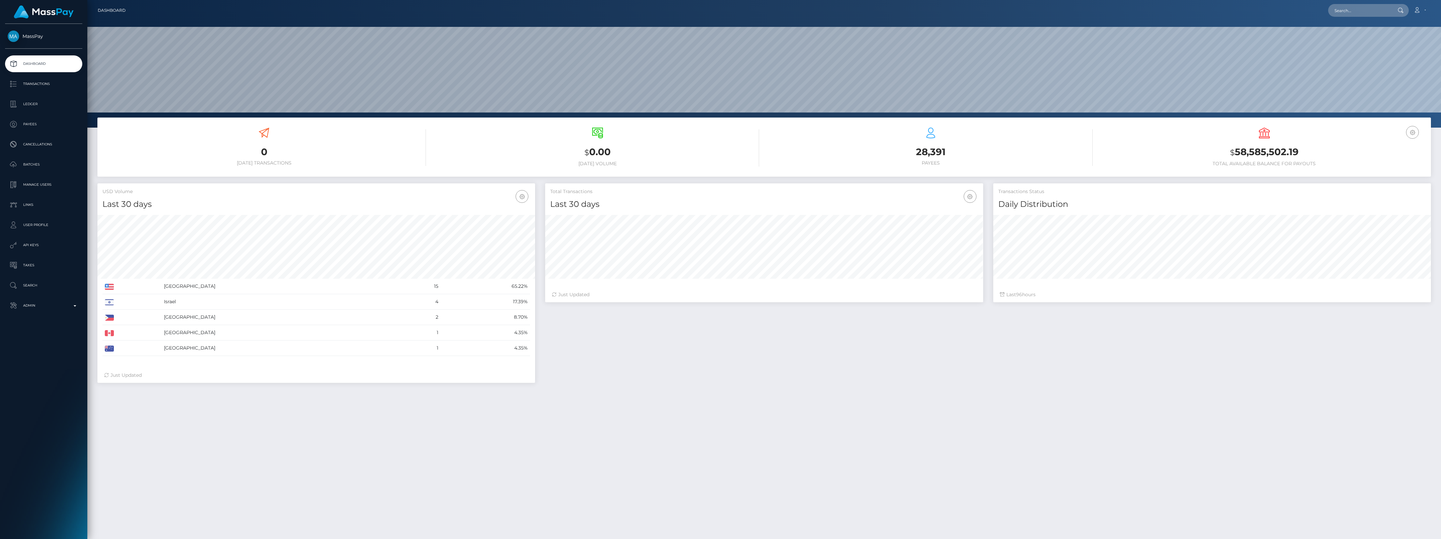
scroll to position [119, 437]
click at [28, 300] on link "Admin" at bounding box center [43, 305] width 77 height 17
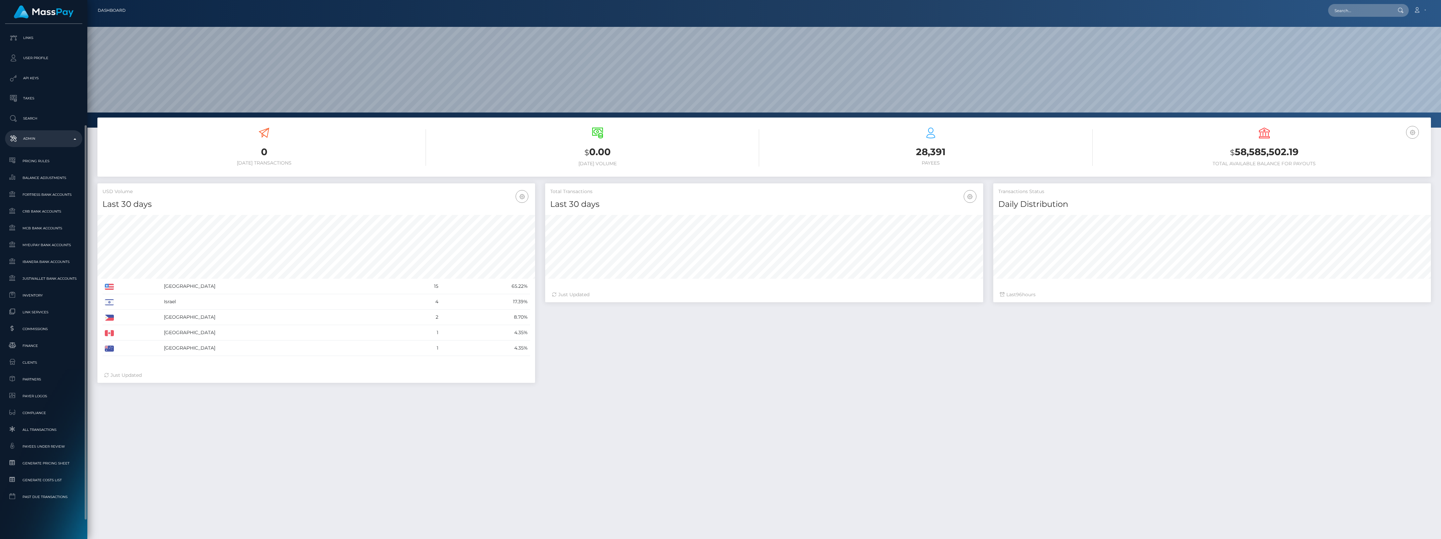
scroll to position [42, 0]
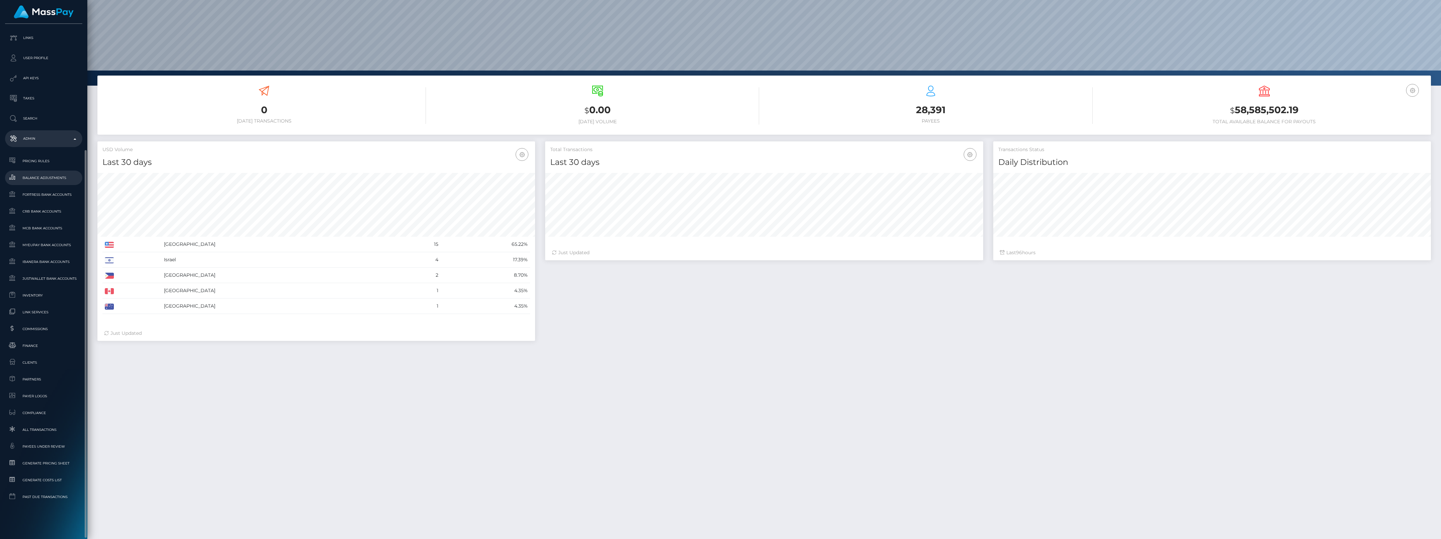
click at [39, 174] on span "Balance Adjustments" at bounding box center [44, 178] width 72 height 8
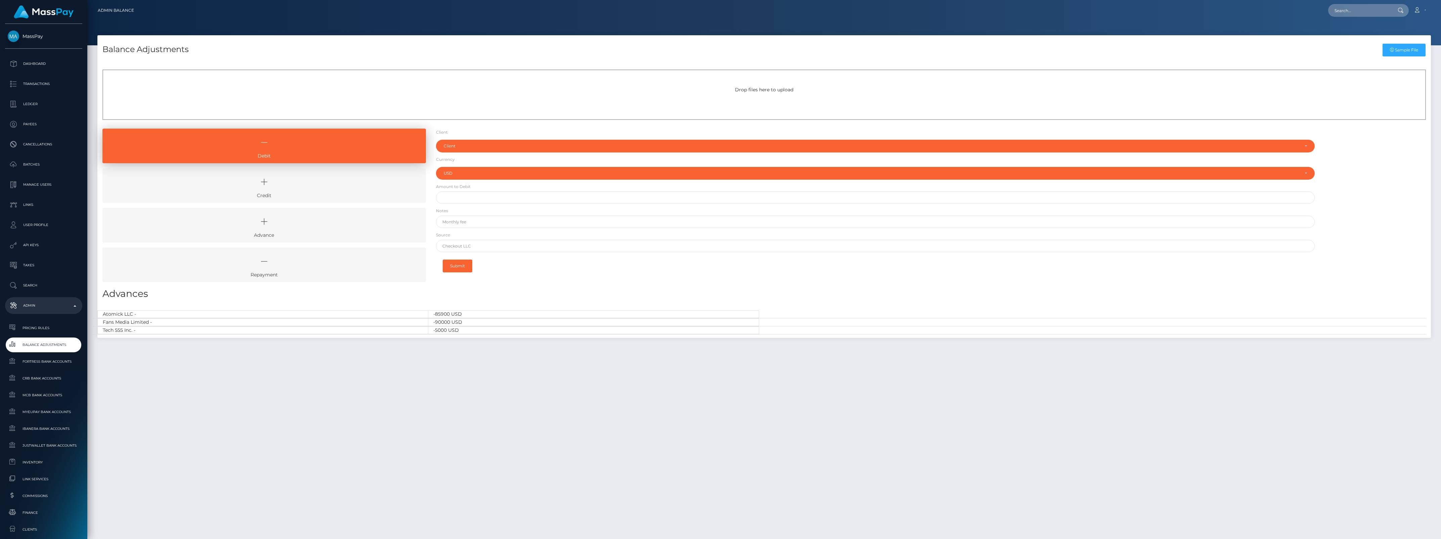
select select "USD"
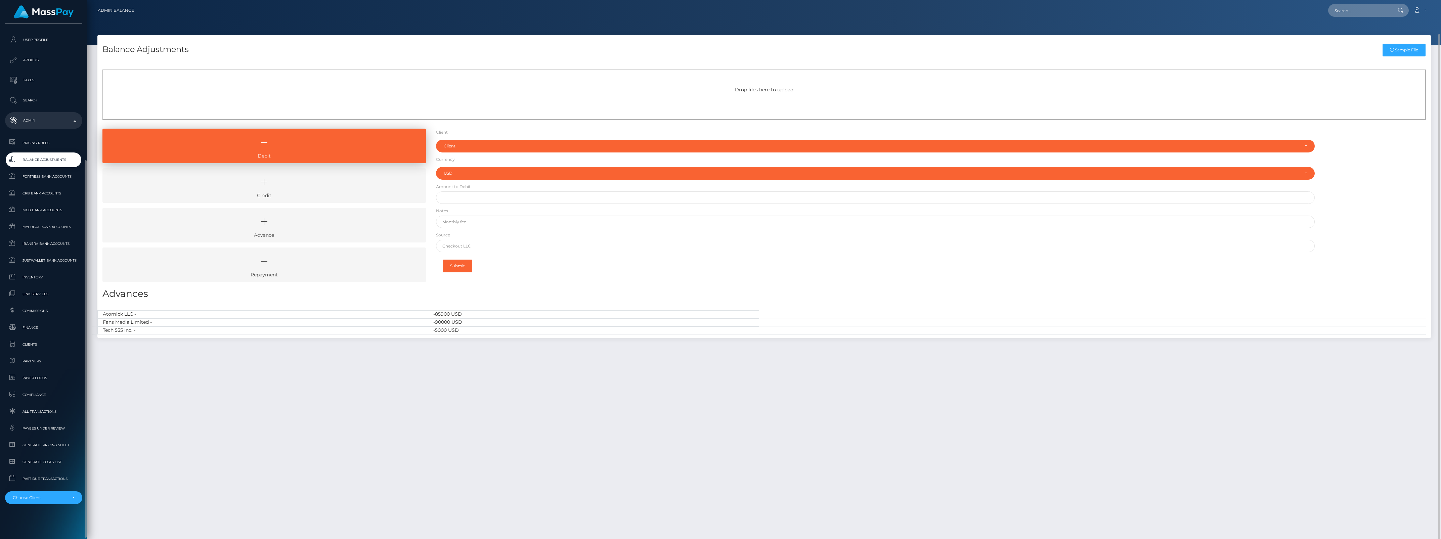
scroll to position [17, 0]
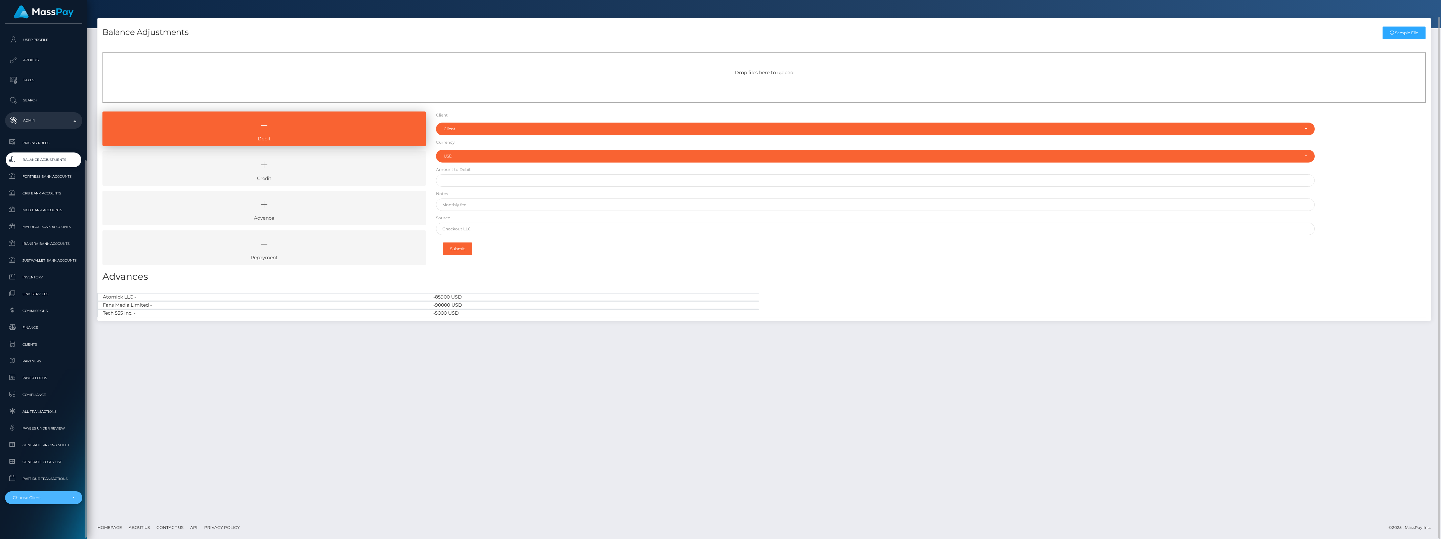
click at [59, 493] on div "Choose Client" at bounding box center [43, 497] width 77 height 13
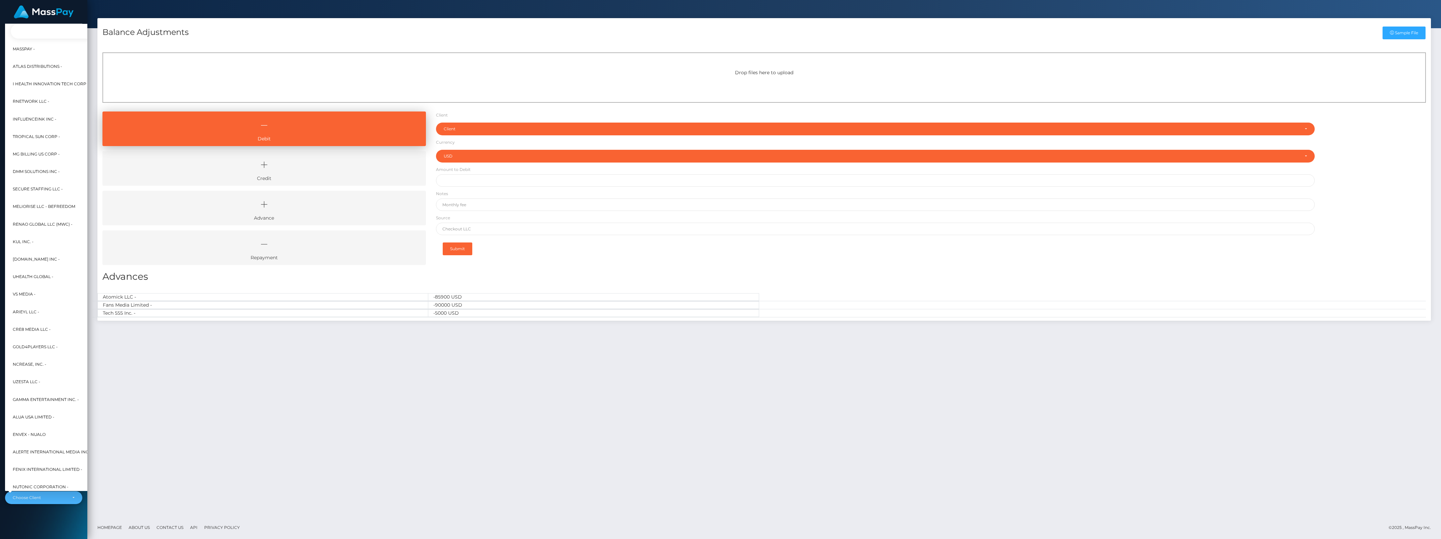
scroll to position [0, 7]
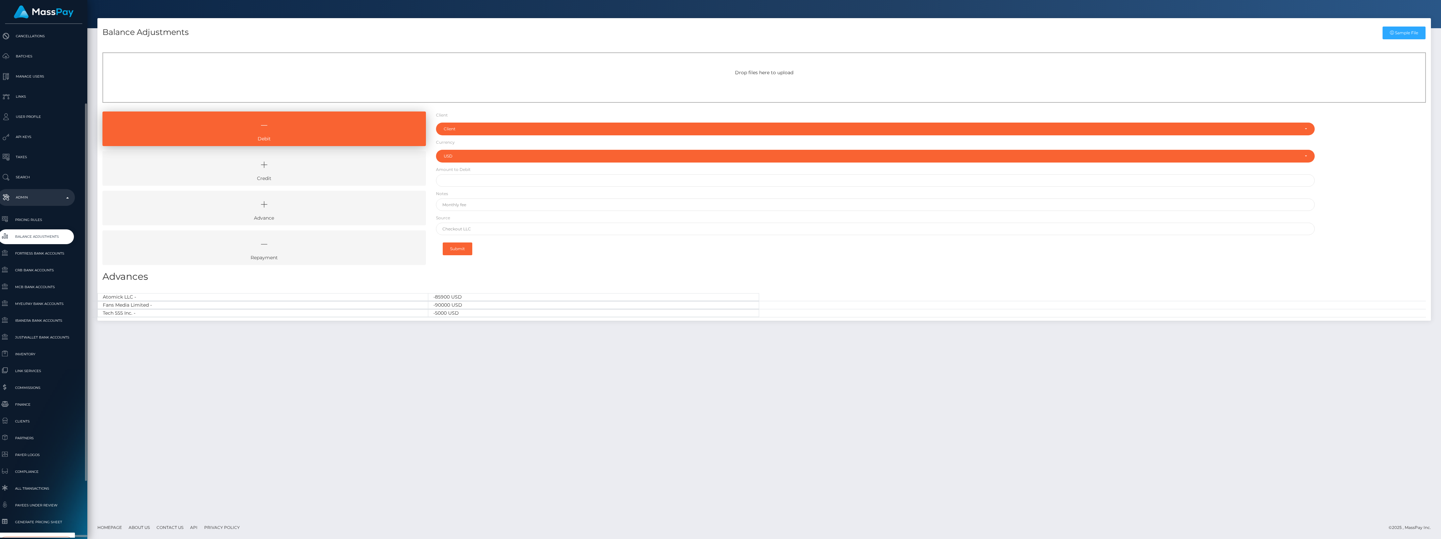
type input "select"
select select "44"
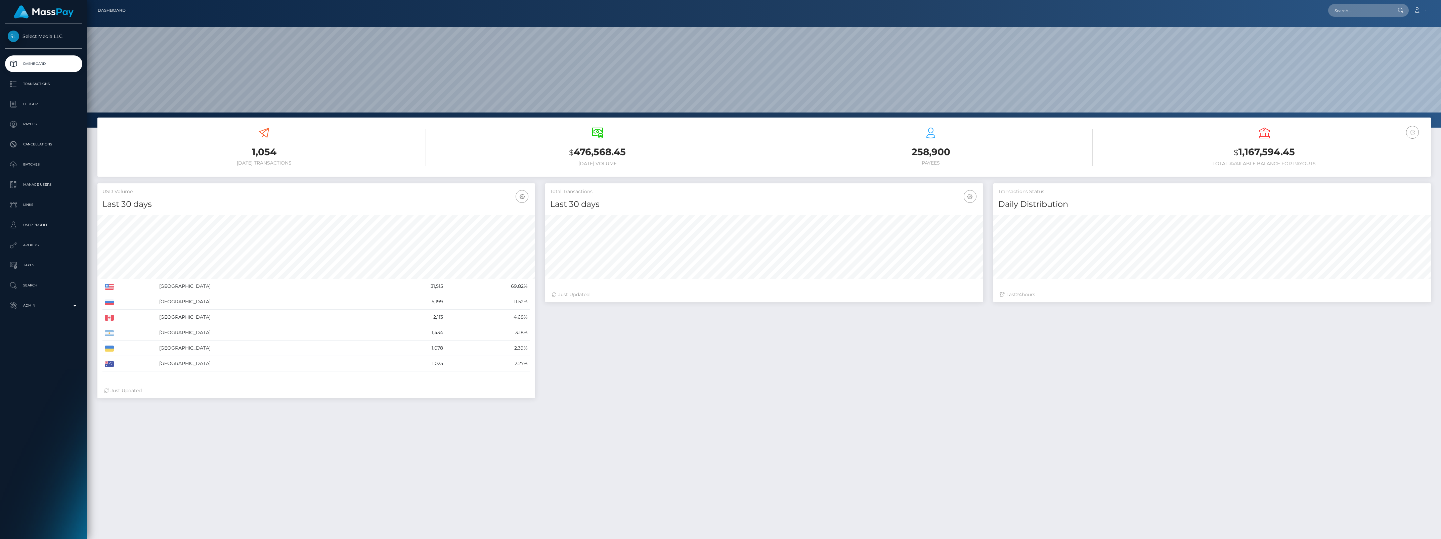
scroll to position [119, 437]
click at [34, 309] on p "Admin" at bounding box center [44, 306] width 72 height 10
click at [42, 349] on link "Balance Adjustments" at bounding box center [43, 345] width 77 height 14
click at [41, 98] on link "Ledger" at bounding box center [43, 104] width 77 height 17
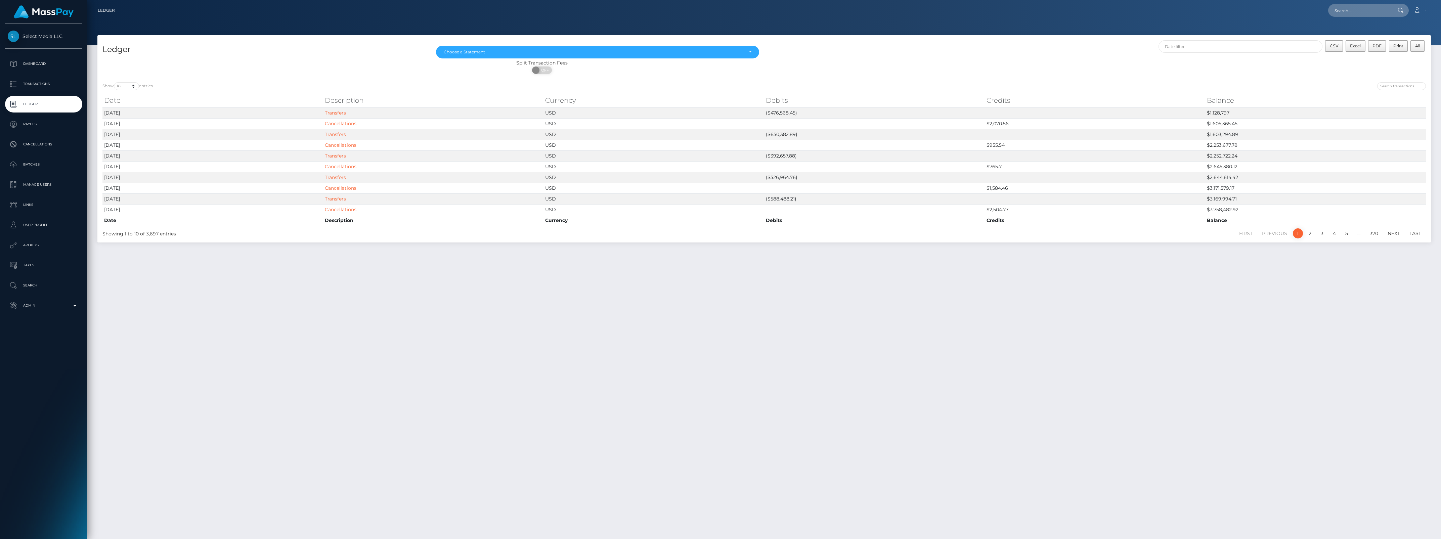
click at [122, 77] on div "ON OFF" at bounding box center [541, 72] width 889 height 11
click at [125, 82] on div "Show 10 25 50 100 250 entries" at bounding box center [430, 86] width 657 height 9
click at [126, 84] on select "10 25 50 100 250" at bounding box center [126, 86] width 25 height 8
select select "50"
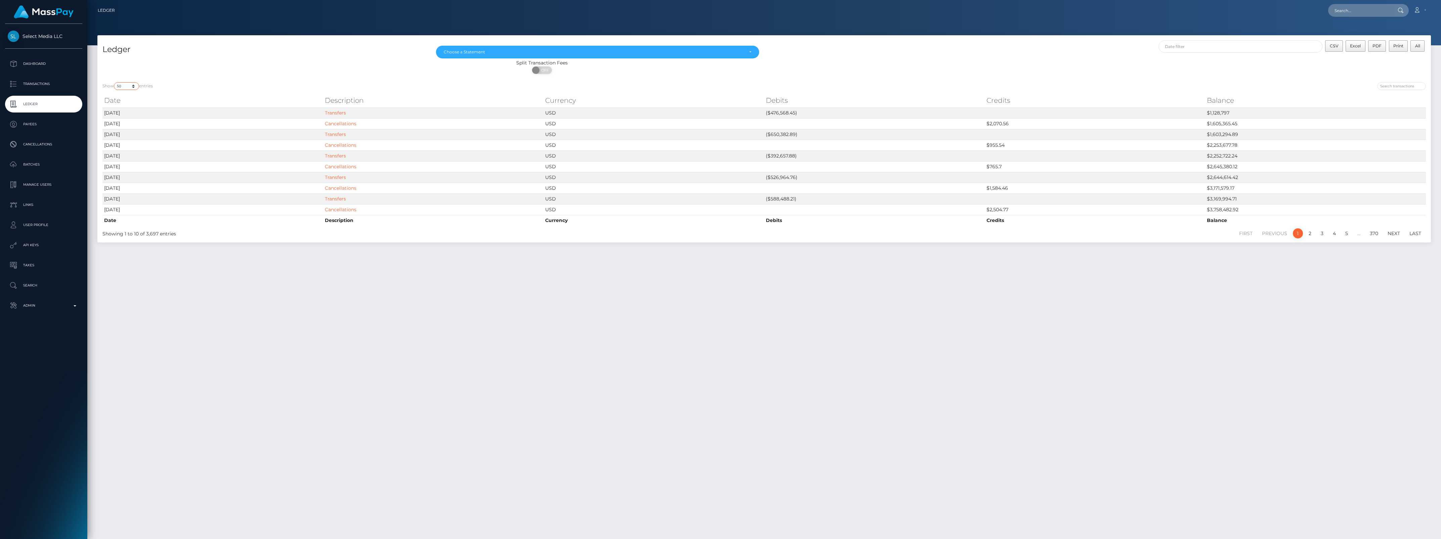
click at [115, 82] on select "10 25 50 100 250" at bounding box center [126, 86] width 25 height 8
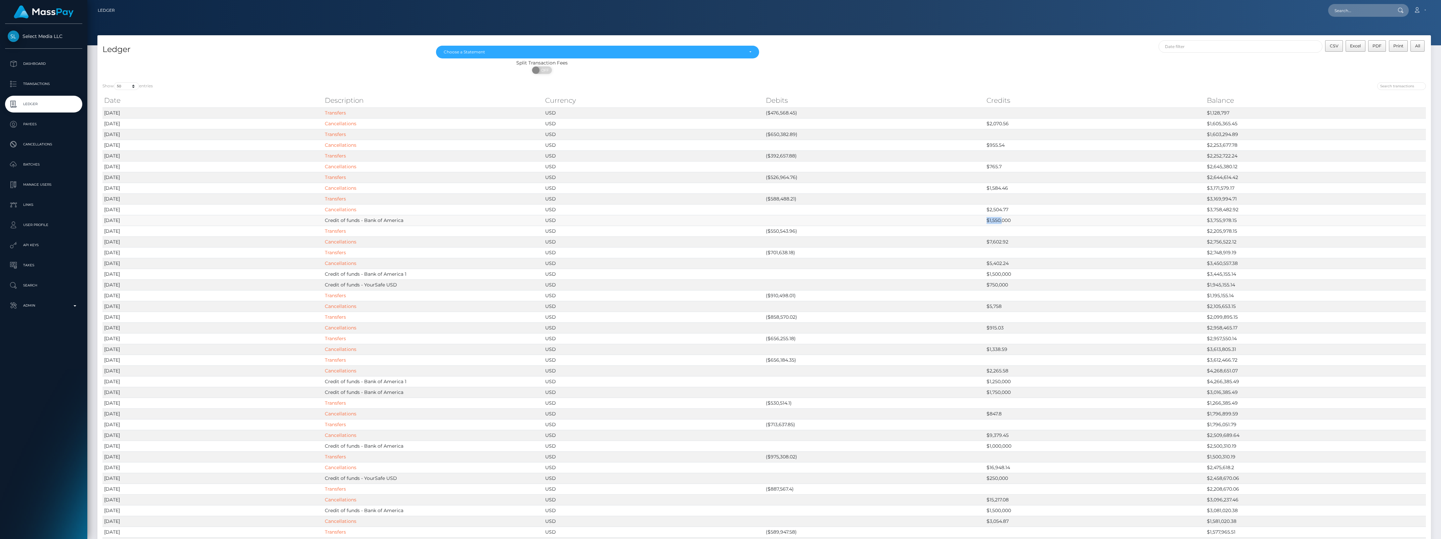
drag, startPoint x: 998, startPoint y: 219, endPoint x: 982, endPoint y: 226, distance: 17.8
click at [982, 226] on tr "2025-09-04 Credit of funds - Bank of America USD $1,550,000 $3,755,978.15" at bounding box center [764, 220] width 1324 height 11
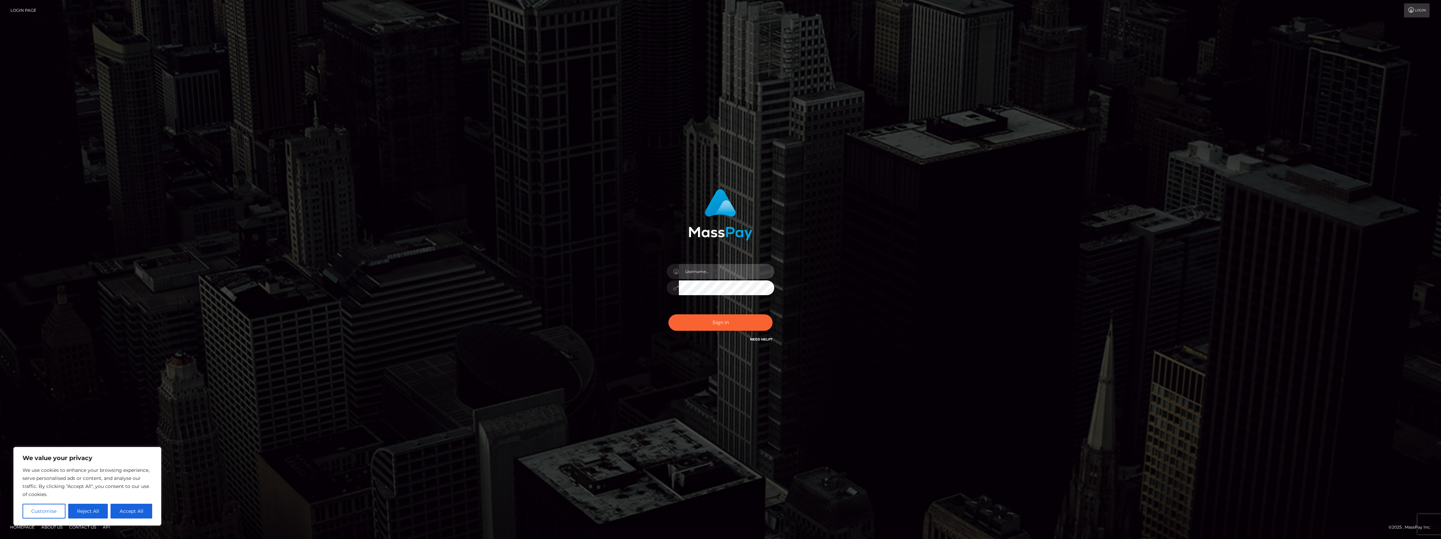
type input "bengreen"
click at [716, 325] on div "0cAFcWeA4JWhdsyvU9RhJQi3w5DguKelS8S9BbIfR5eEk-hx6EoTd3Xt-6XULtRM8OV-Y4d6vN0OEgg…" at bounding box center [721, 325] width 118 height 30
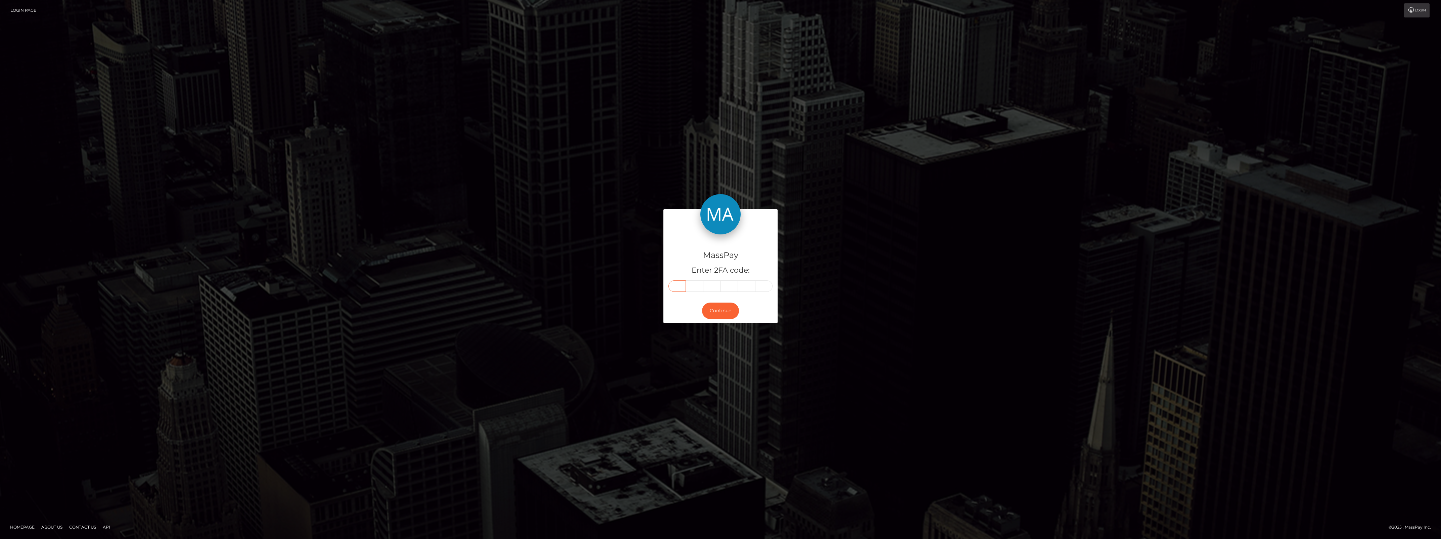
click at [674, 282] on input "text" at bounding box center [677, 286] width 17 height 11
paste input "3"
type input "3"
type input "9"
type input "4"
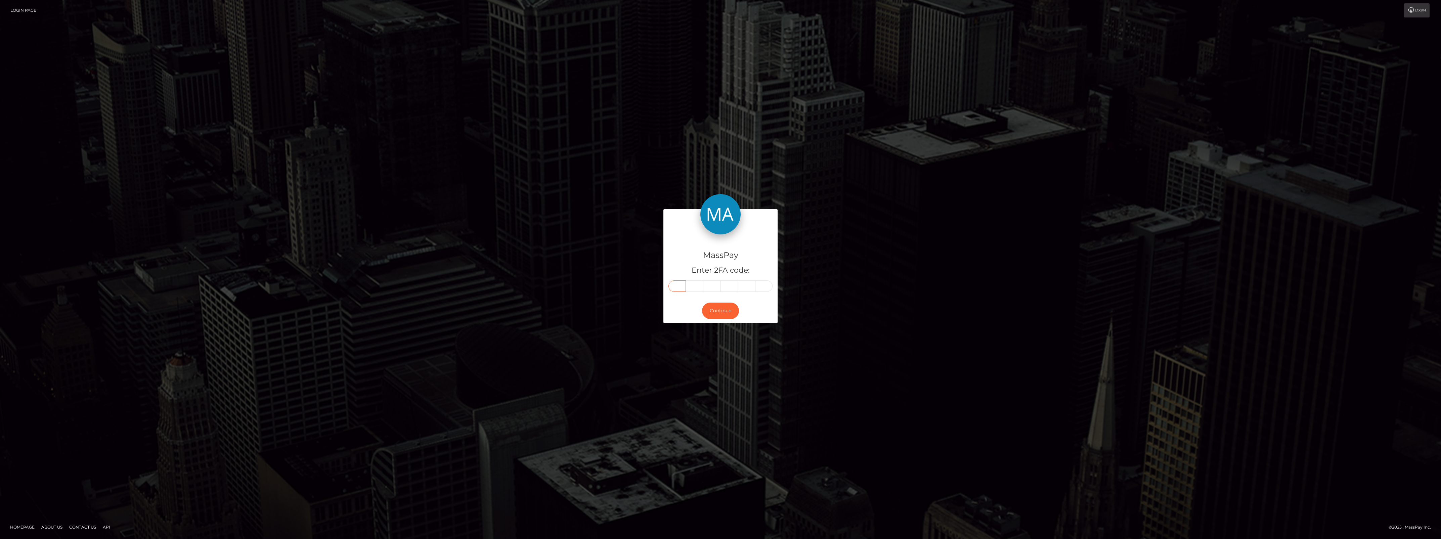
type input "9"
type input "2"
type input "1"
click at [712, 314] on button "Continue" at bounding box center [720, 311] width 37 height 16
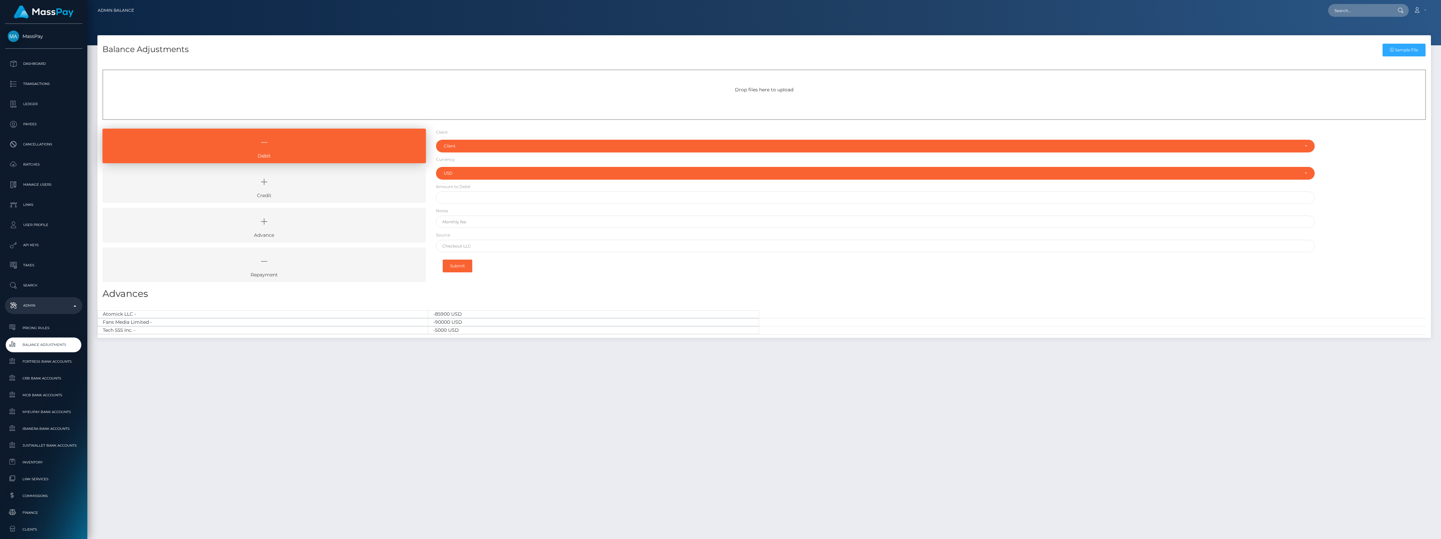
select select "USD"
click at [280, 182] on icon at bounding box center [264, 182] width 308 height 20
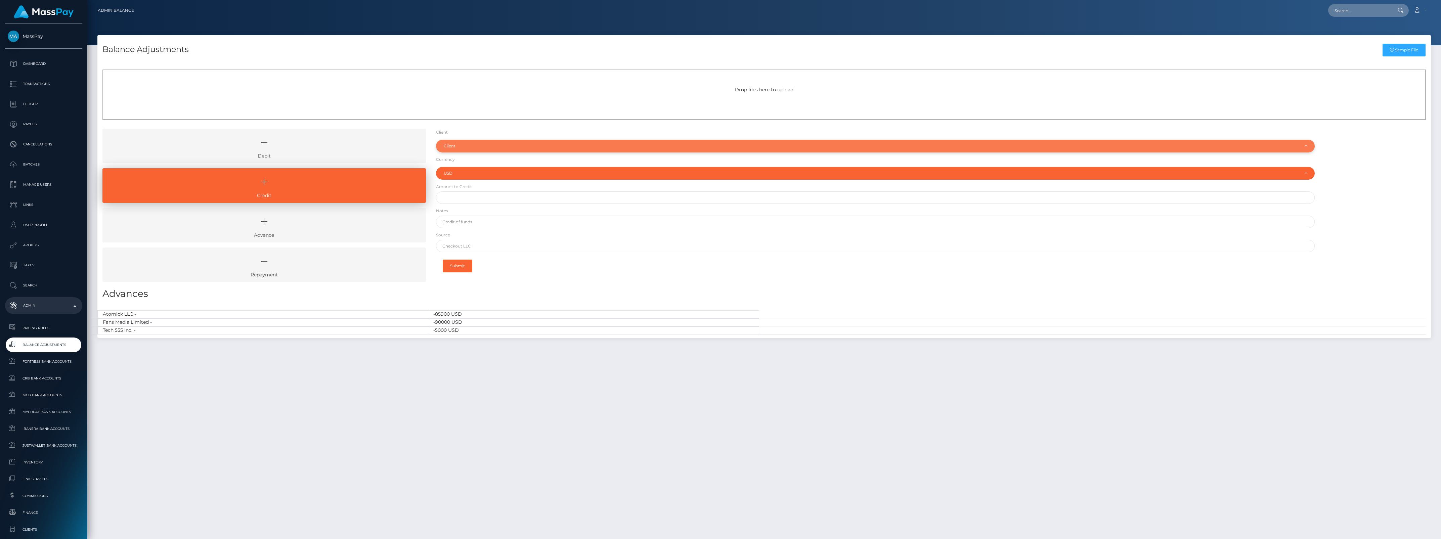
click at [503, 149] on div "Client" at bounding box center [875, 146] width 879 height 13
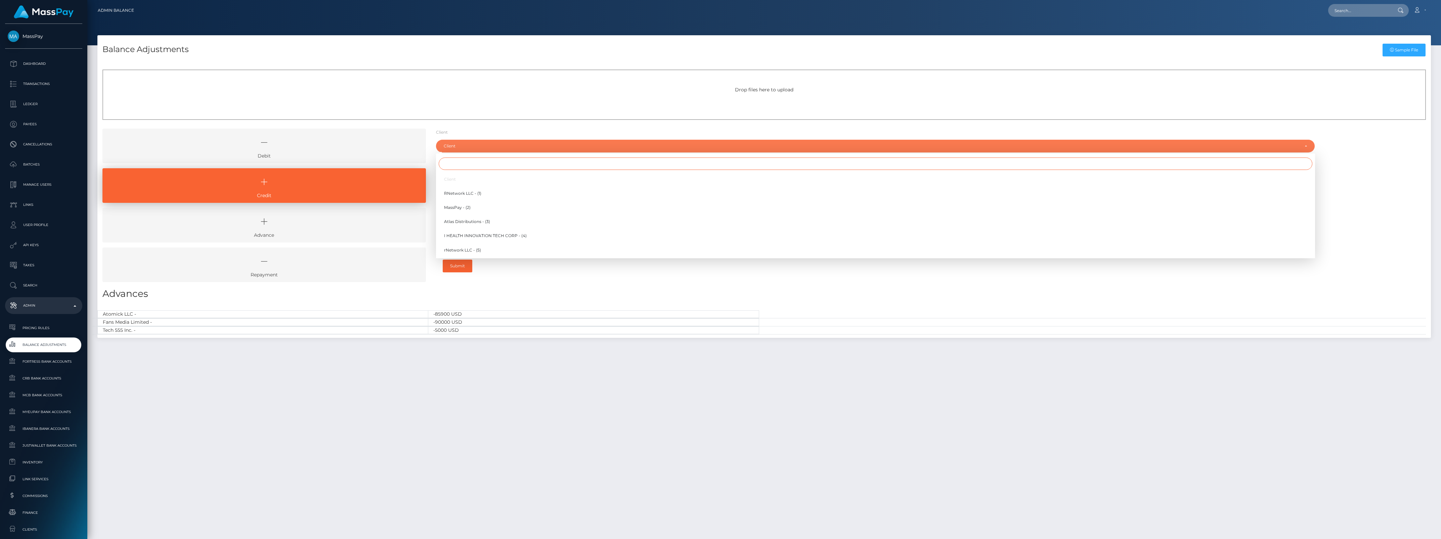
click at [513, 165] on input "Search" at bounding box center [876, 164] width 874 height 12
type input "d"
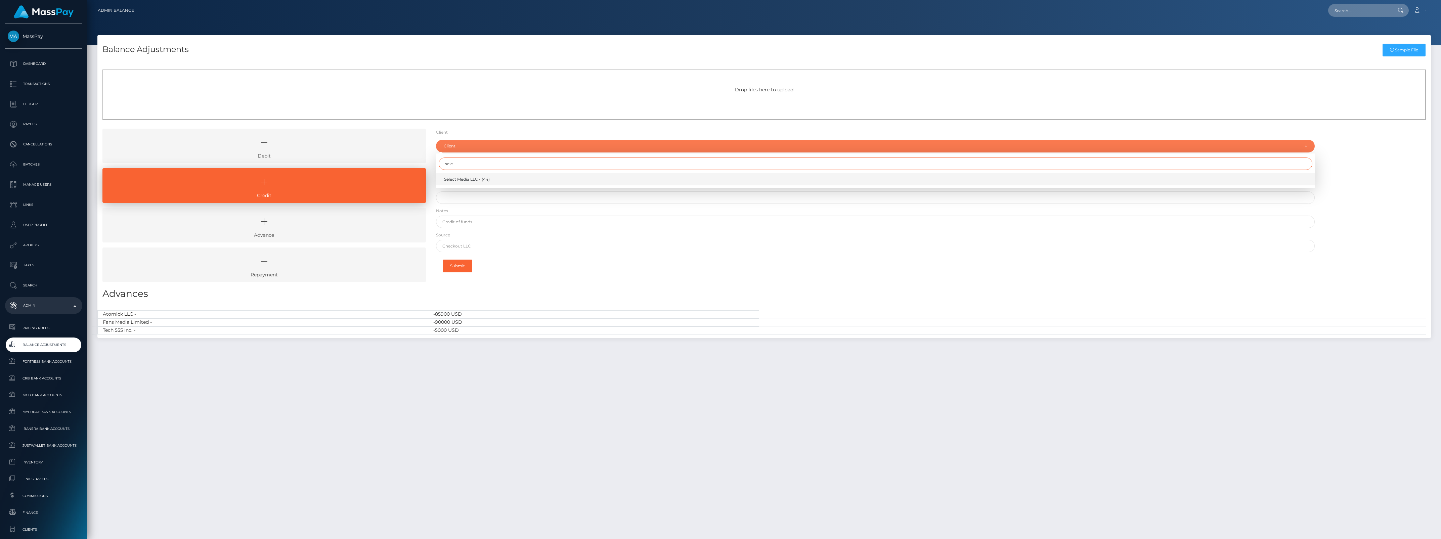
type input "sele"
click at [509, 174] on link "Select Media LLC - (44)" at bounding box center [875, 179] width 879 height 12
select select "44"
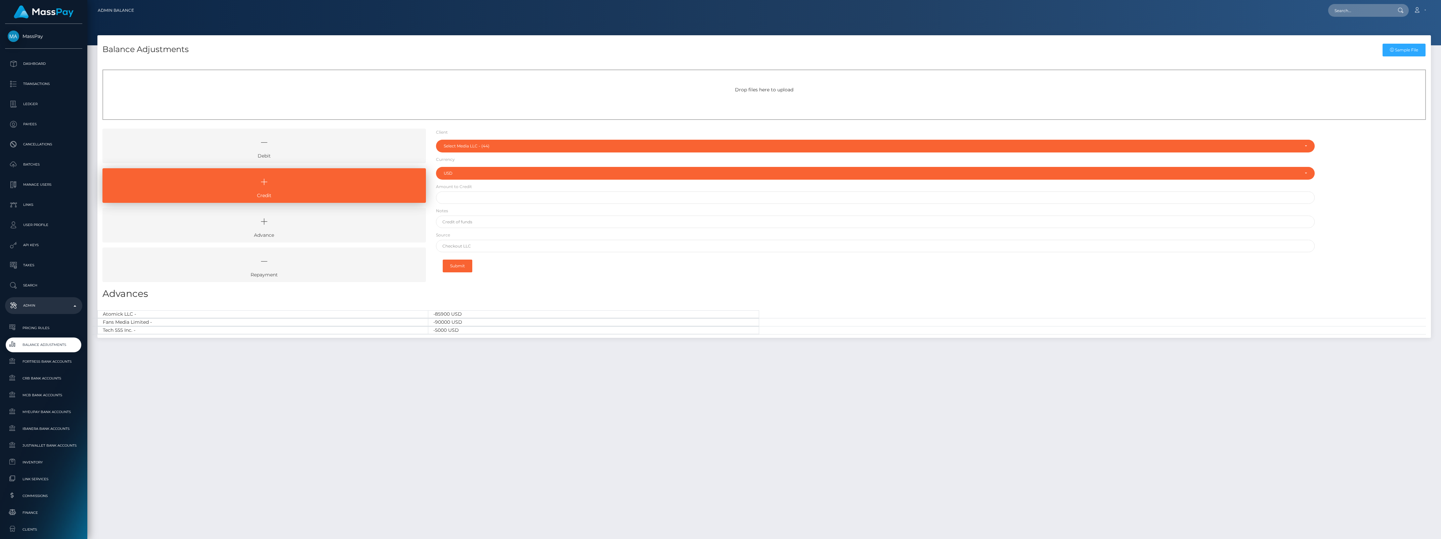
click at [503, 205] on form "Client Client RNetwork LLC - (1) MassPay - (2) Atlas Distributions - (3) I HEAL…" at bounding box center [875, 203] width 879 height 148
click at [499, 197] on input "text" at bounding box center [875, 197] width 879 height 12
paste input "394,921.00"
drag, startPoint x: 499, startPoint y: 198, endPoint x: 423, endPoint y: 195, distance: 76.3
click at [424, 195] on div "Debit Credit Advance Repayment" at bounding box center [764, 208] width 1334 height 159
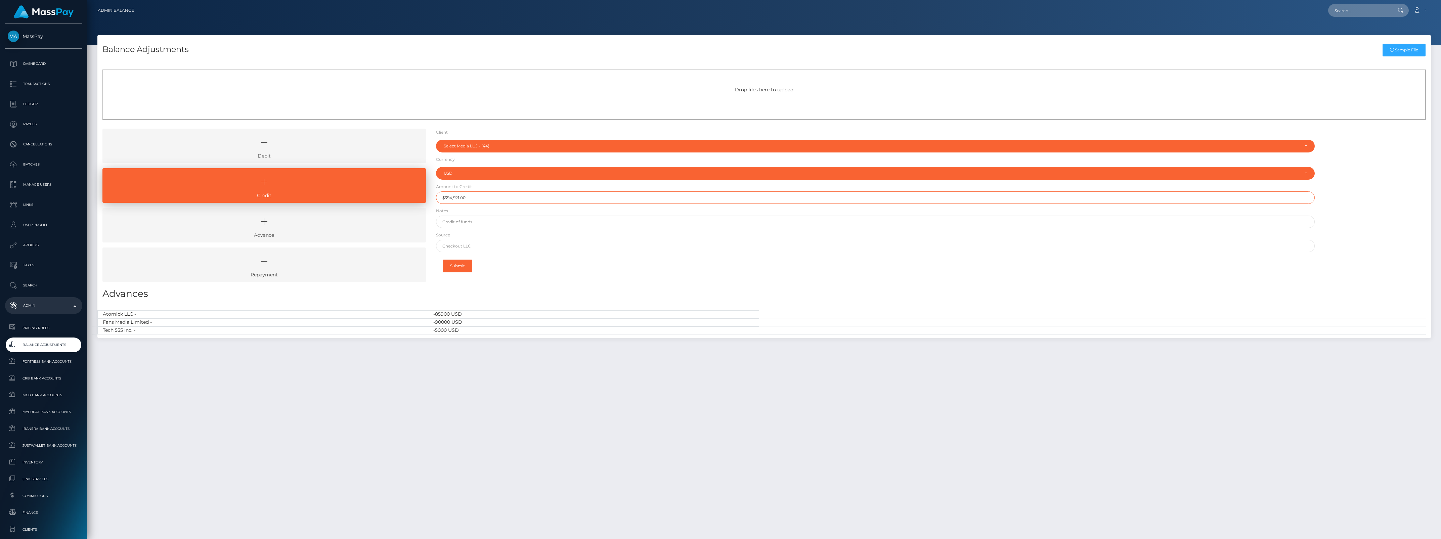
paste input "1,750,000"
type input "$1,750,000.00"
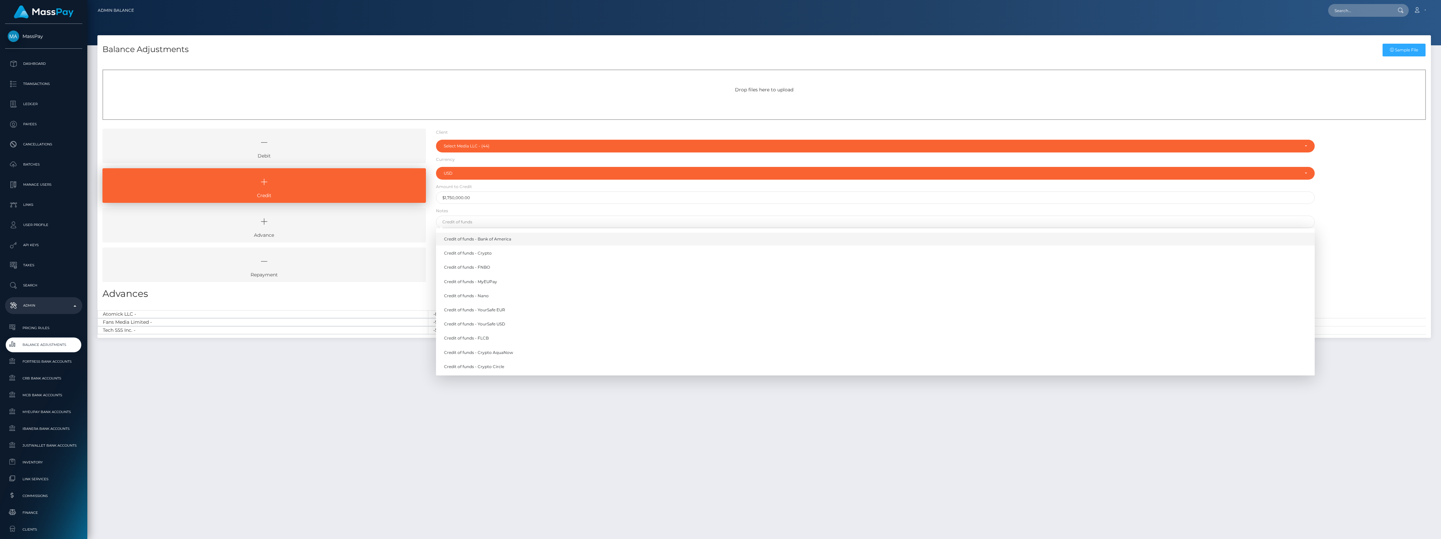
click at [497, 240] on link "Credit of funds - Bank of America" at bounding box center [875, 239] width 879 height 12
type input "Credit of funds - Bank of America"
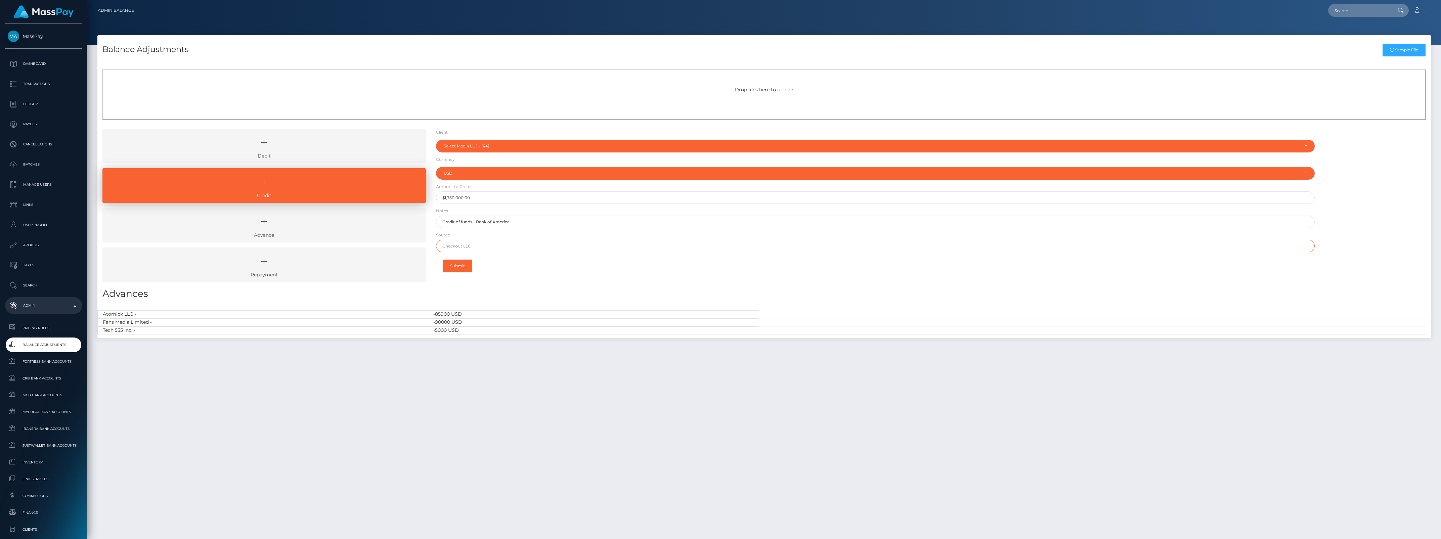
click at [497, 241] on input "text" at bounding box center [875, 246] width 879 height 12
type input "CHASE"
click at [462, 267] on button "Submit" at bounding box center [458, 266] width 30 height 13
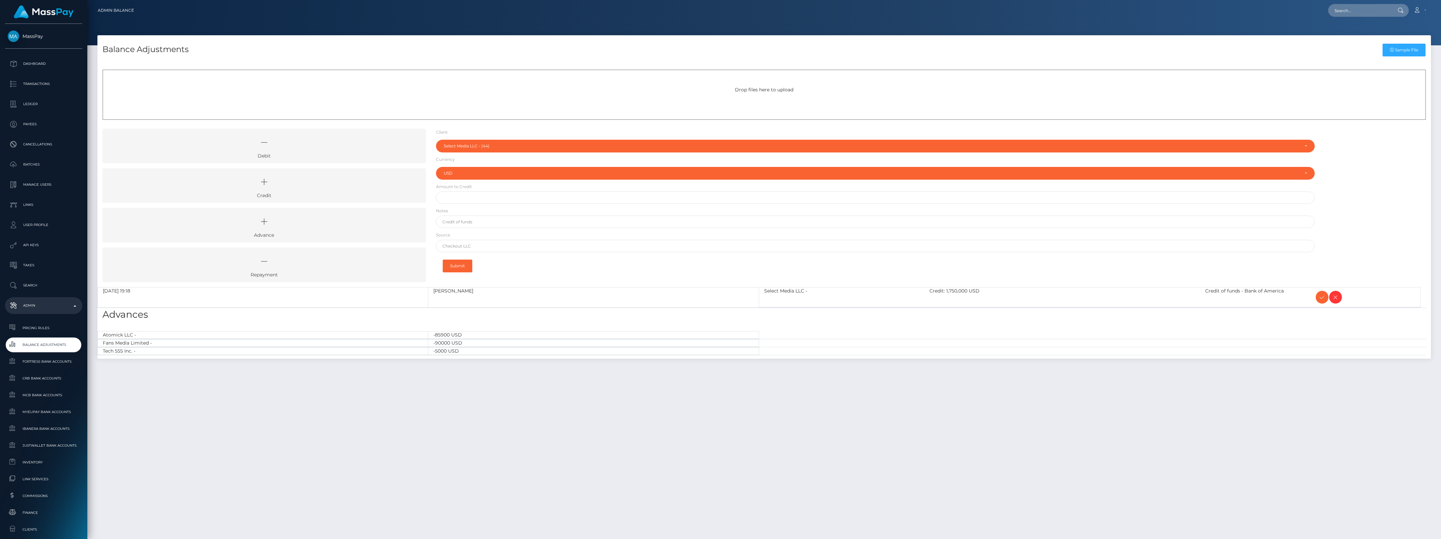
select select "44"
select select "USD"
click at [1323, 292] on span at bounding box center [1322, 297] width 13 height 13
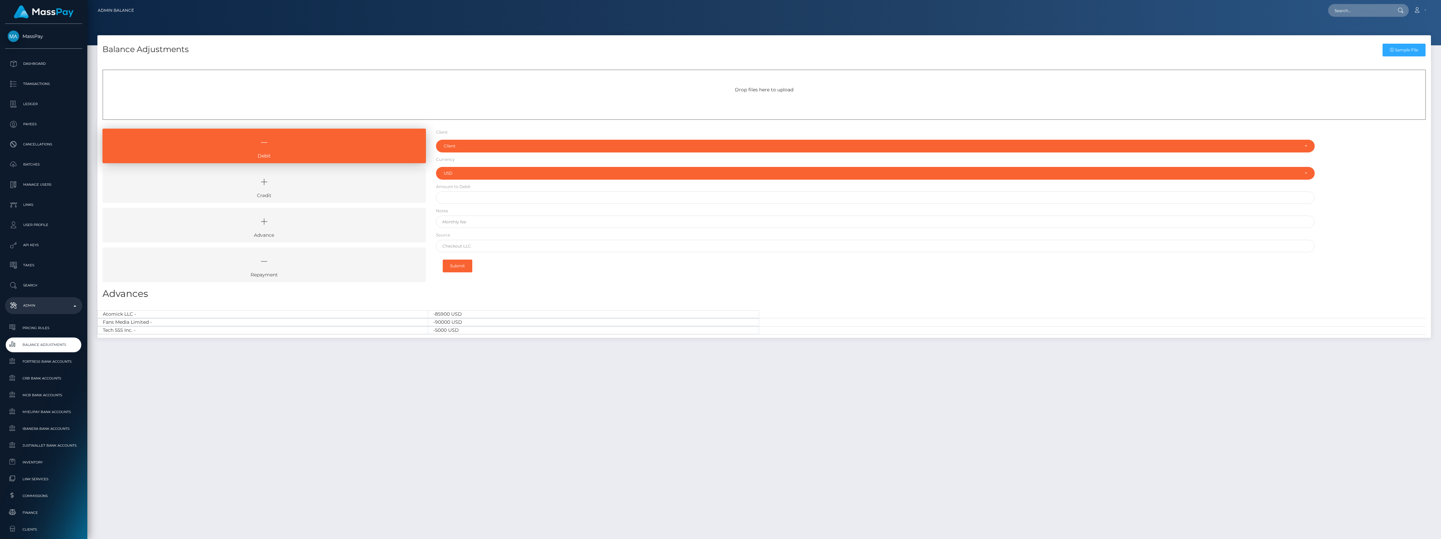
select select "USD"
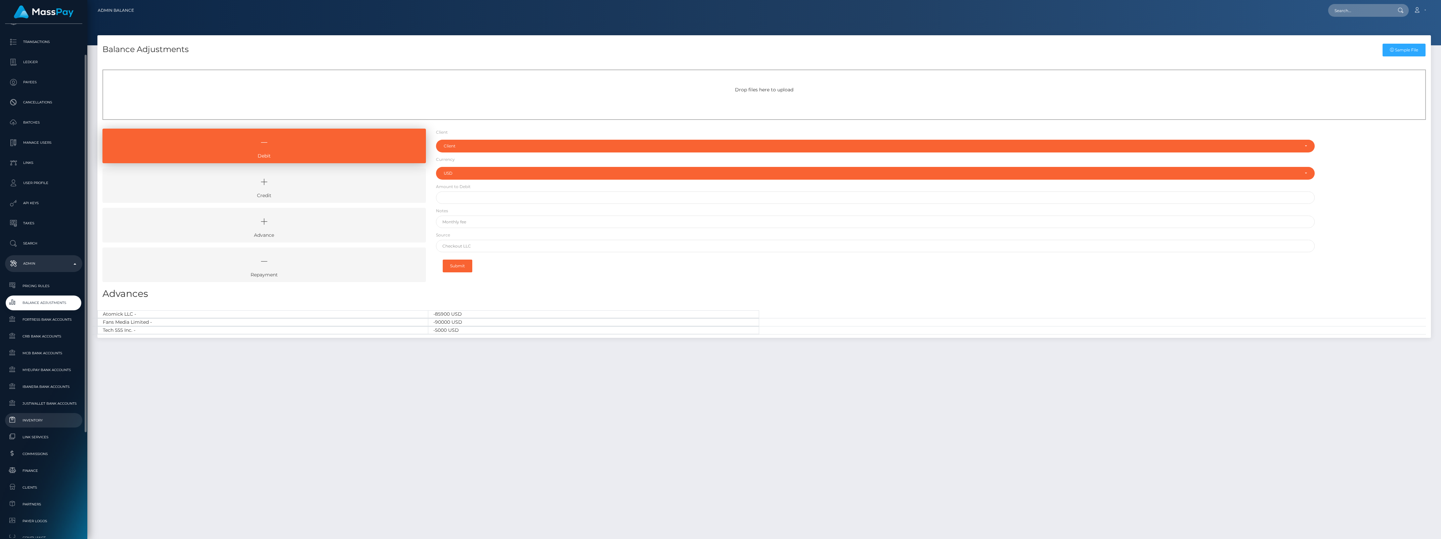
click at [53, 418] on span "Inventory" at bounding box center [44, 421] width 72 height 8
click at [785, 491] on div "Balance Adjustments Sample File Drop files here to upload Debit" at bounding box center [764, 284] width 1354 height 498
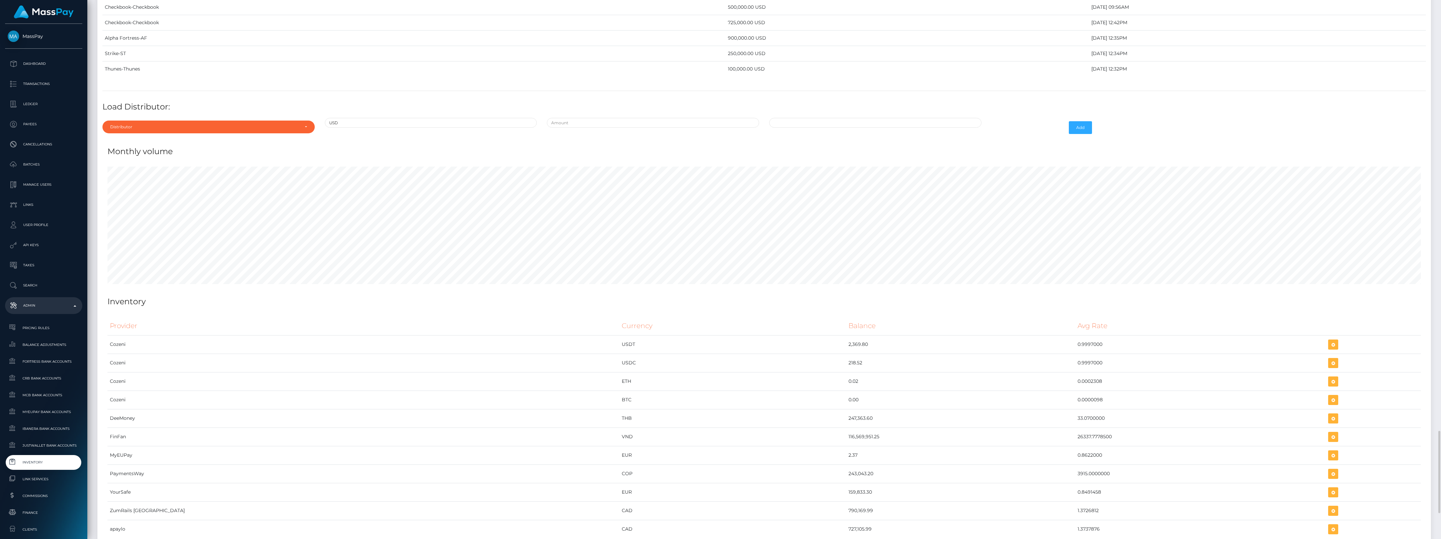
scroll to position [2732, 0]
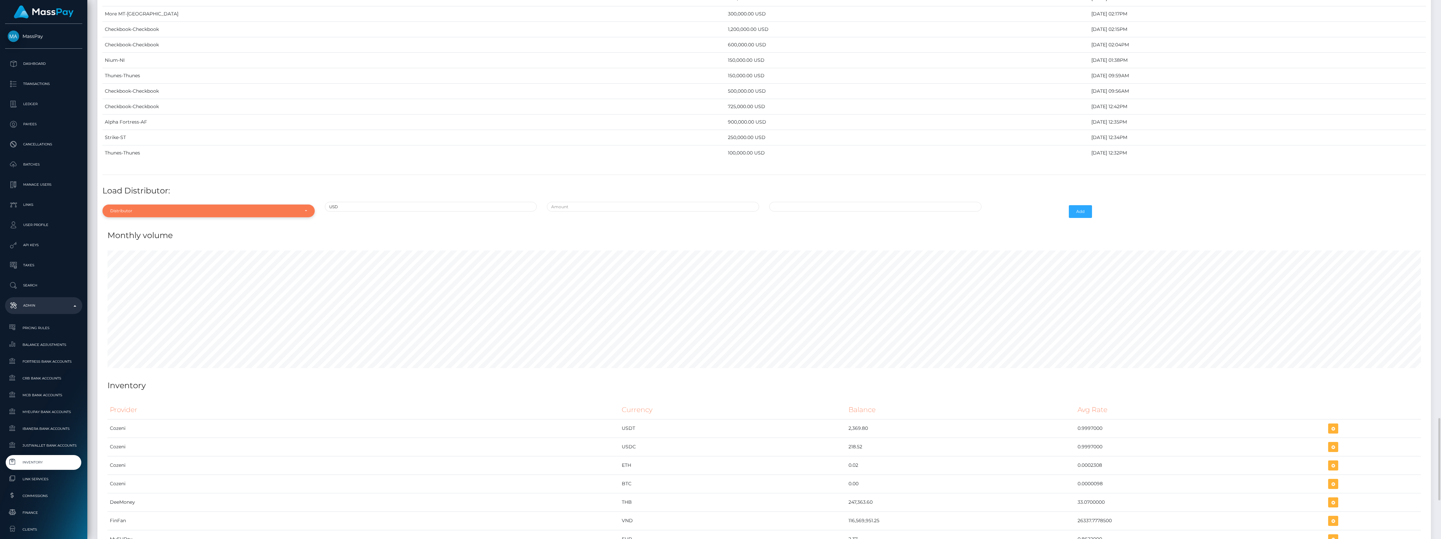
click at [149, 214] on div "Distributor" at bounding box center [204, 210] width 189 height 5
click at [127, 232] on input "Search" at bounding box center [208, 227] width 207 height 10
type input "che"
click at [128, 245] on span "Checkbook" at bounding box center [122, 242] width 23 height 6
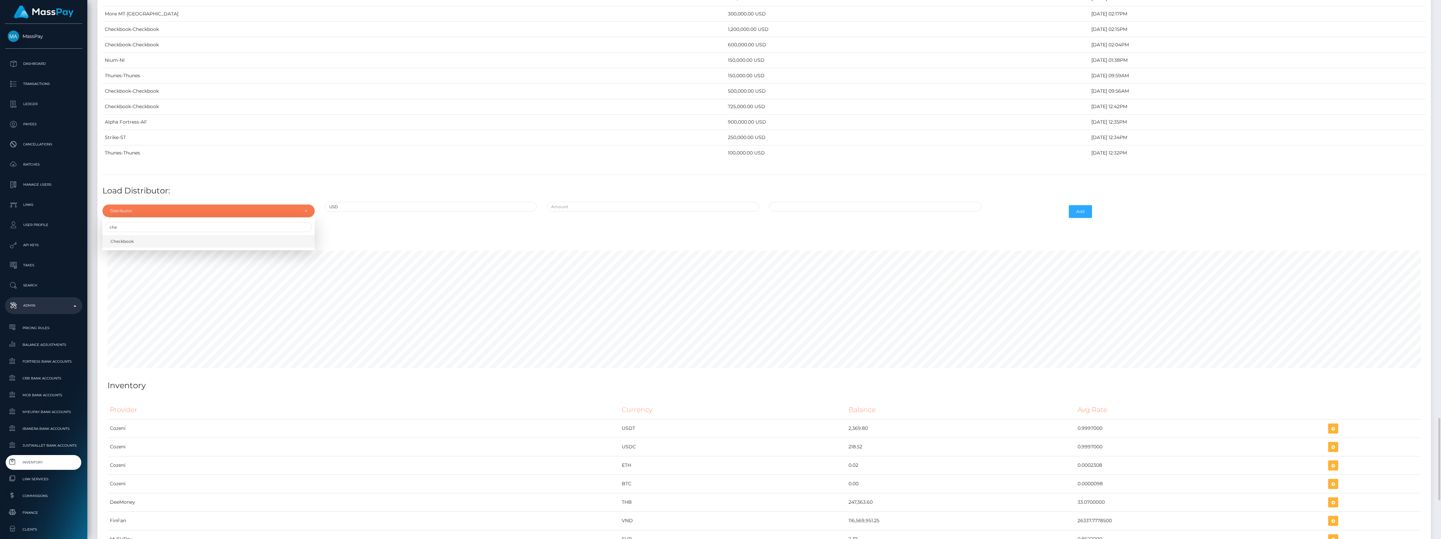
select select "7"
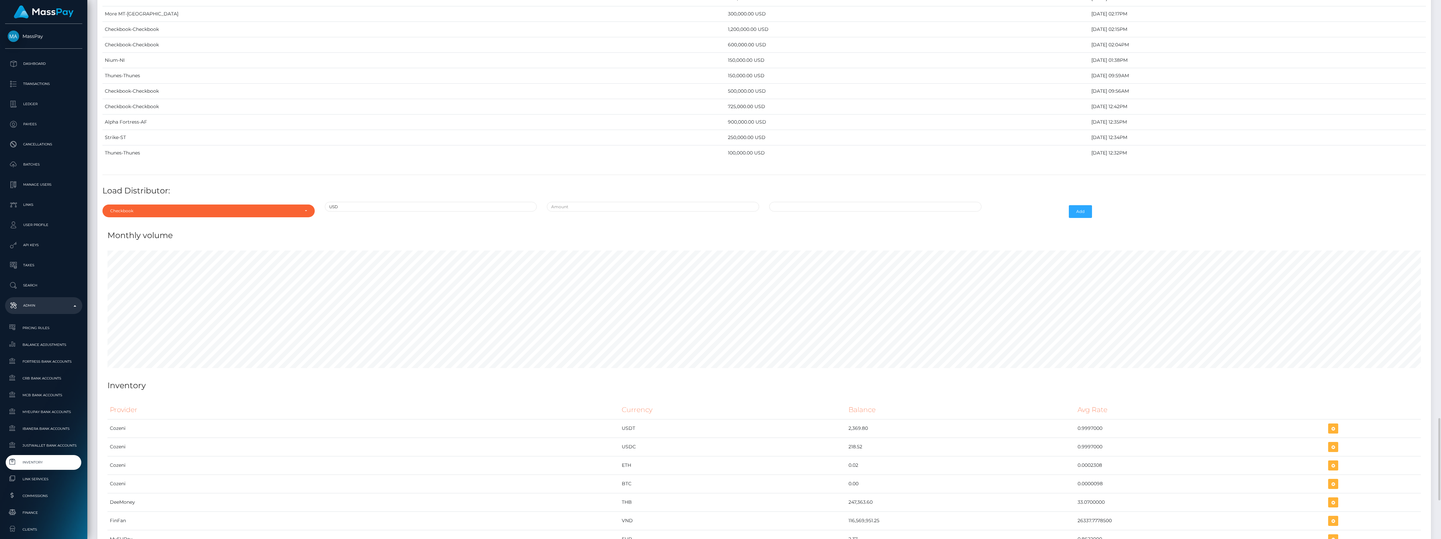
click at [639, 221] on div at bounding box center [653, 211] width 222 height 19
click at [639, 212] on input "text" at bounding box center [653, 207] width 212 height 10
type input "$950,000.0000000"
type input "09/08/2025 12:25 PM"
click at [1065, 221] on div "Add" at bounding box center [1042, 211] width 111 height 19
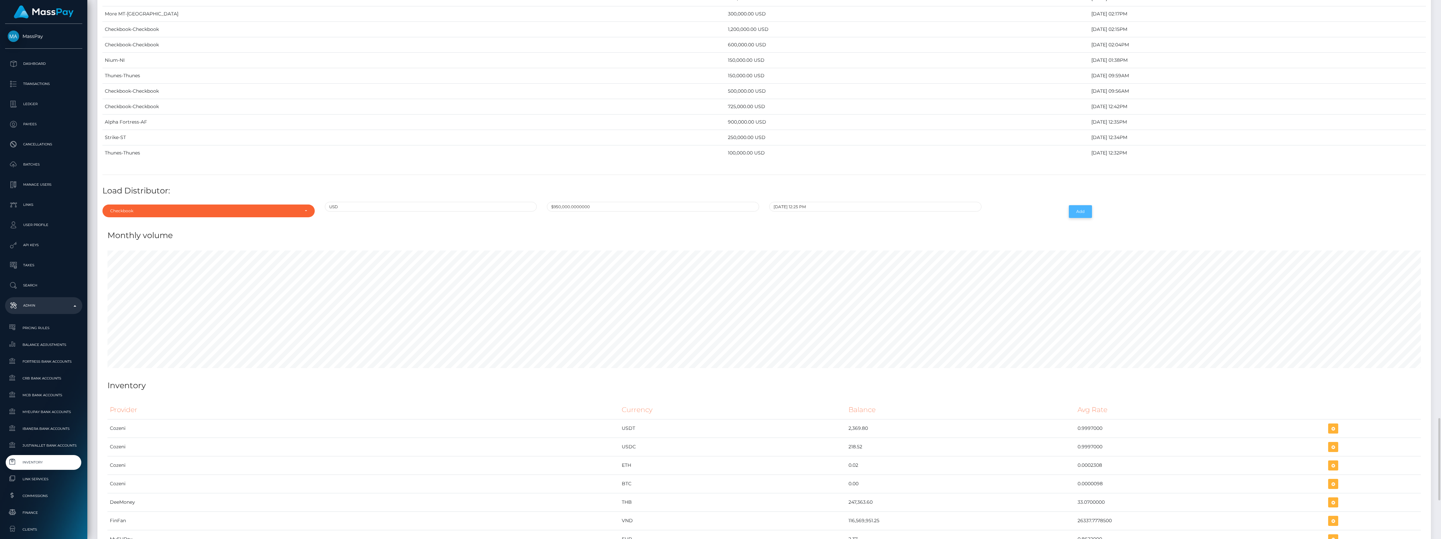
click at [1072, 218] on button "Add" at bounding box center [1080, 211] width 23 height 13
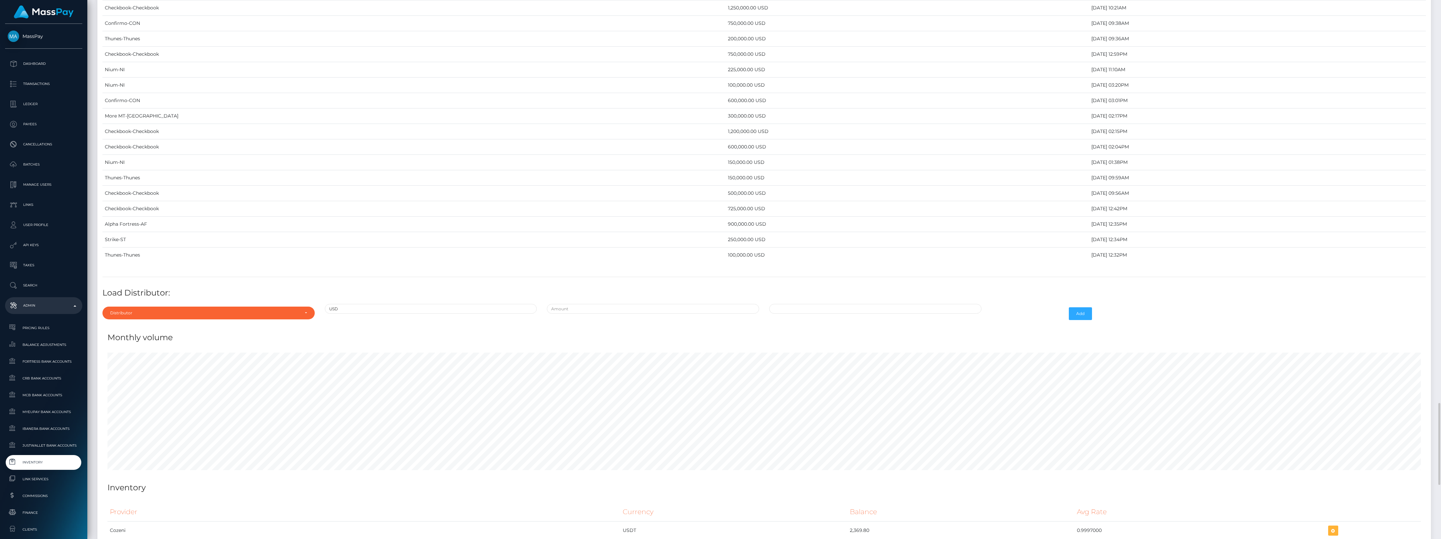
scroll to position [2561, 0]
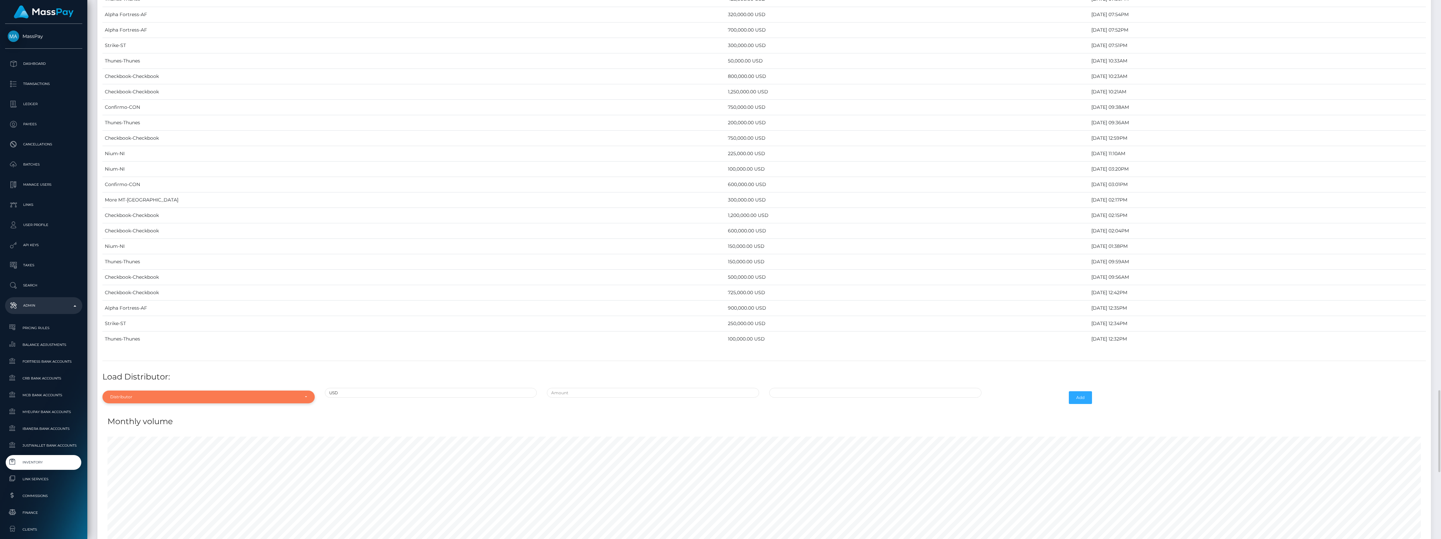
click at [240, 400] on div "Distributor" at bounding box center [204, 396] width 189 height 5
type input "con"
click at [232, 374] on link "Confirmo" at bounding box center [208, 367] width 212 height 12
select select "48"
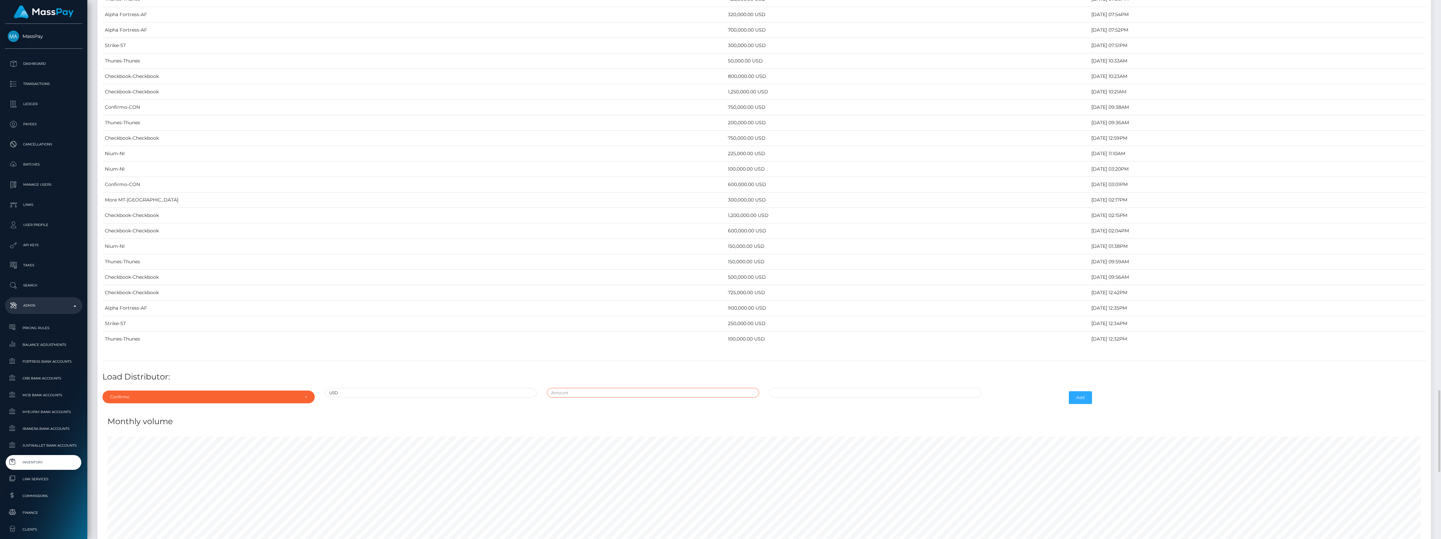
click at [594, 398] on input "text" at bounding box center [653, 393] width 212 height 10
type input "$1,600,000.0000000"
click at [830, 398] on input "[DATE] 12:27 PM" at bounding box center [875, 393] width 212 height 10
click at [833, 314] on td "5" at bounding box center [833, 309] width 11 height 11
type input "09/05/2025 12:27 PM"
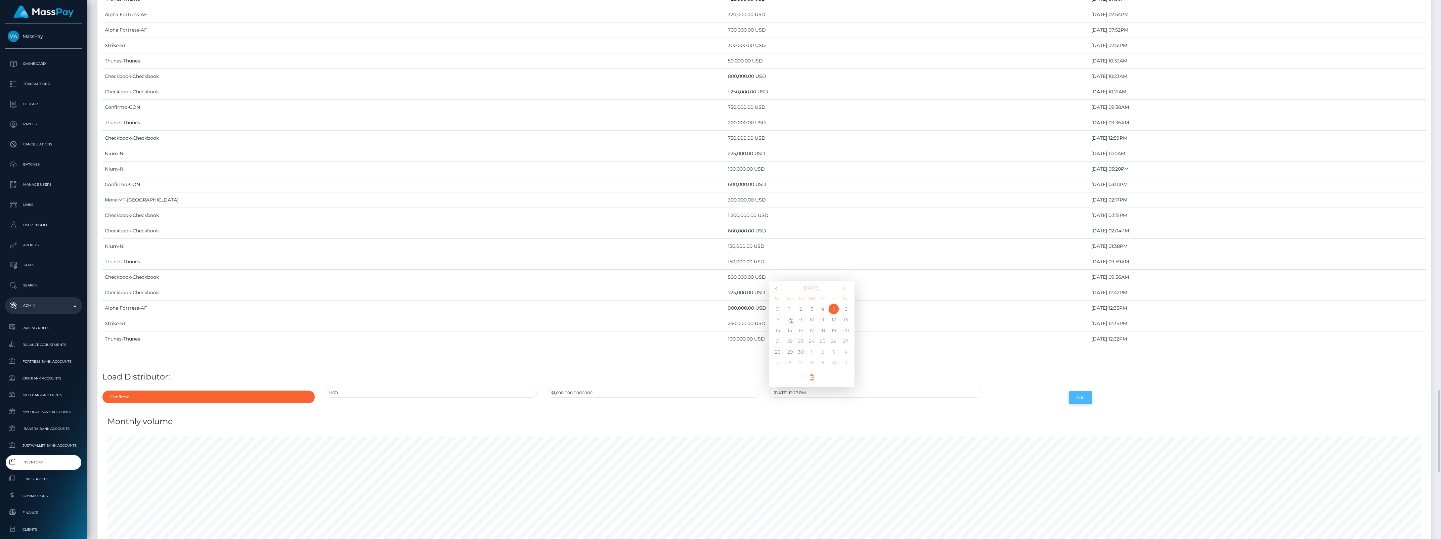
click at [1082, 404] on button "Add" at bounding box center [1080, 397] width 23 height 13
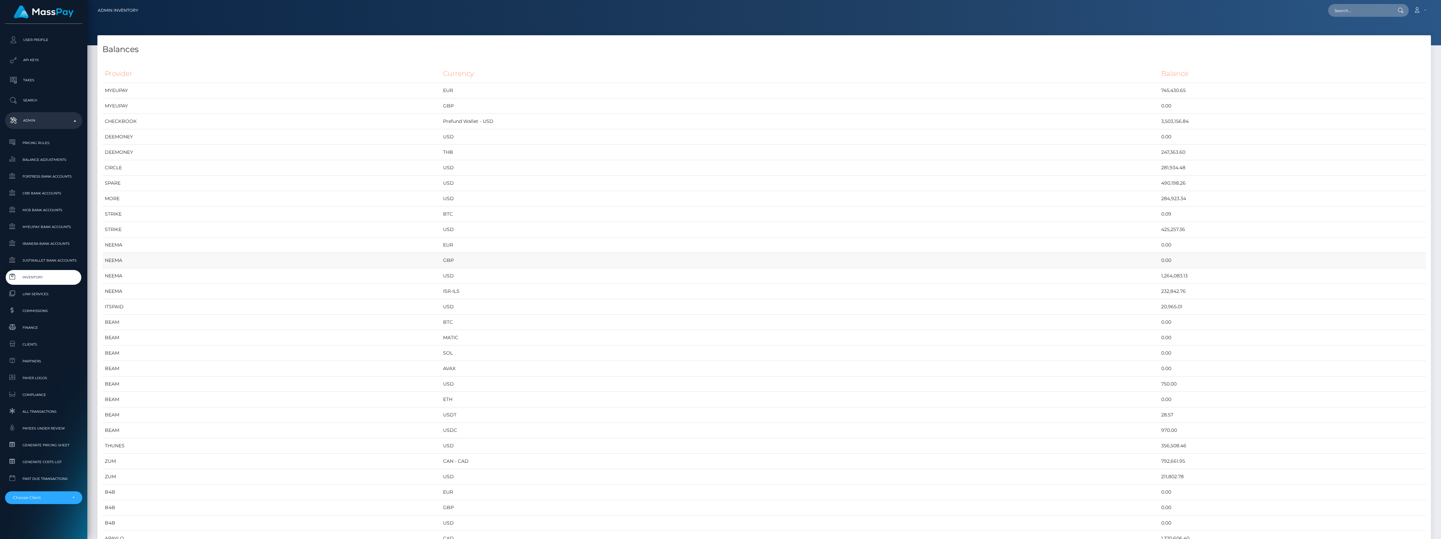
scroll to position [168, 0]
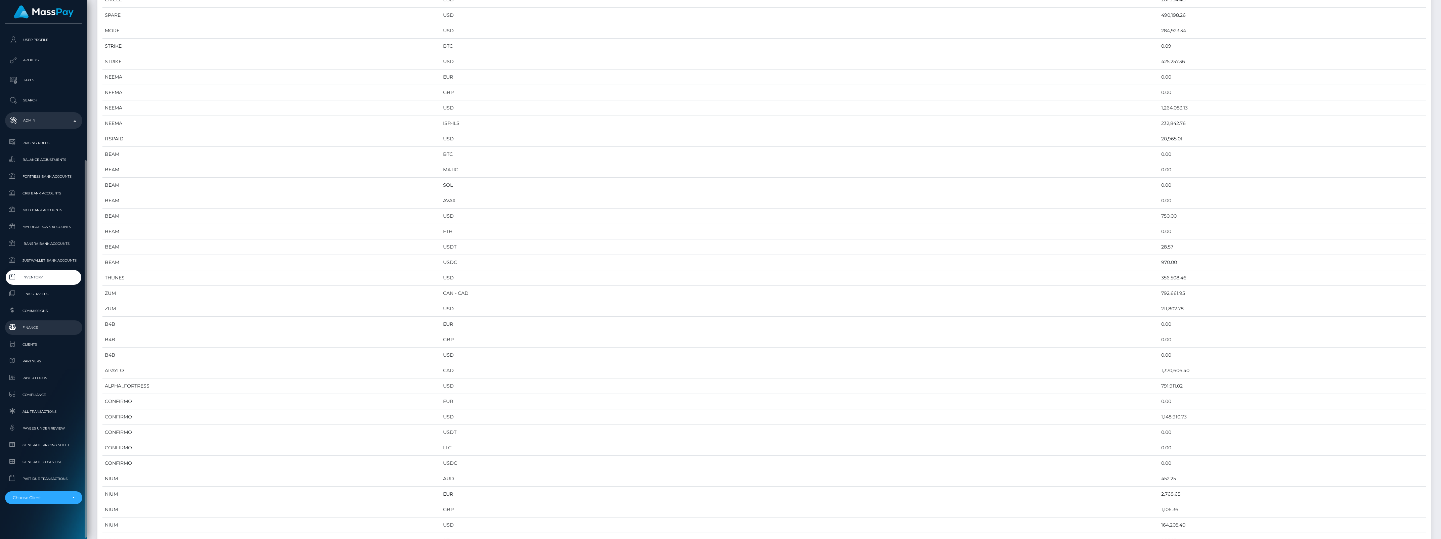
click at [40, 333] on link "Finance" at bounding box center [43, 327] width 77 height 14
click at [31, 271] on link "Inventory" at bounding box center [43, 277] width 77 height 14
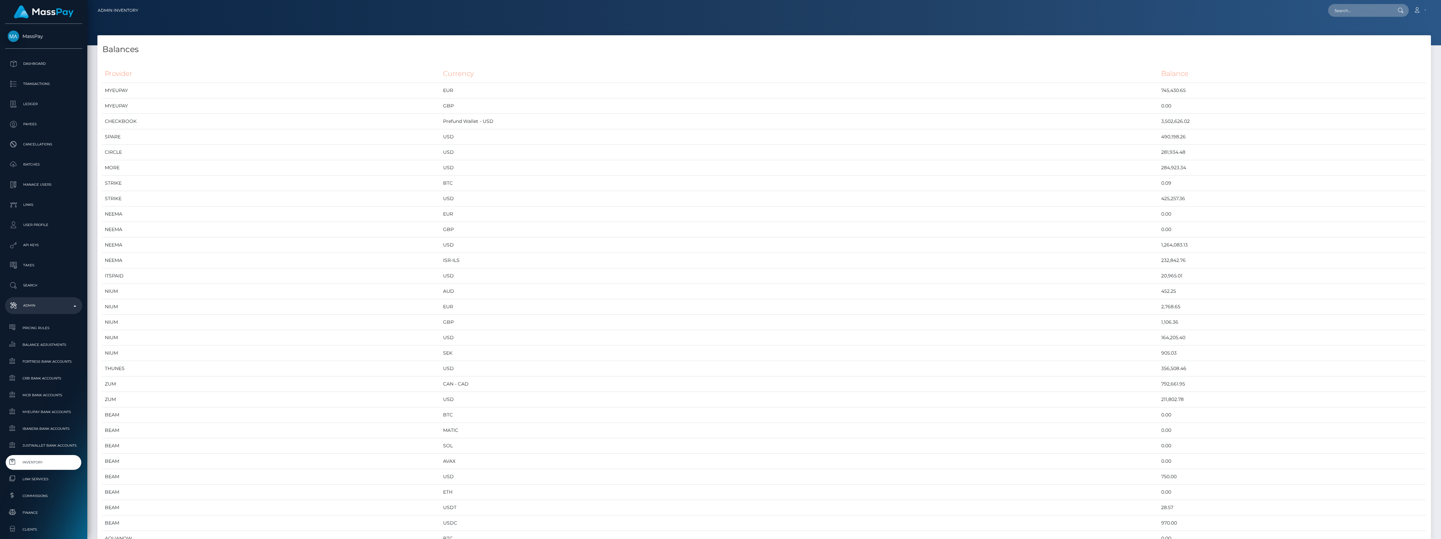
scroll to position [3479, 1334]
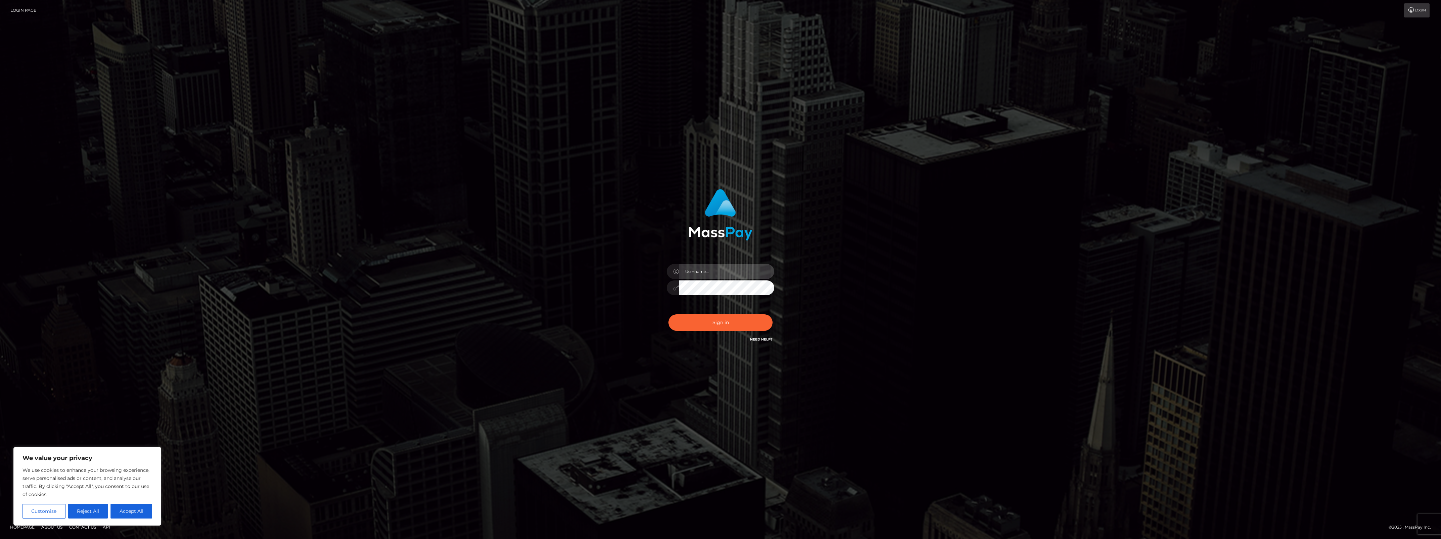
type input "bengreen"
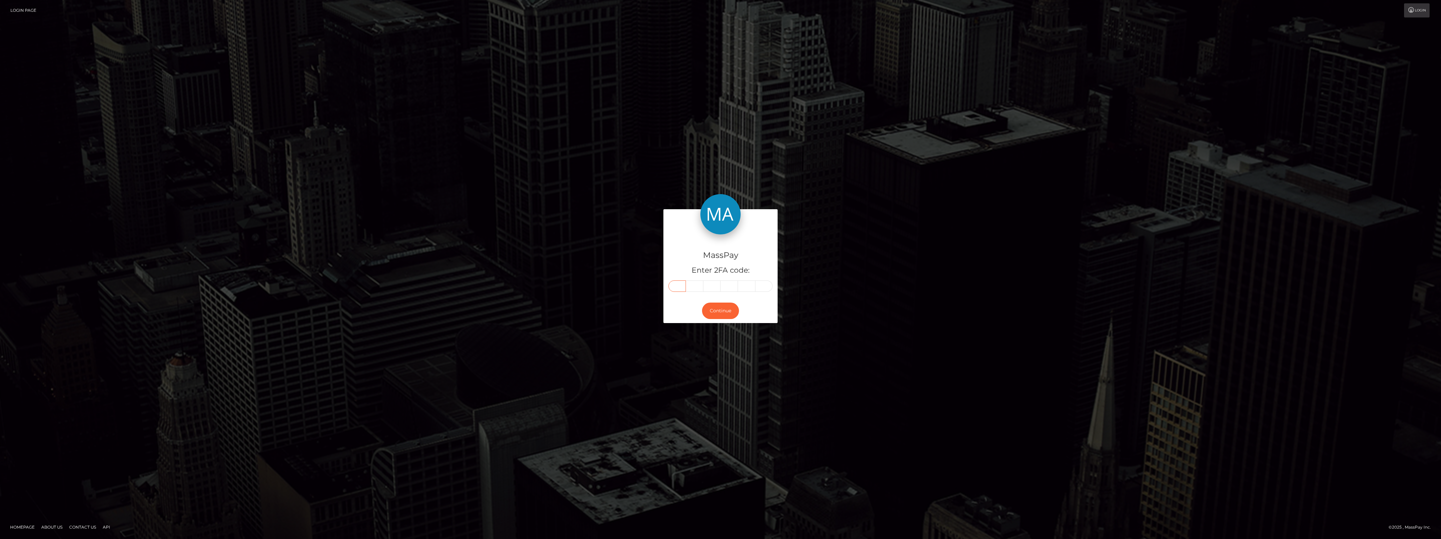
paste input "5"
type input "5"
type input "9"
type input "0"
type input "5"
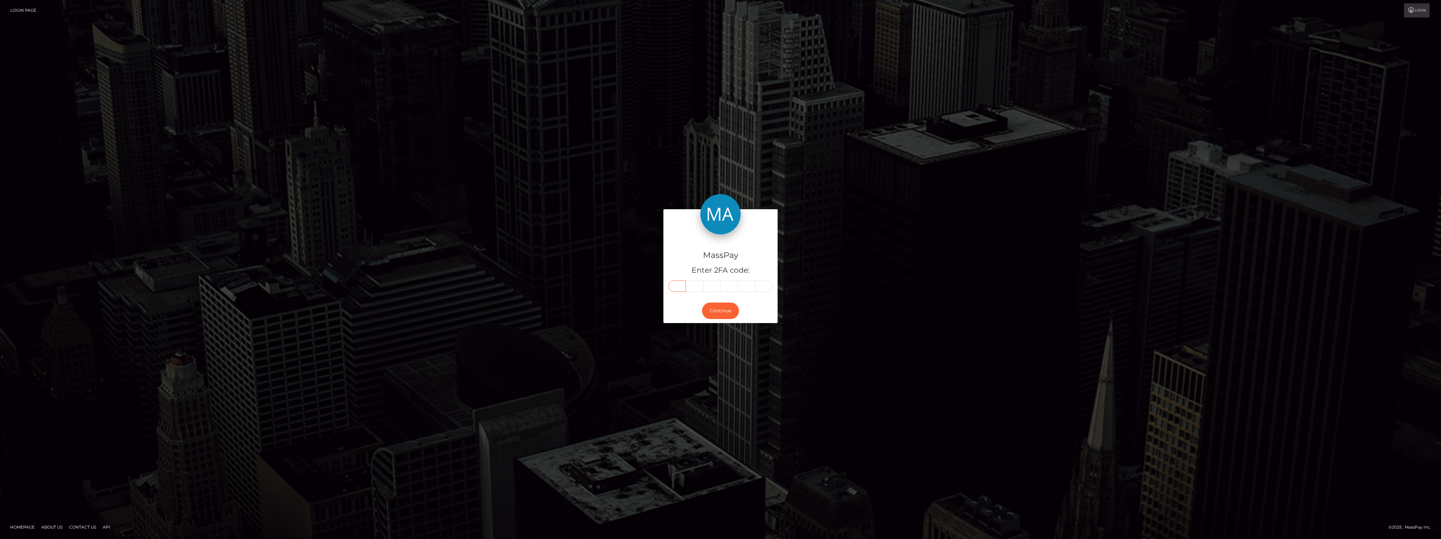
type input "4"
type input "7"
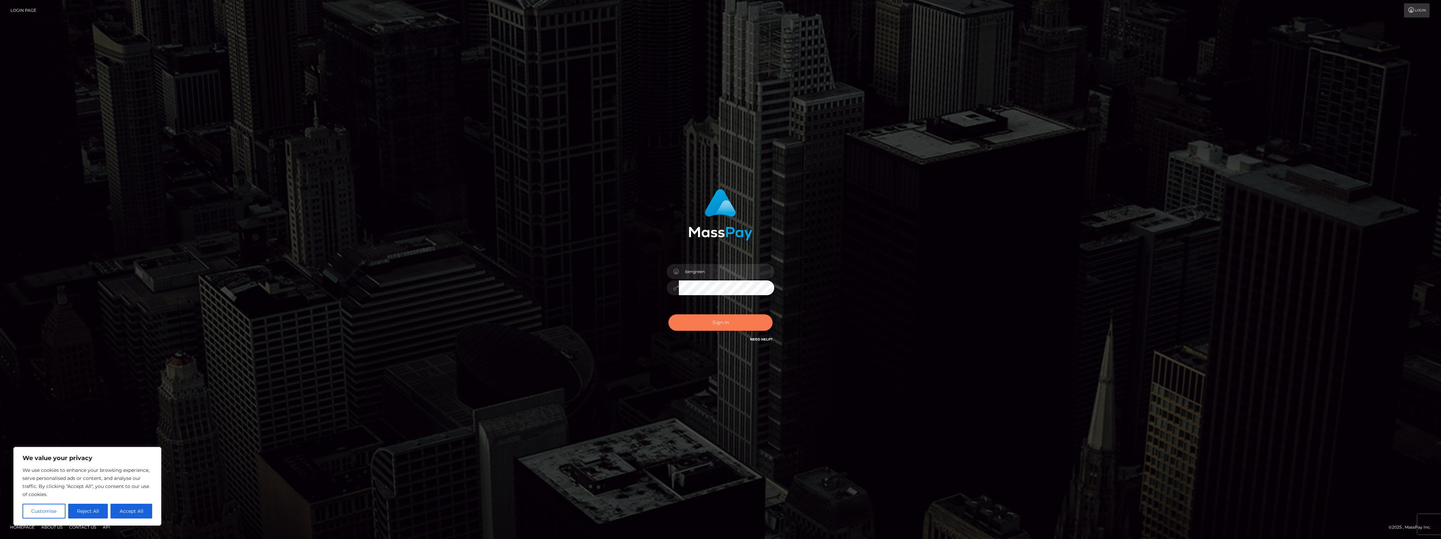
click at [713, 322] on button "Sign in" at bounding box center [721, 322] width 104 height 16
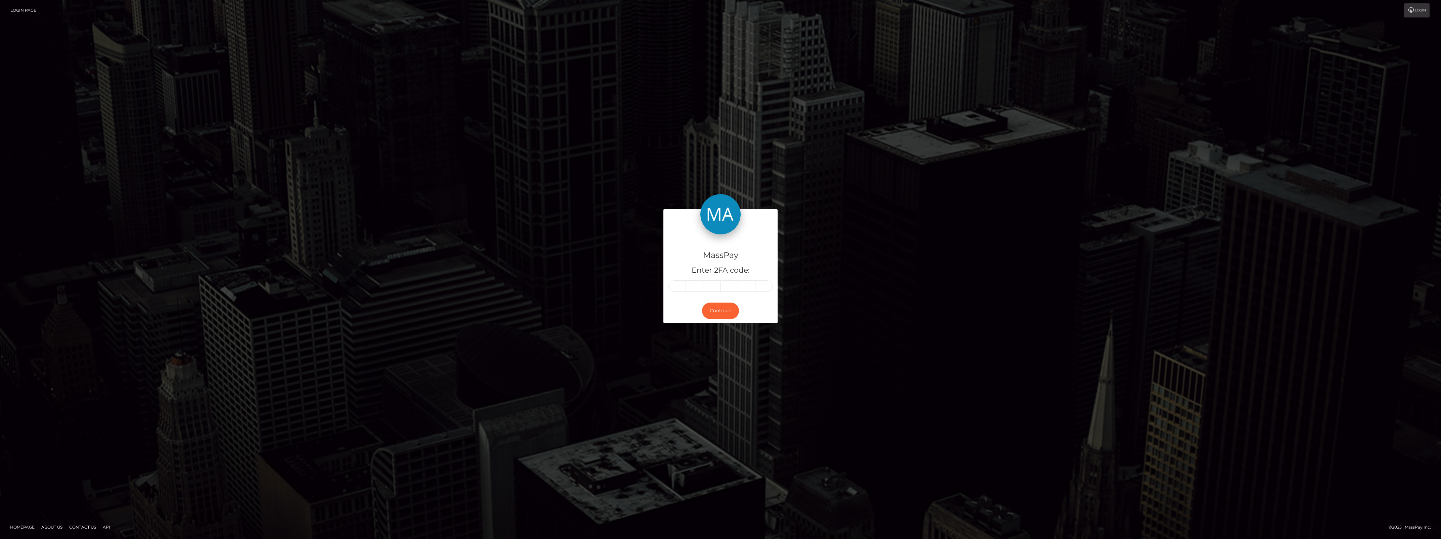
type input "5"
type input "9"
type input "0"
type input "5"
type input "4"
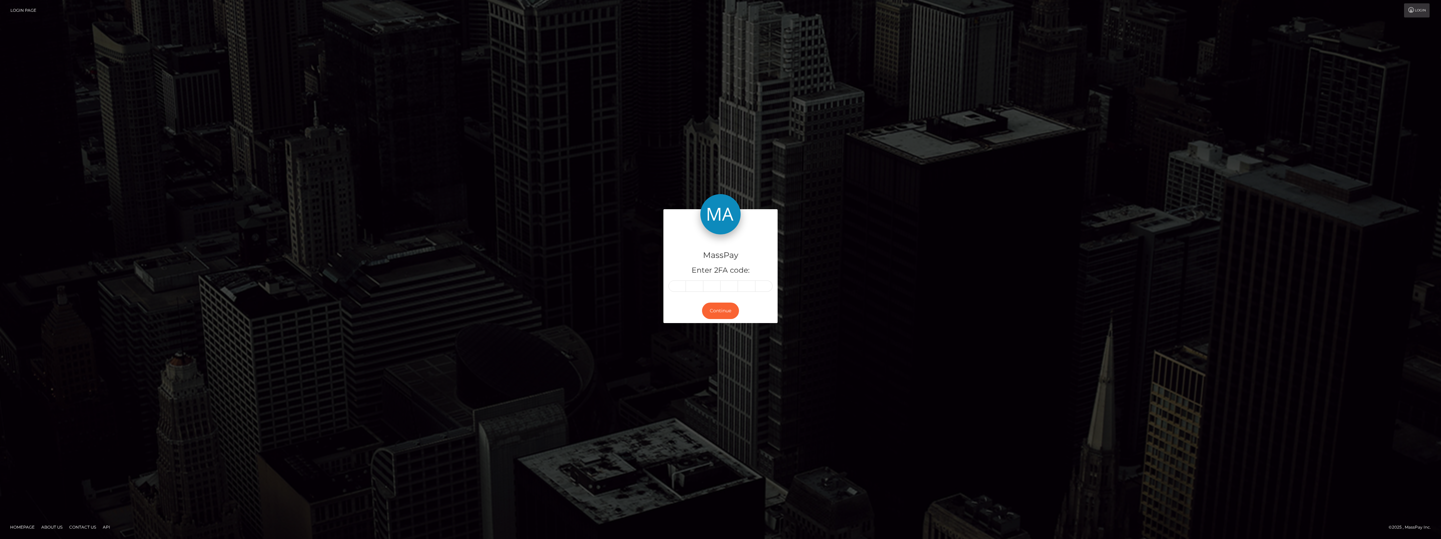
type input "7"
click at [719, 310] on button "Continue" at bounding box center [720, 311] width 37 height 16
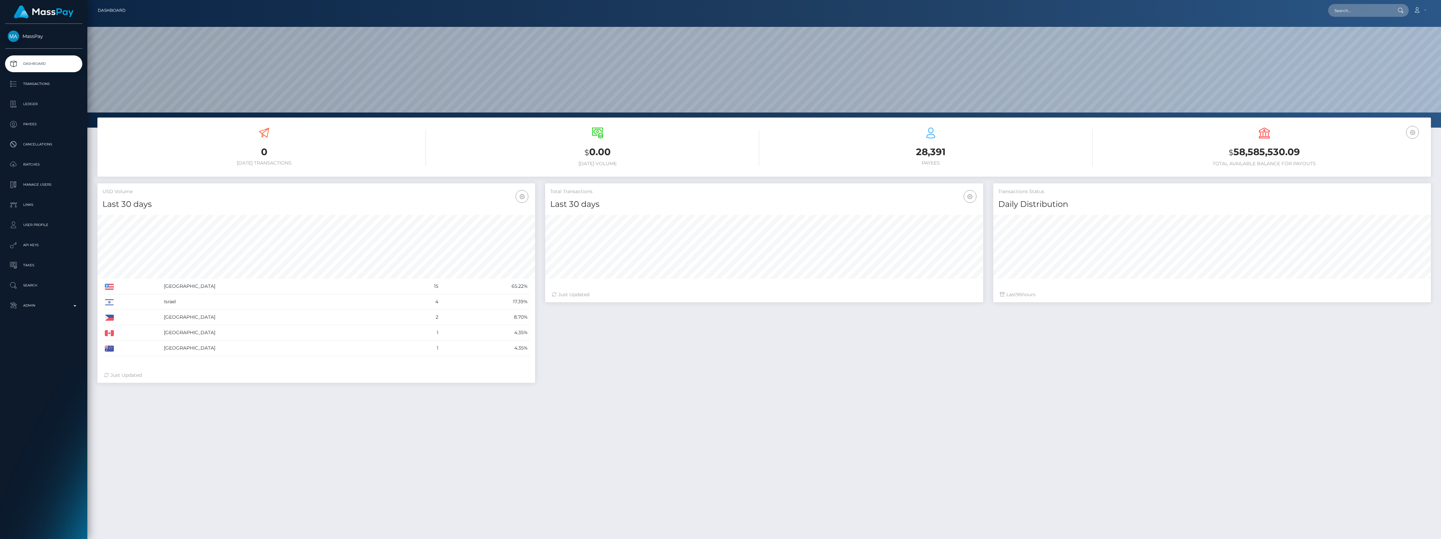
scroll to position [119, 437]
